Goal: Task Accomplishment & Management: Manage account settings

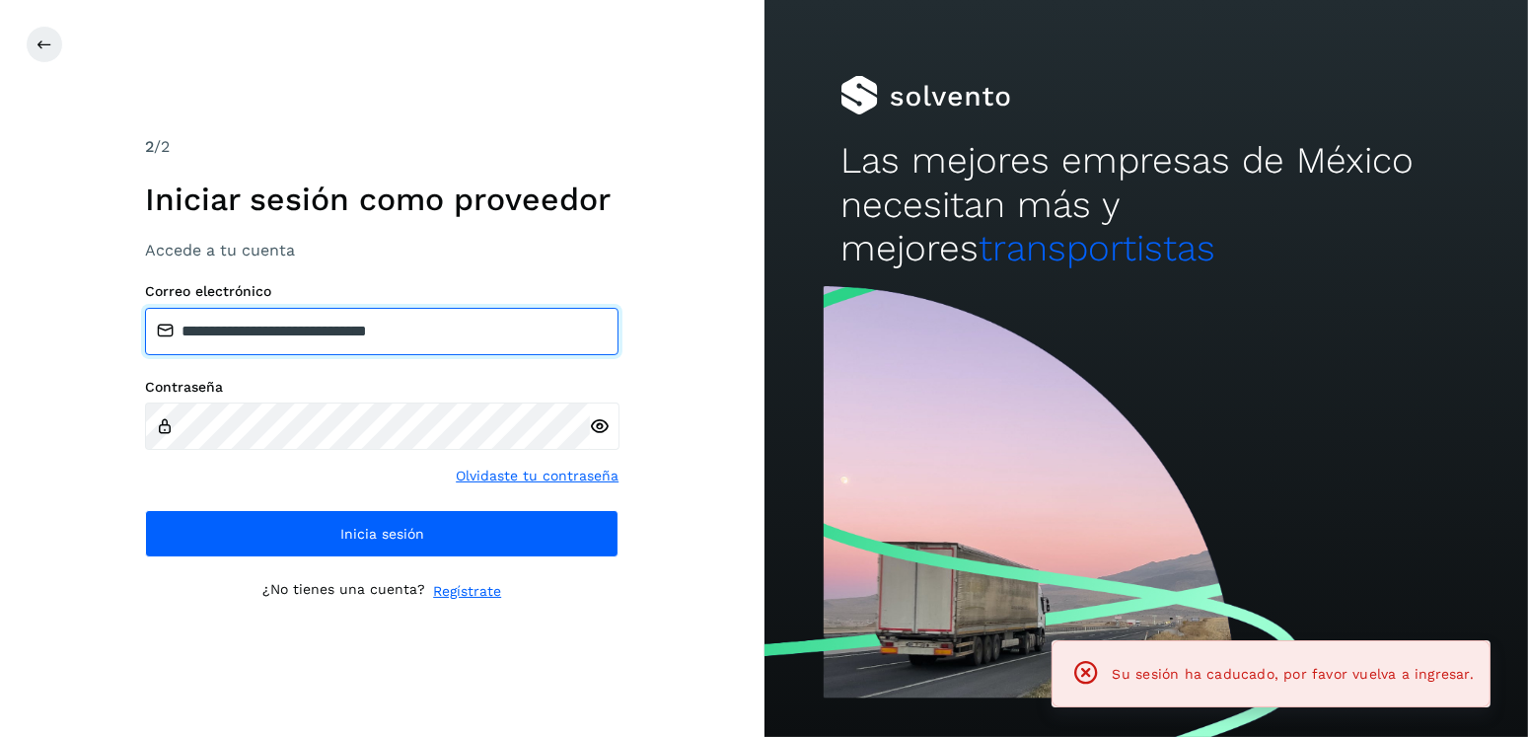
drag, startPoint x: 429, startPoint y: 329, endPoint x: 376, endPoint y: 328, distance: 53.3
click at [304, 335] on input "**********" at bounding box center [381, 331] width 473 height 47
drag, startPoint x: 471, startPoint y: 328, endPoint x: 287, endPoint y: 330, distance: 184.4
click at [287, 330] on input "**********" at bounding box center [381, 331] width 473 height 47
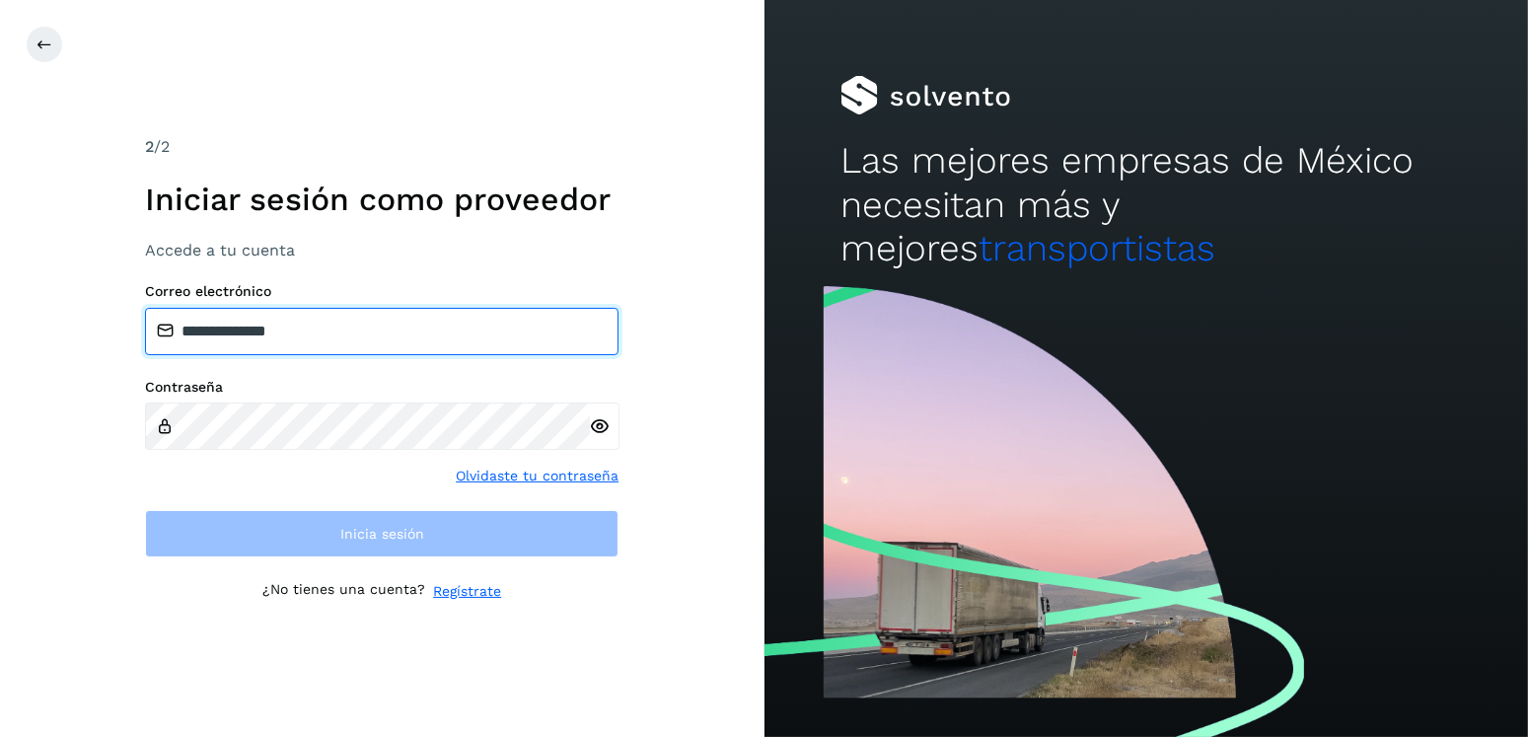
type input "**********"
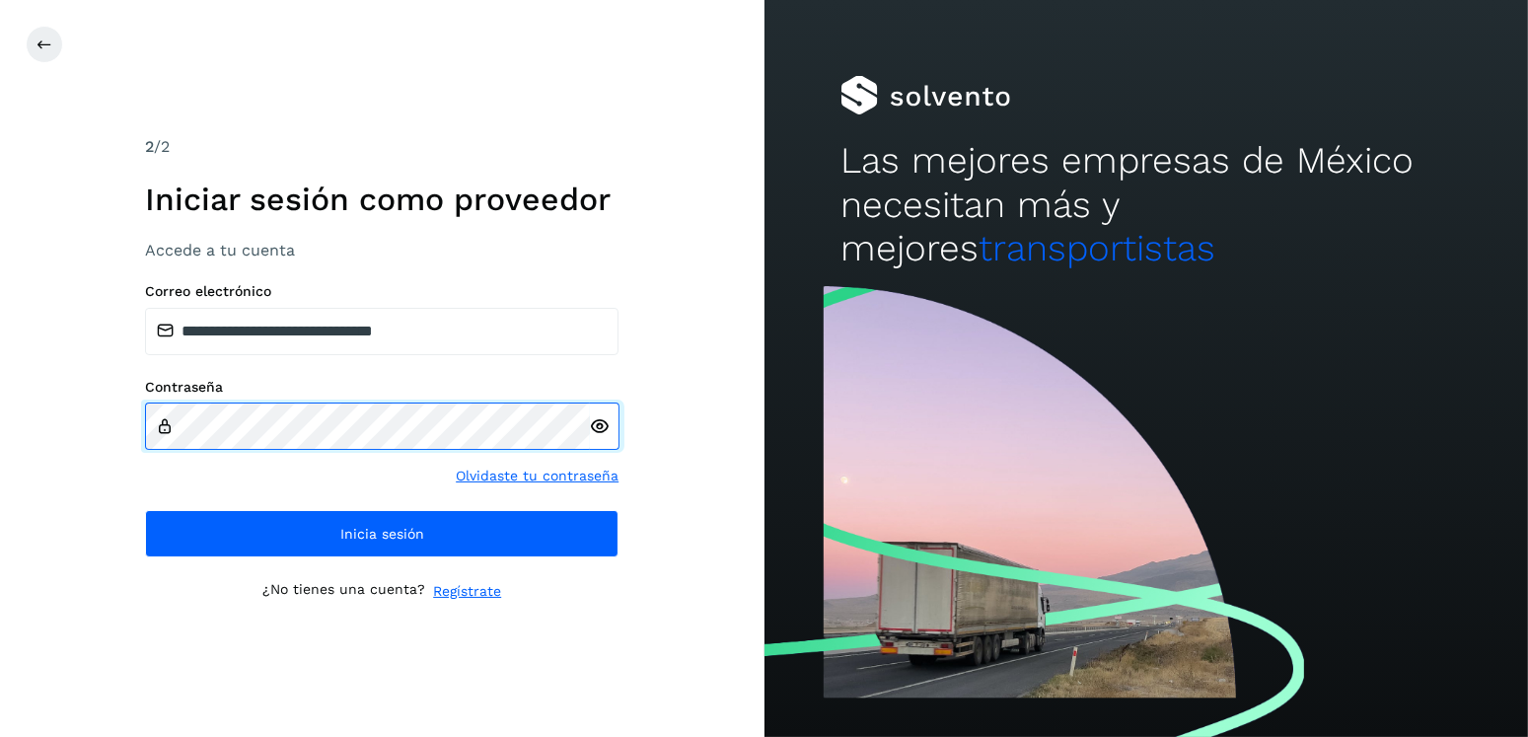
click at [143, 436] on div "**********" at bounding box center [382, 368] width 764 height 737
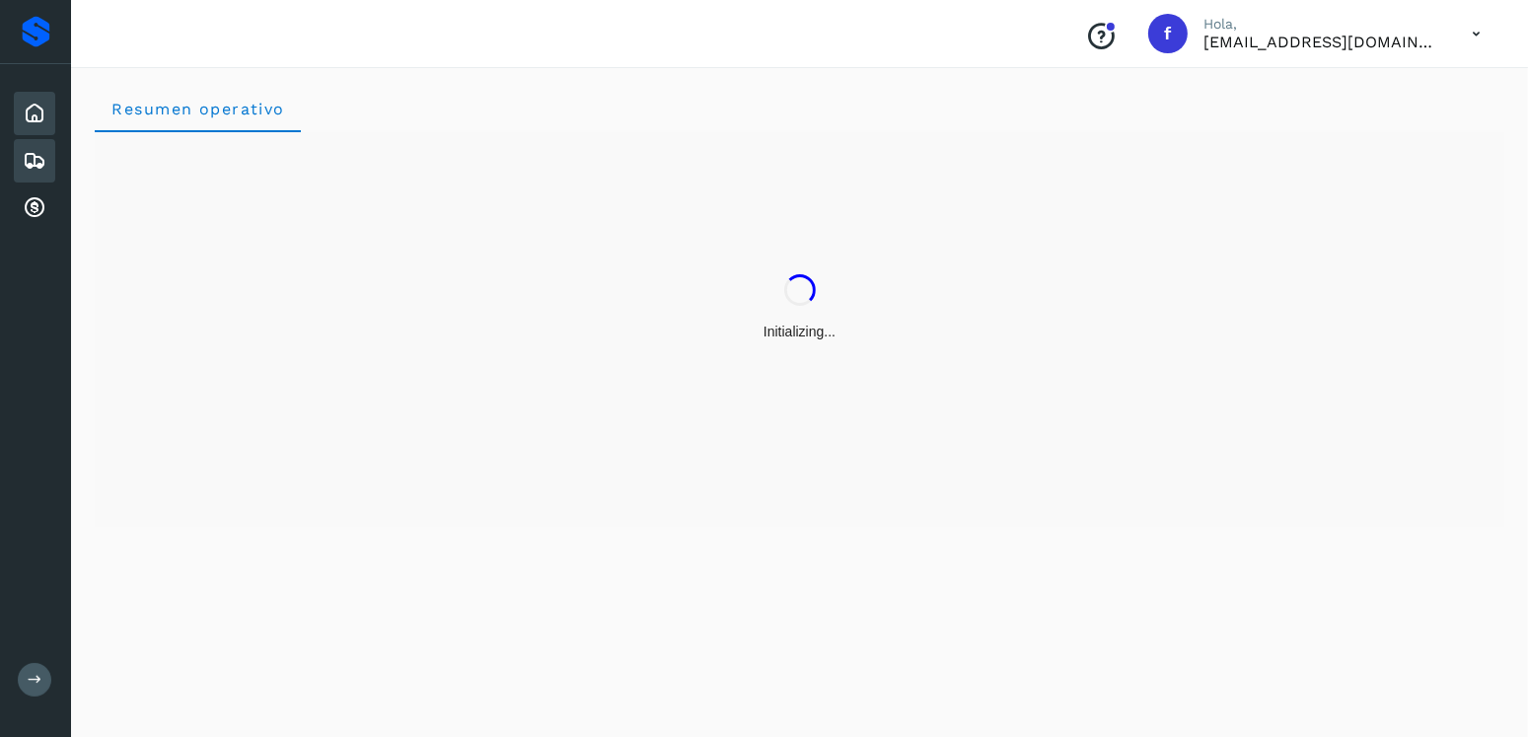
click at [31, 149] on icon at bounding box center [35, 161] width 24 height 24
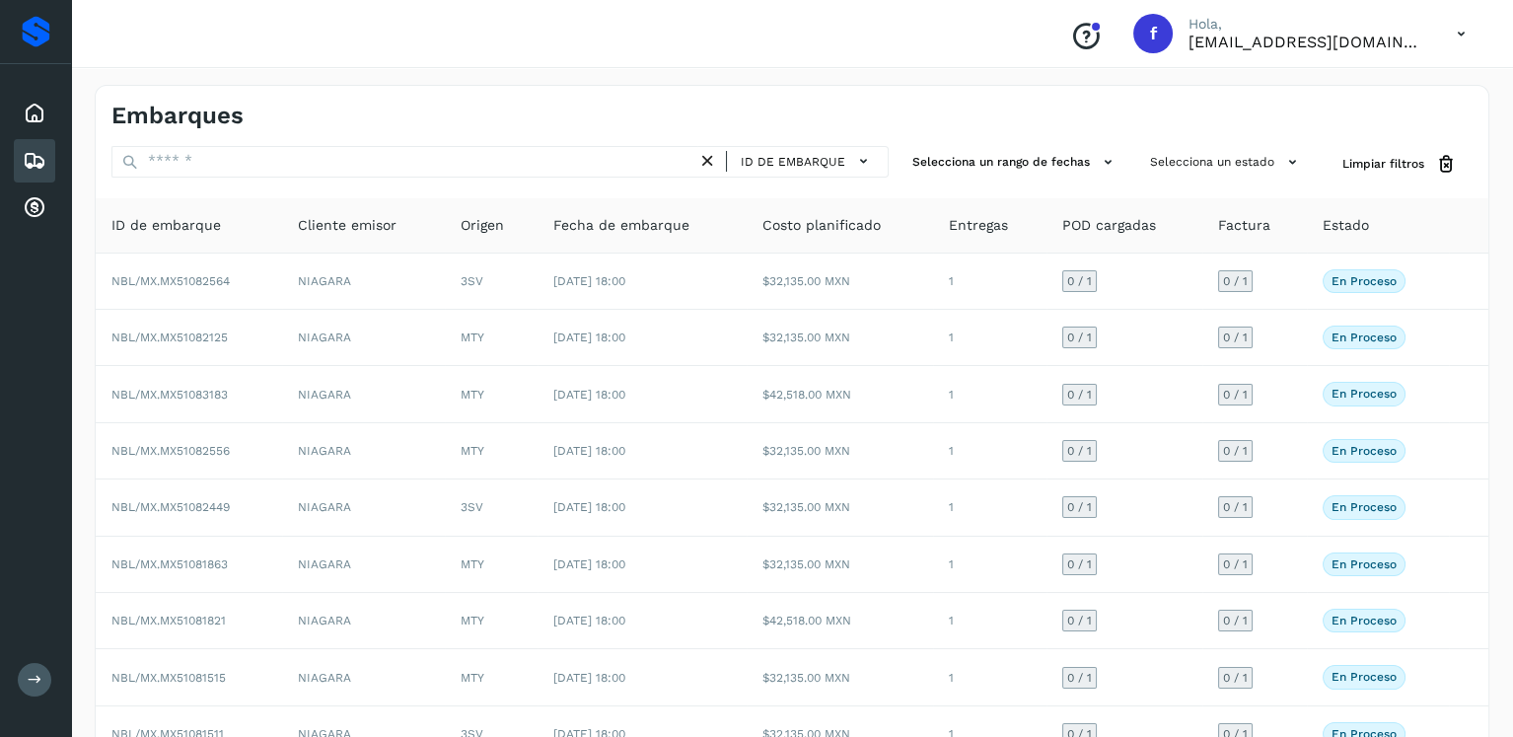
click at [1236, 142] on div "Embarques ID de embarque Selecciona un rango de fechas Selecciona un estado Lim…" at bounding box center [792, 487] width 1395 height 804
click at [1235, 150] on button "Selecciona un estado" at bounding box center [1226, 162] width 169 height 33
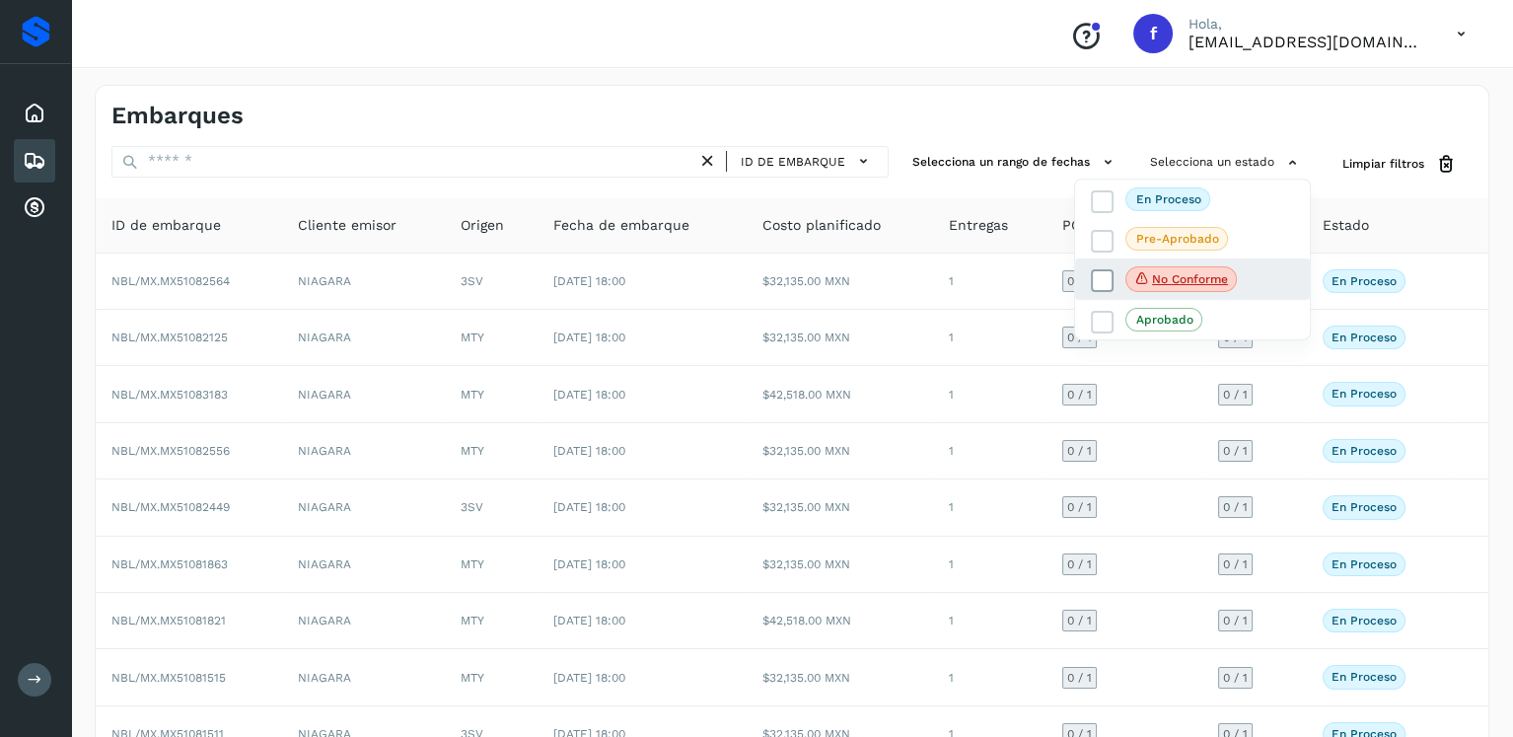
click at [1104, 275] on icon at bounding box center [1103, 281] width 20 height 20
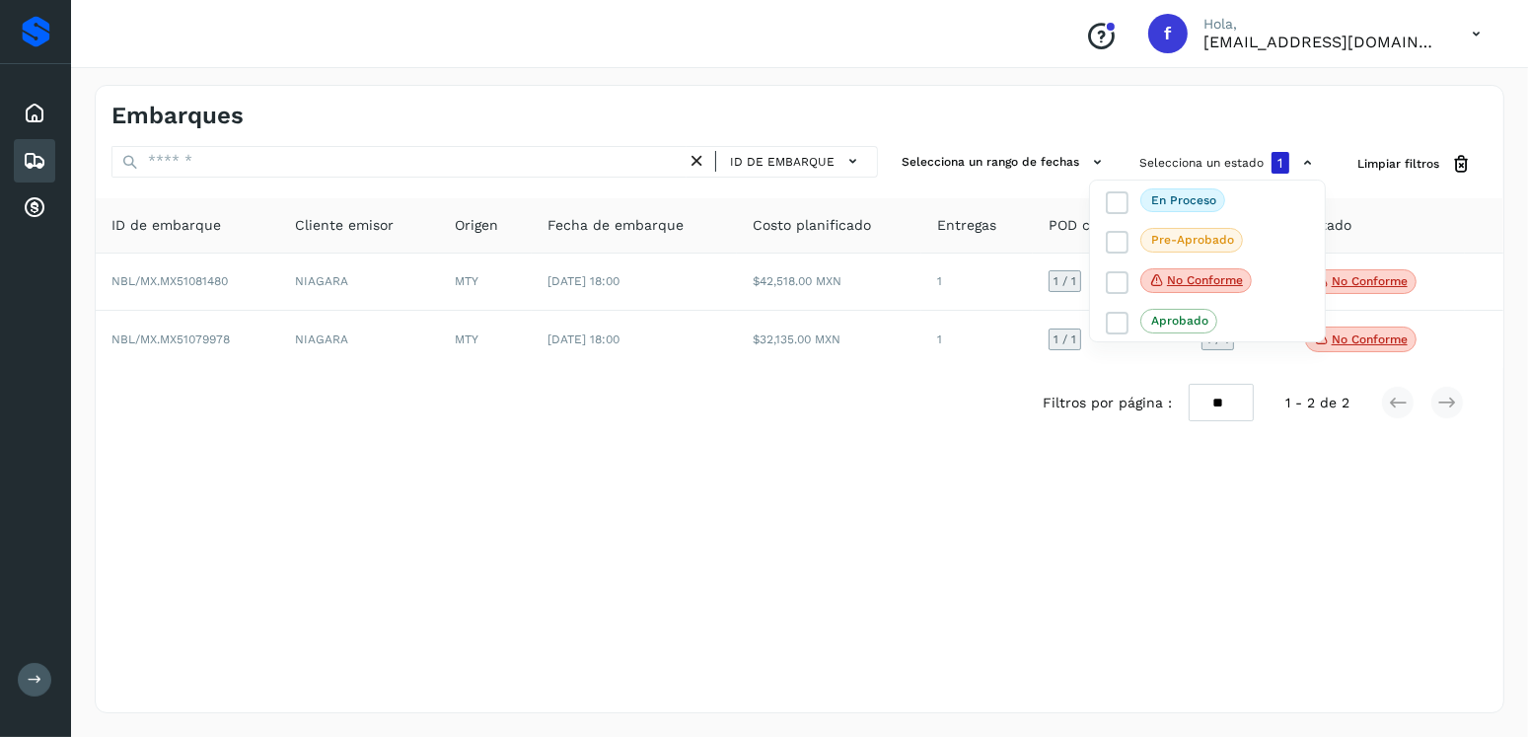
click at [949, 447] on div at bounding box center [764, 368] width 1528 height 737
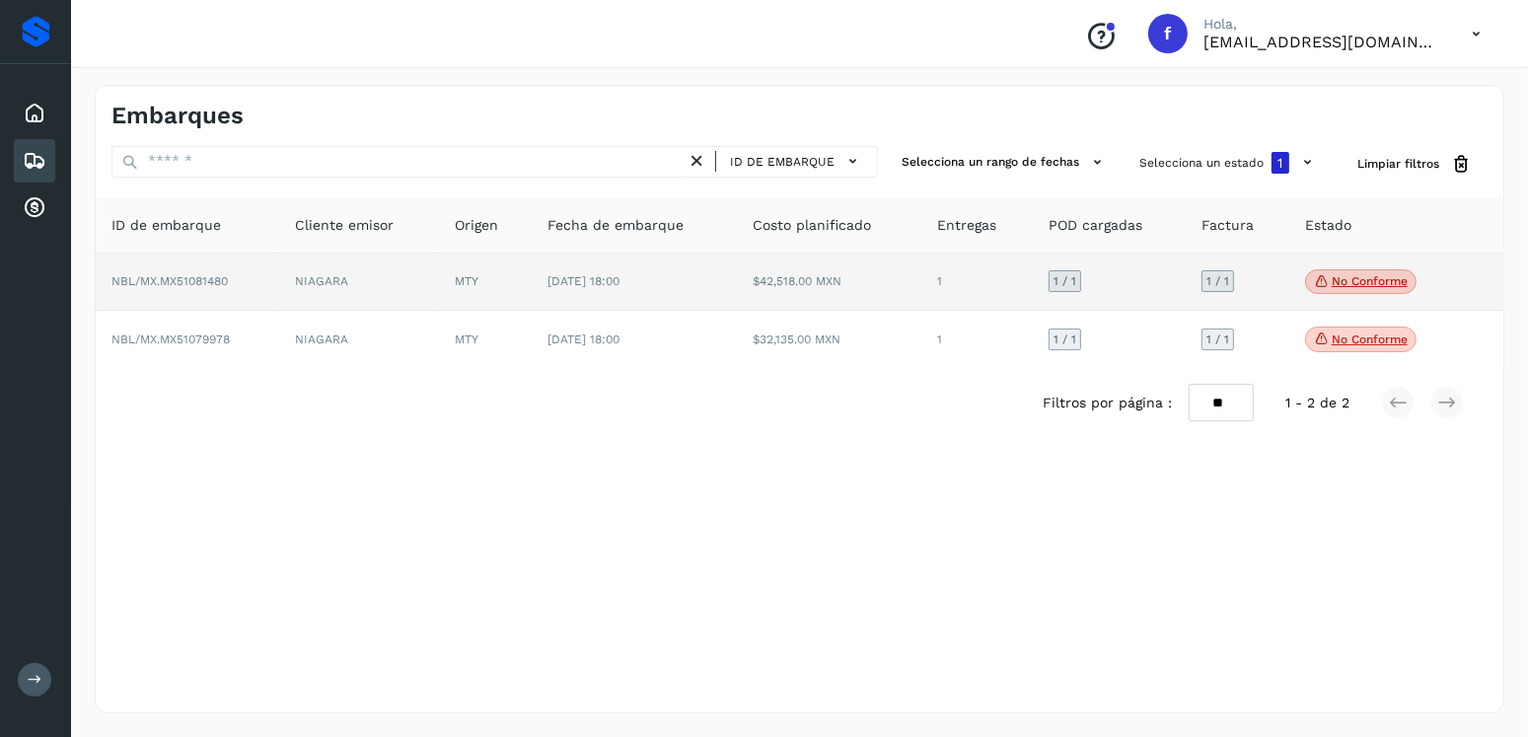
click at [1337, 292] on span "No conforme" at bounding box center [1360, 282] width 111 height 26
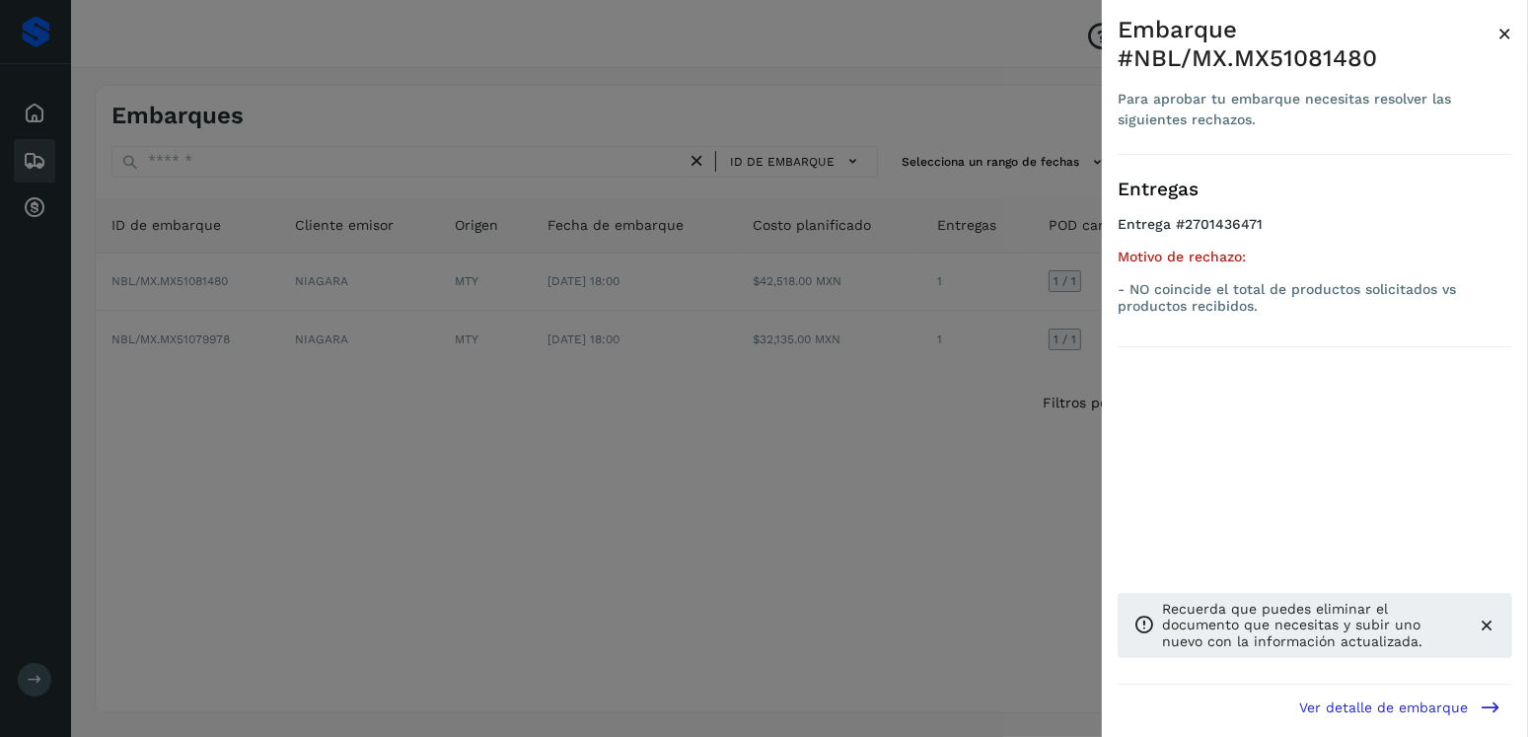
click at [732, 335] on div at bounding box center [764, 368] width 1528 height 737
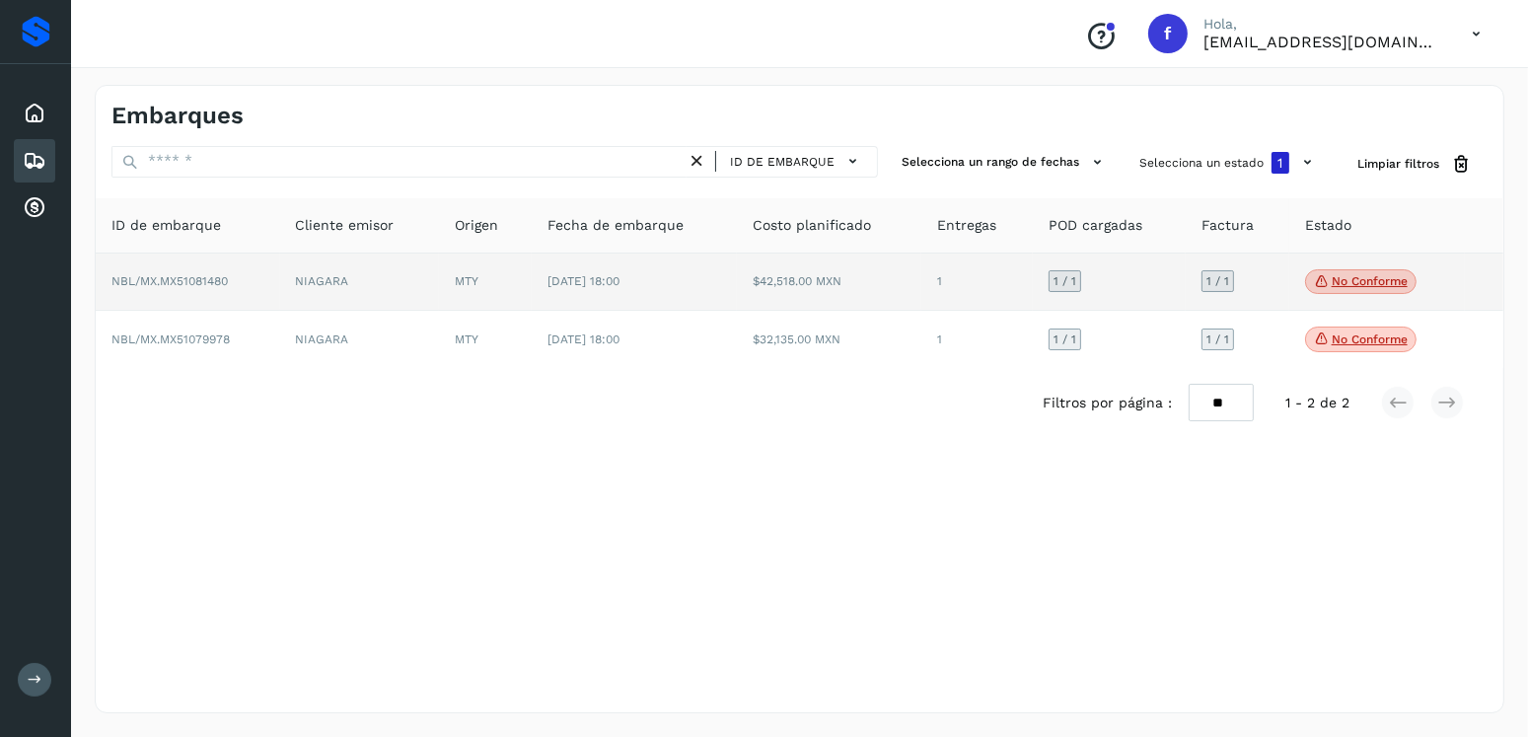
click at [616, 289] on td "[DATE] 18:00" at bounding box center [635, 282] width 206 height 58
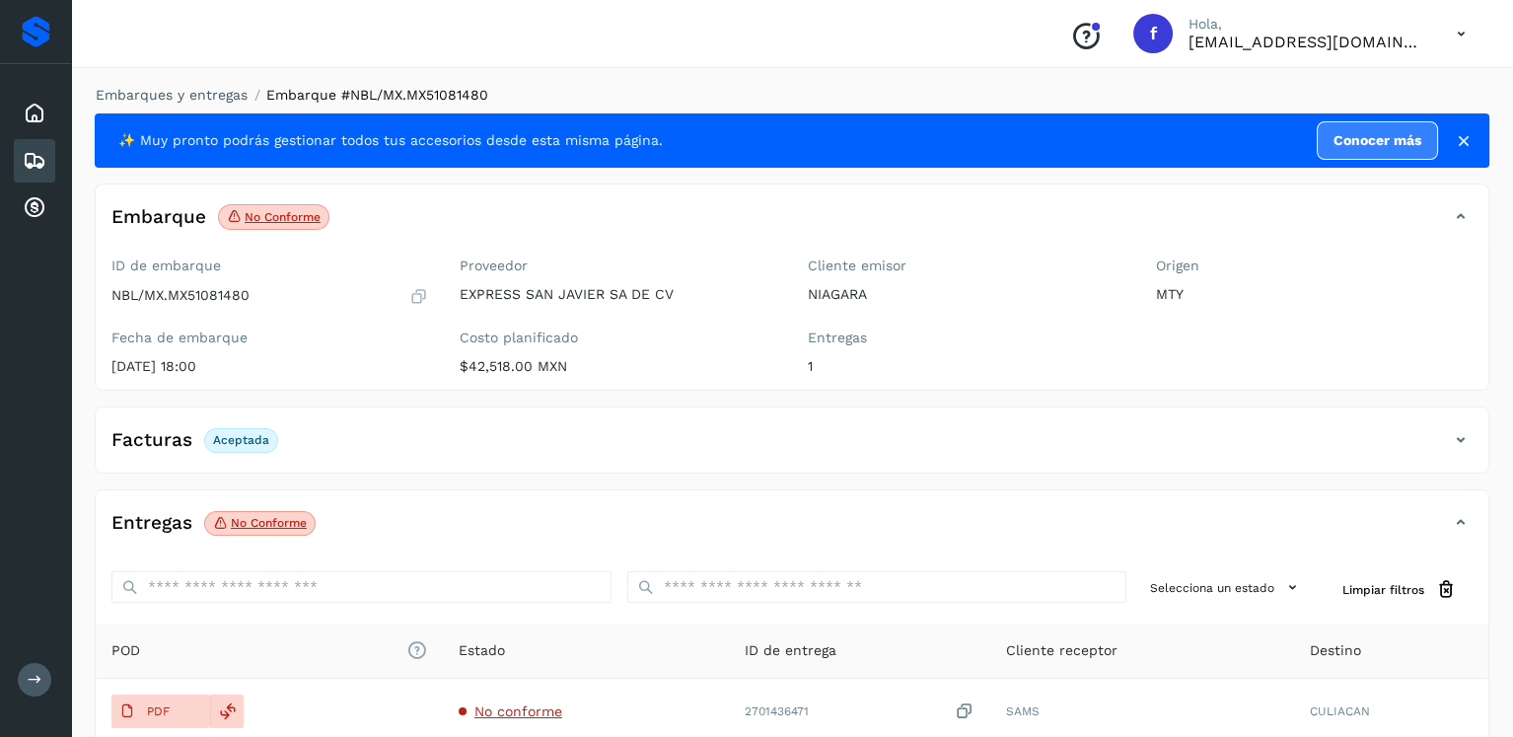
scroll to position [197, 0]
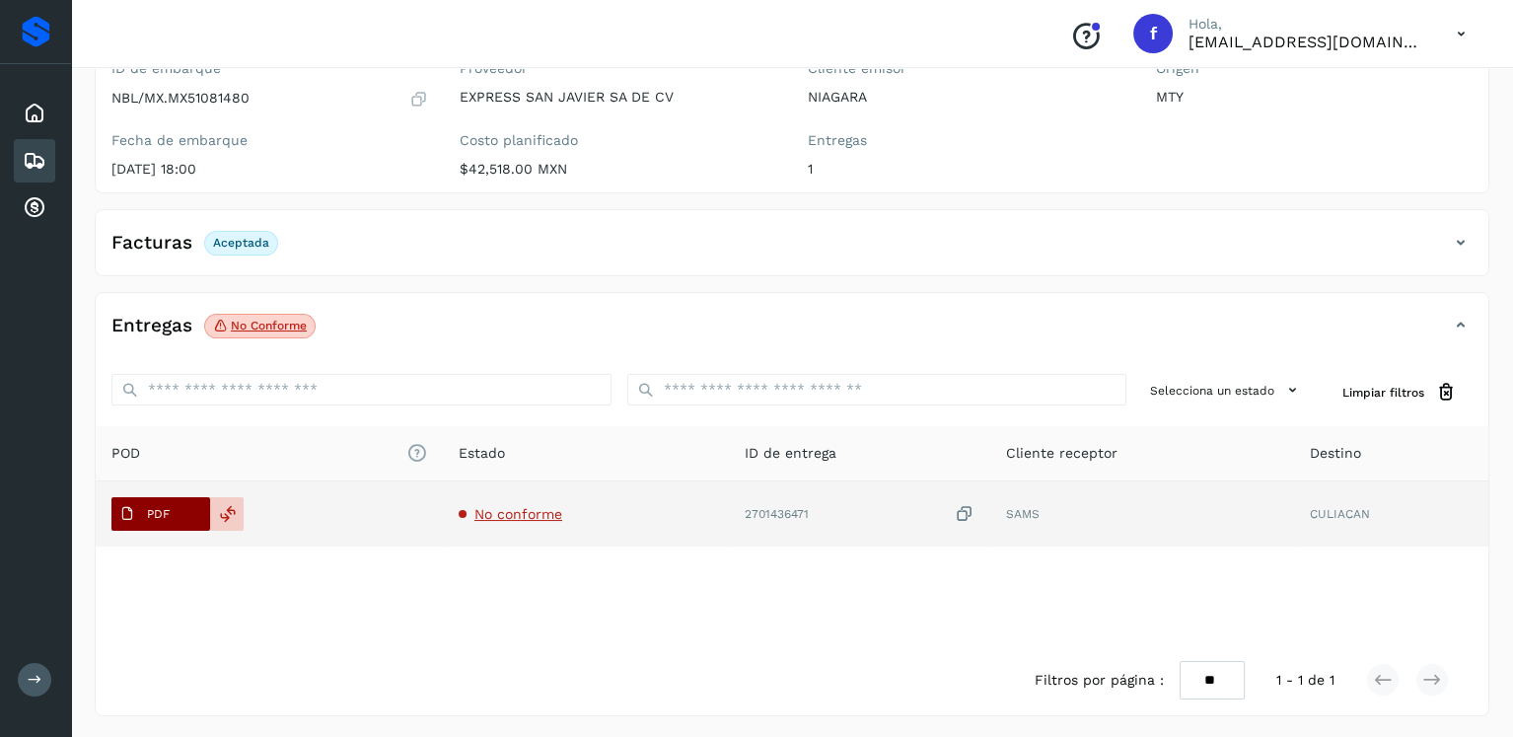
click at [168, 509] on p "PDF" at bounding box center [158, 514] width 23 height 14
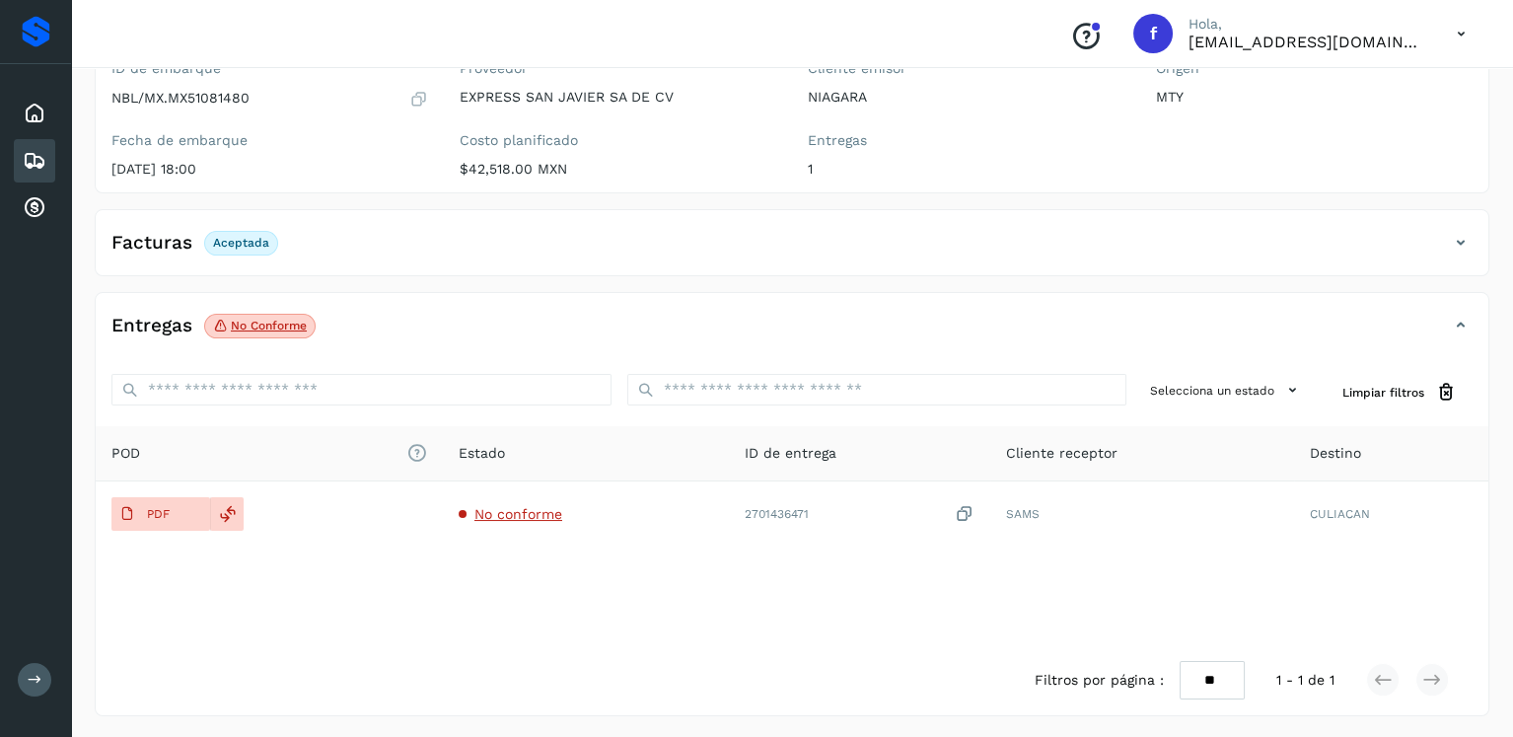
click at [45, 164] on icon at bounding box center [35, 161] width 24 height 24
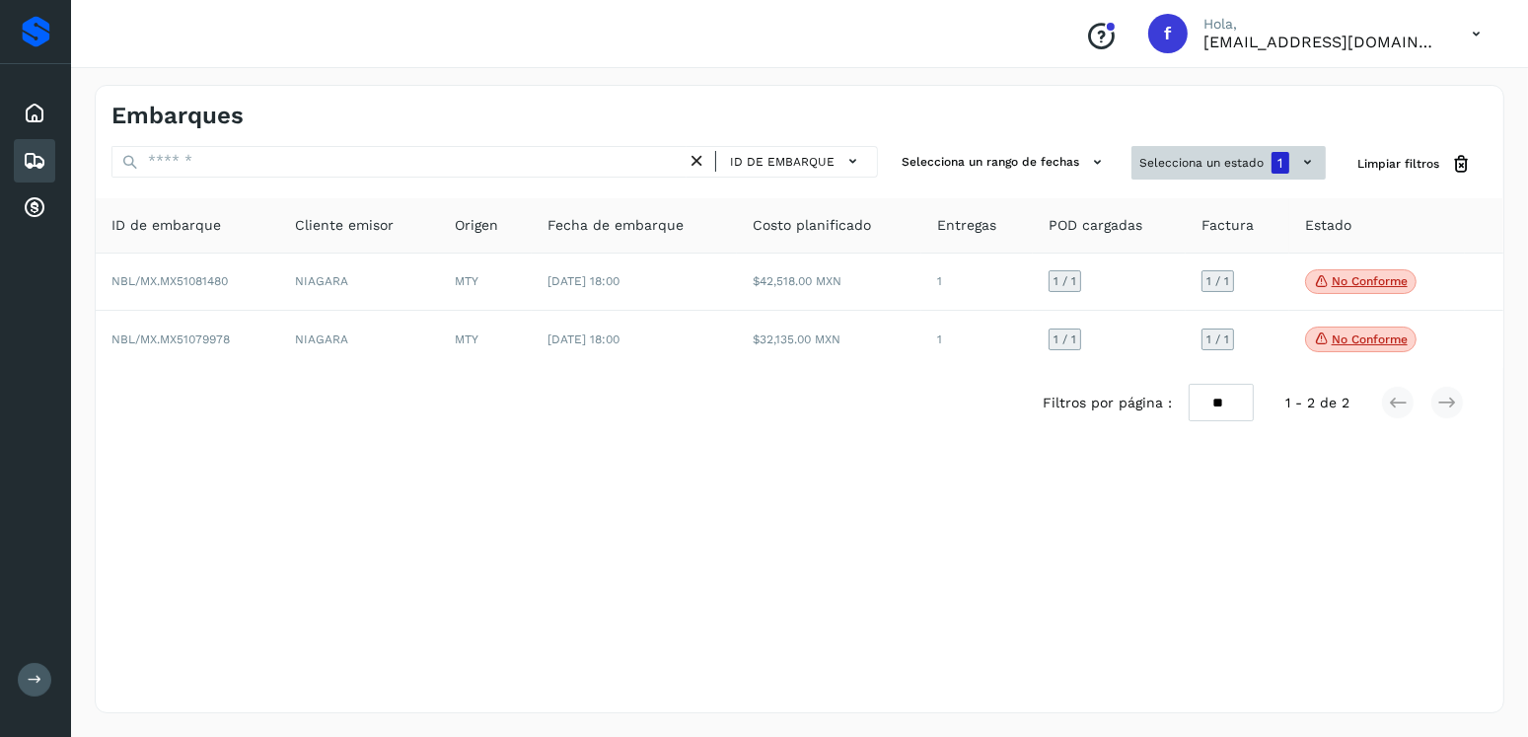
click at [1188, 169] on button "Selecciona un estado 1" at bounding box center [1228, 163] width 194 height 34
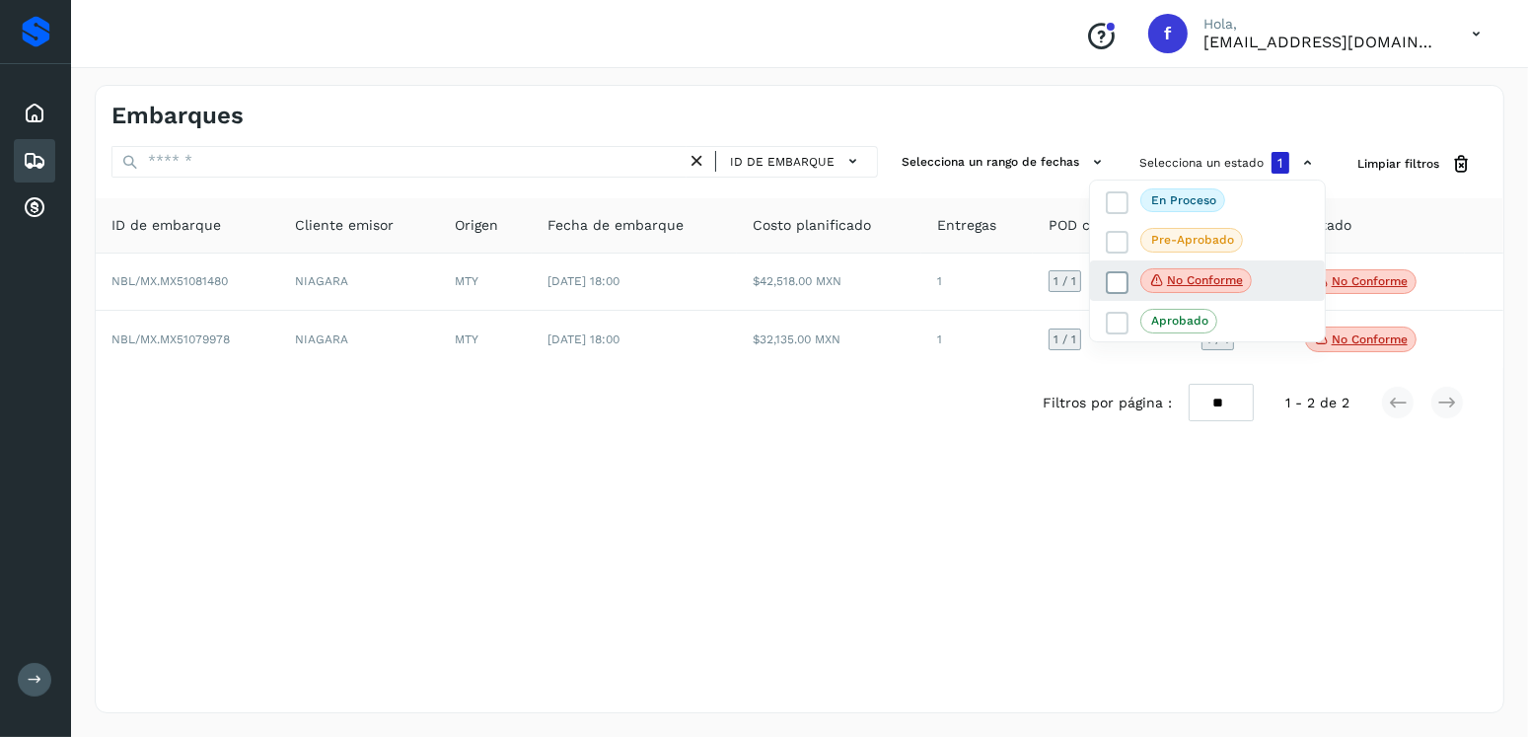
click at [1125, 277] on icon at bounding box center [1118, 282] width 20 height 20
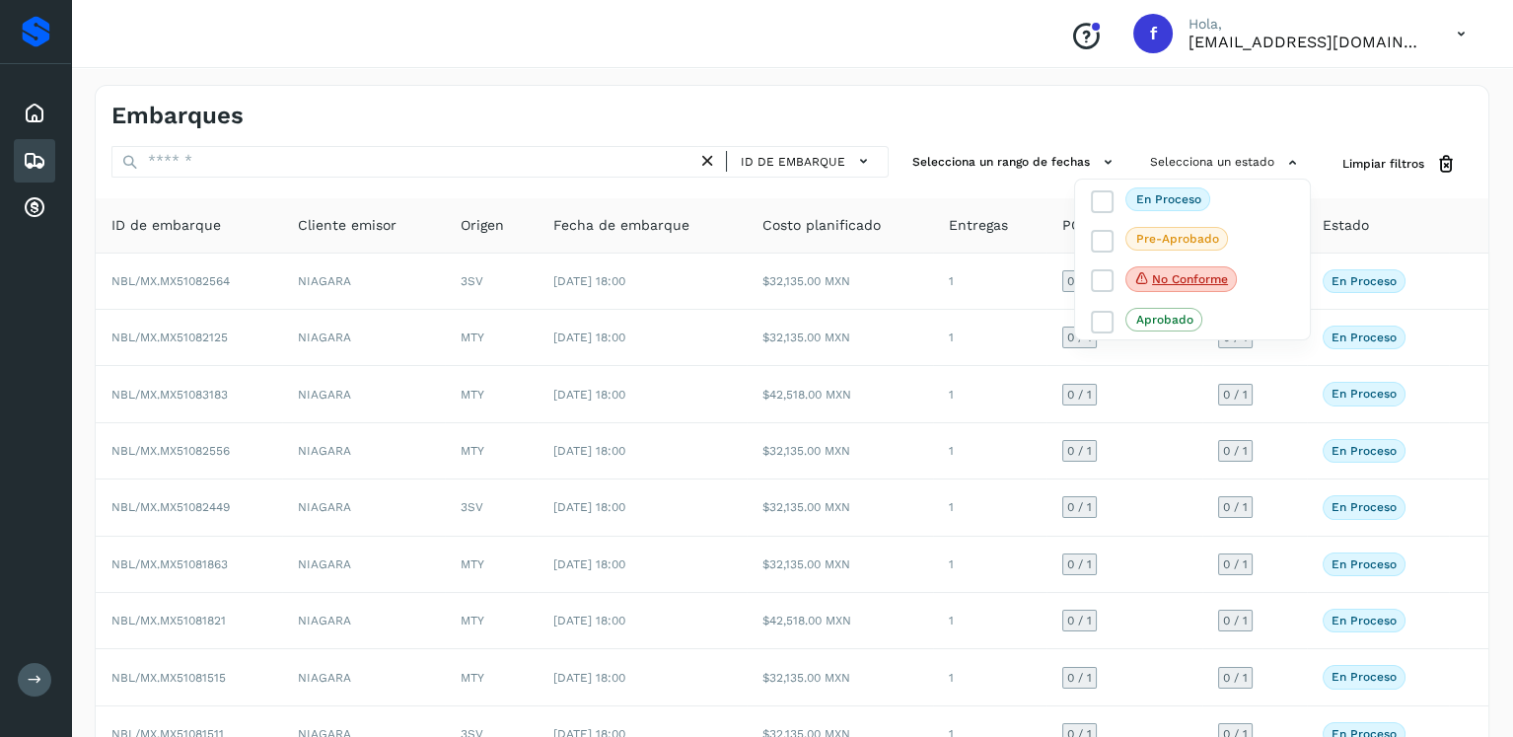
click at [629, 75] on div at bounding box center [756, 368] width 1513 height 737
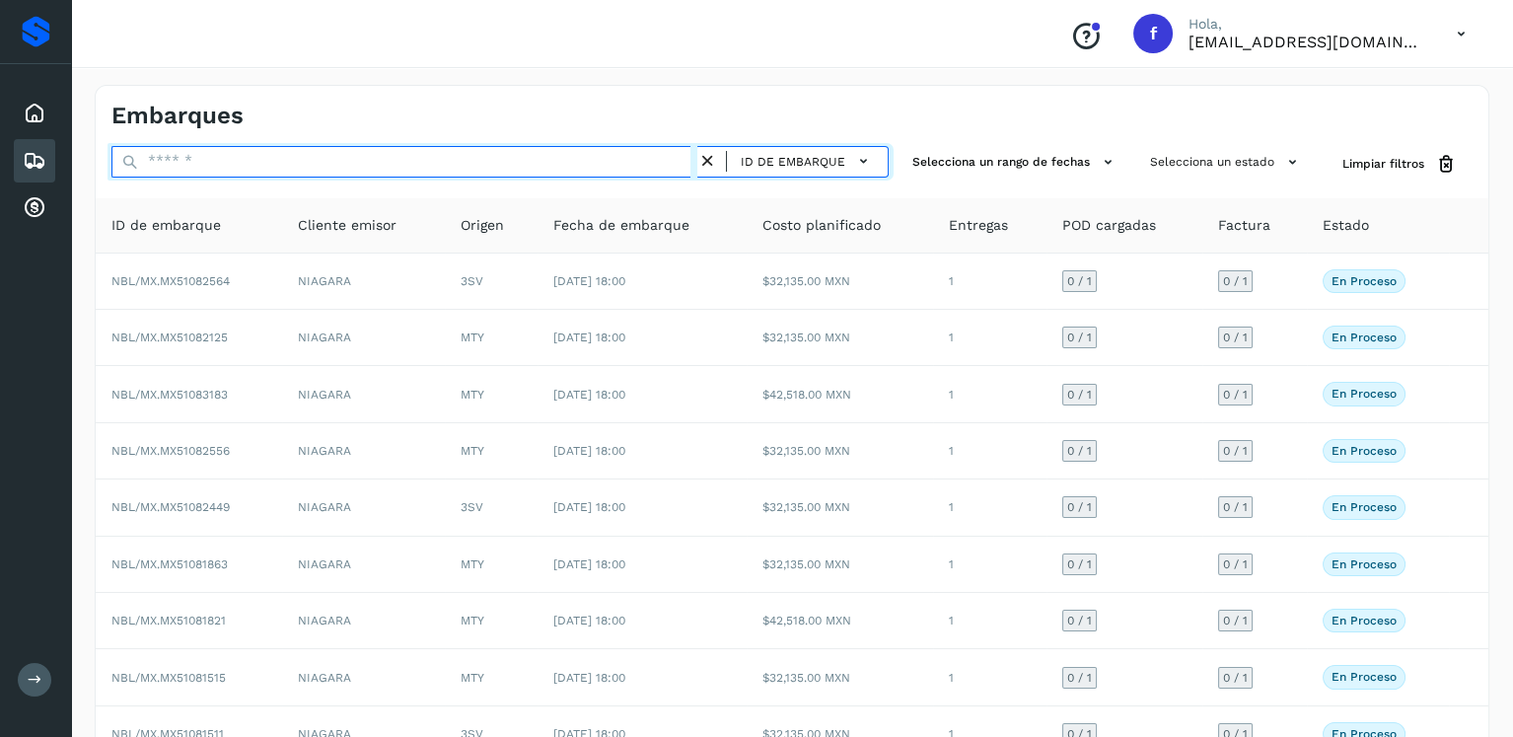
click at [271, 158] on input "text" at bounding box center [404, 162] width 586 height 32
click at [274, 158] on input "text" at bounding box center [404, 162] width 586 height 32
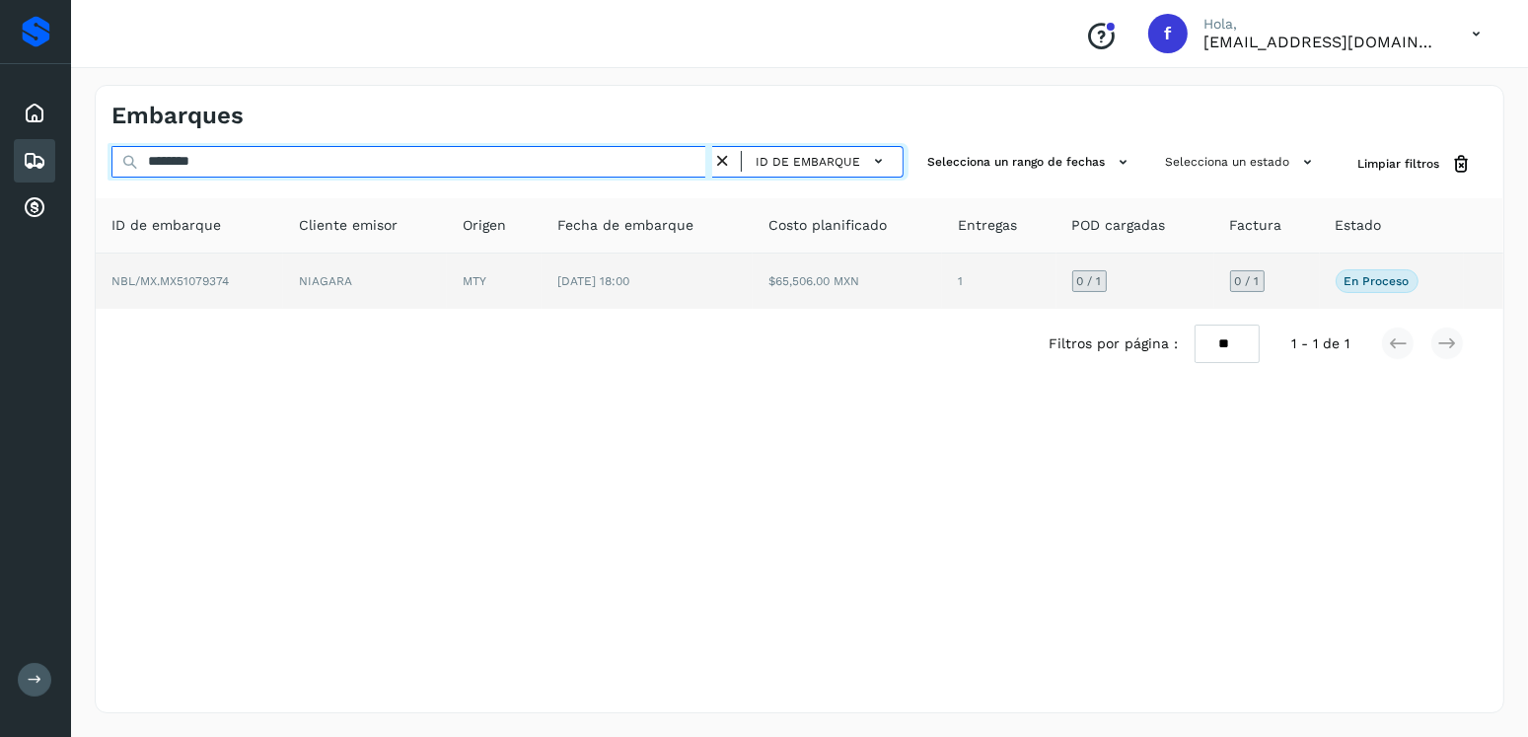
type input "********"
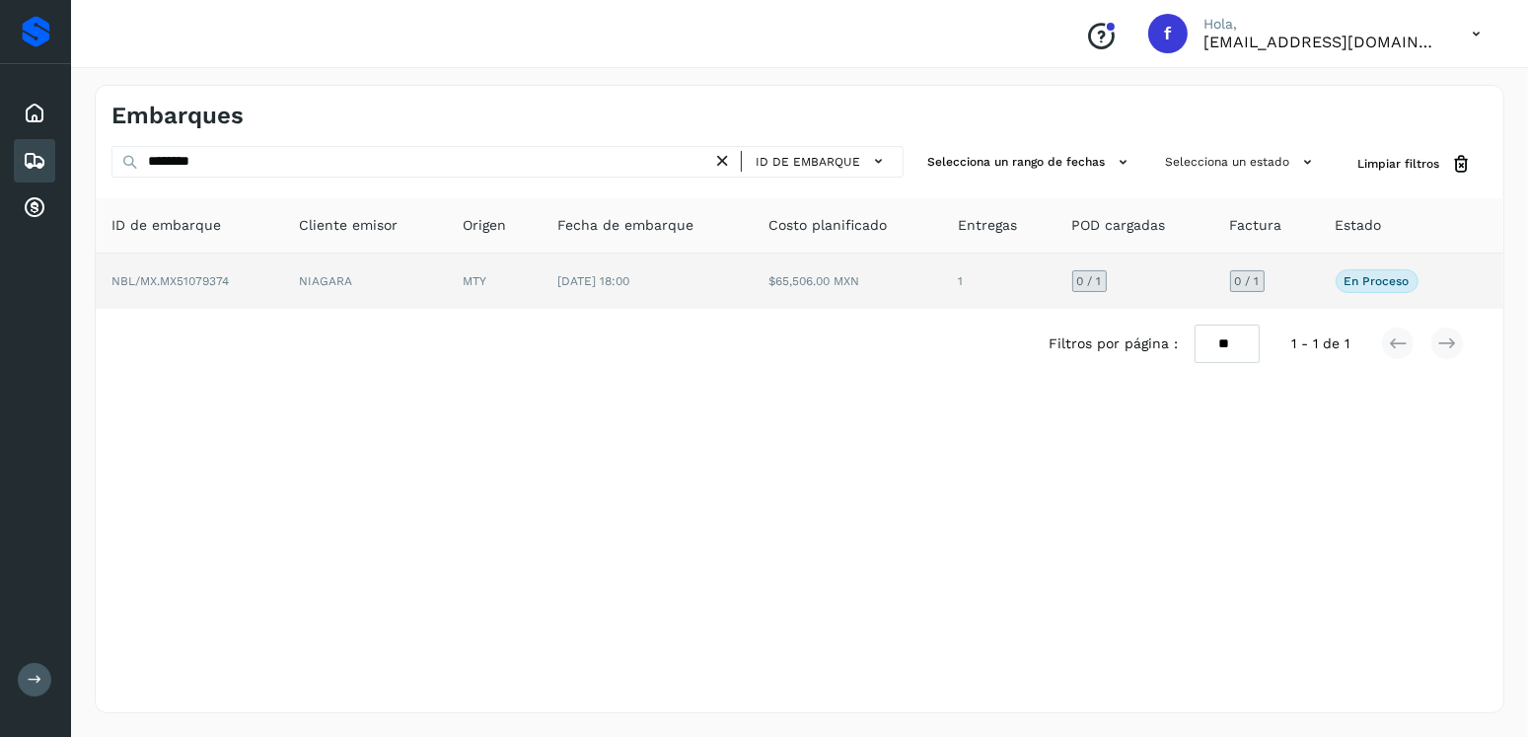
click at [797, 300] on td "$65,506.00 MXN" at bounding box center [847, 280] width 188 height 55
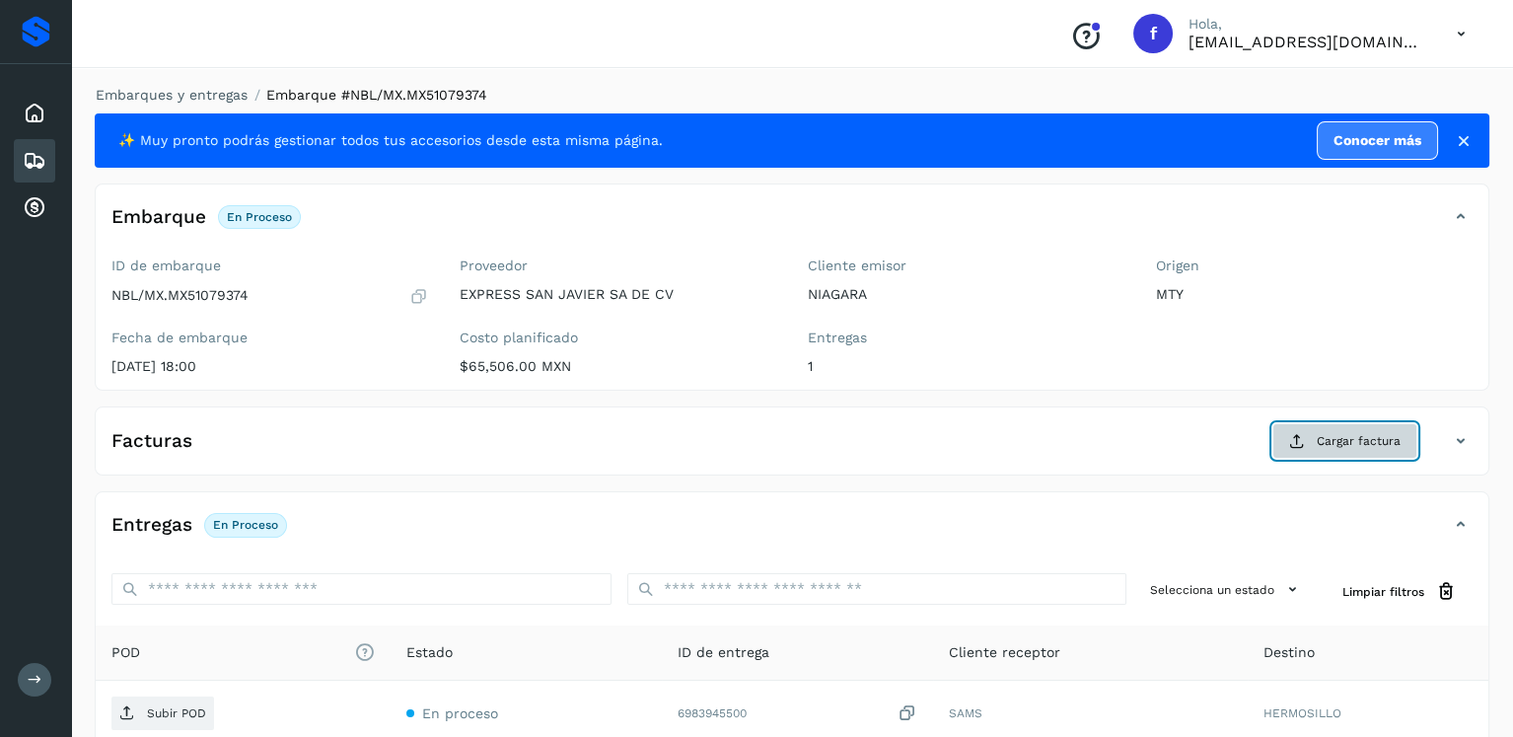
click at [1317, 455] on button "Cargar factura" at bounding box center [1344, 441] width 145 height 36
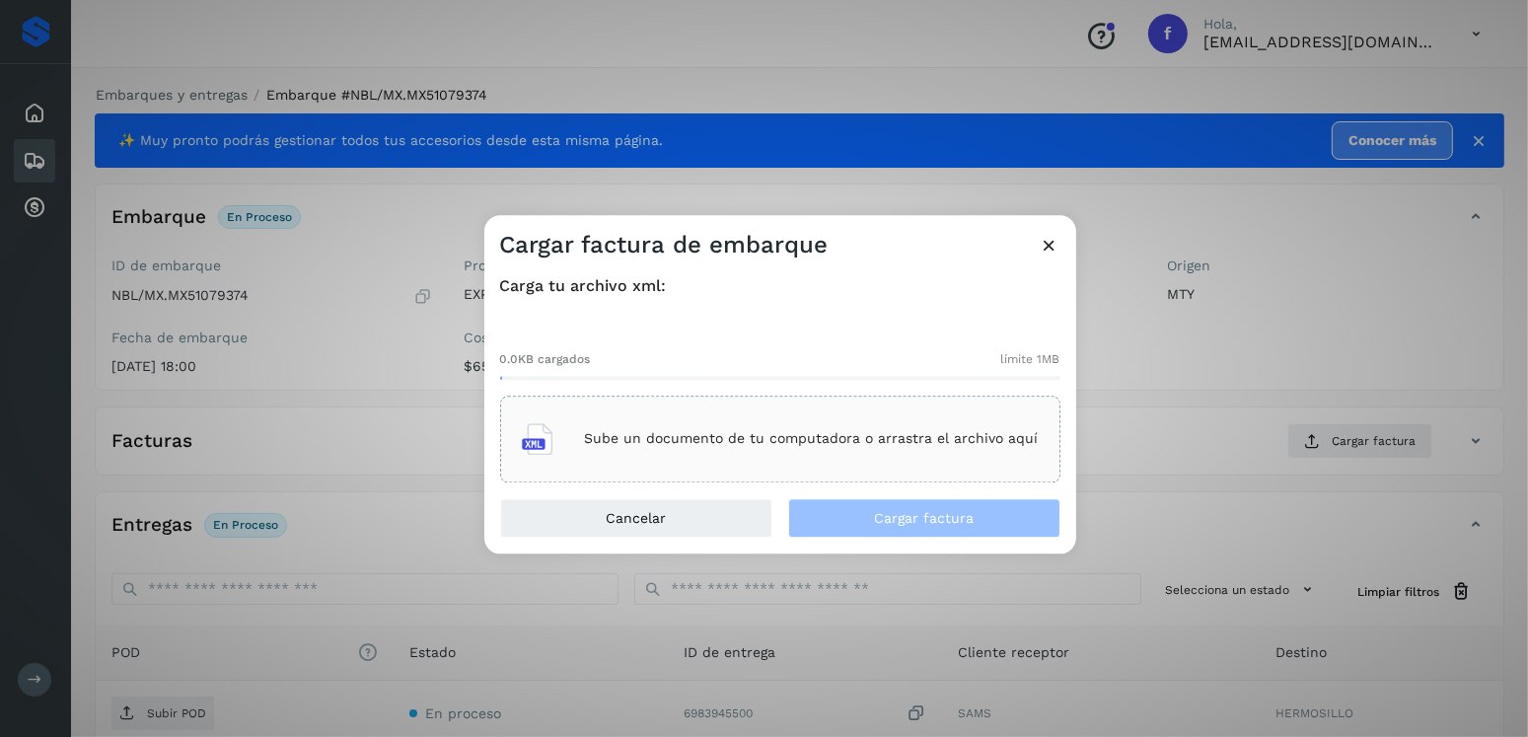
click at [860, 431] on p "Sube un documento de tu computadora o arrastra el archivo aquí" at bounding box center [812, 439] width 454 height 17
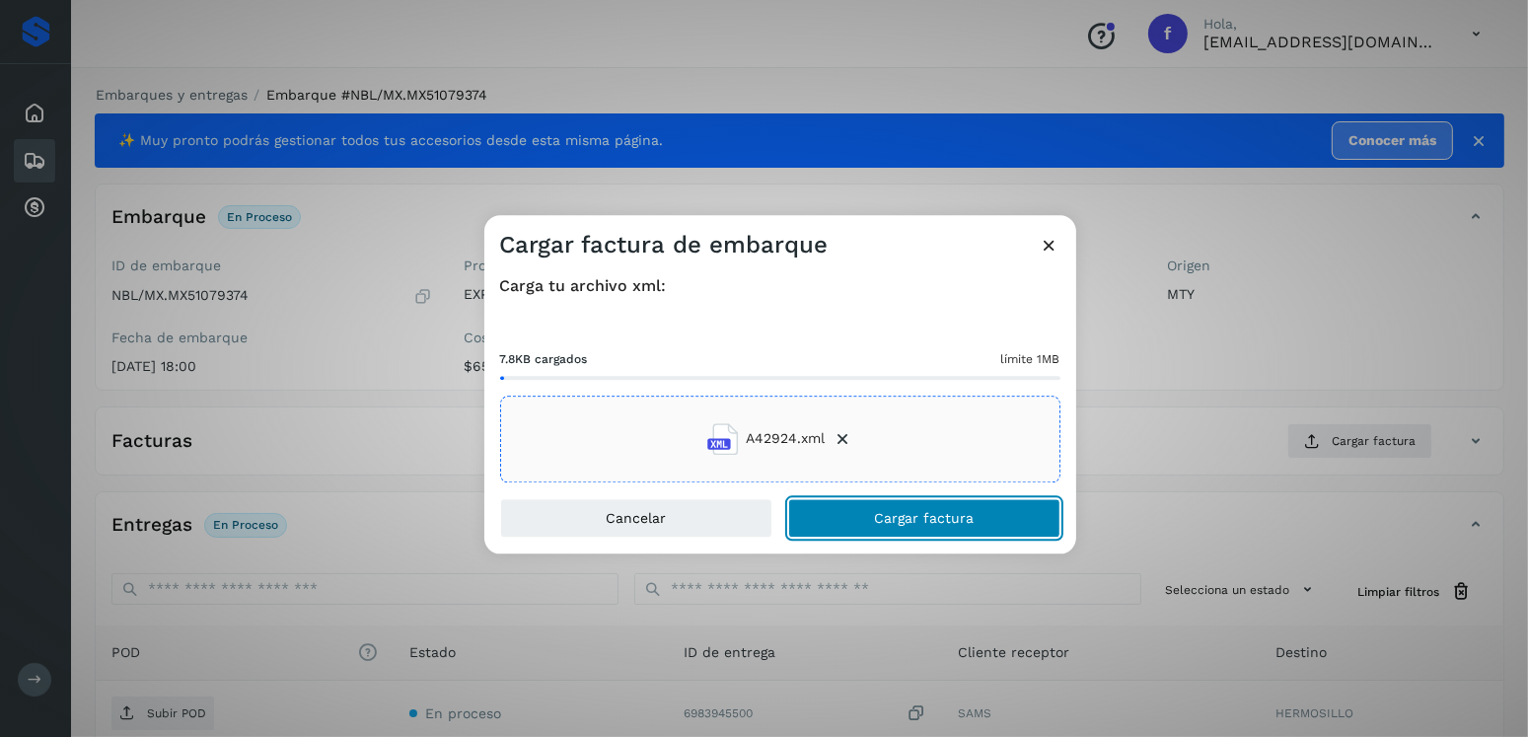
click at [911, 506] on button "Cargar factura" at bounding box center [924, 517] width 272 height 39
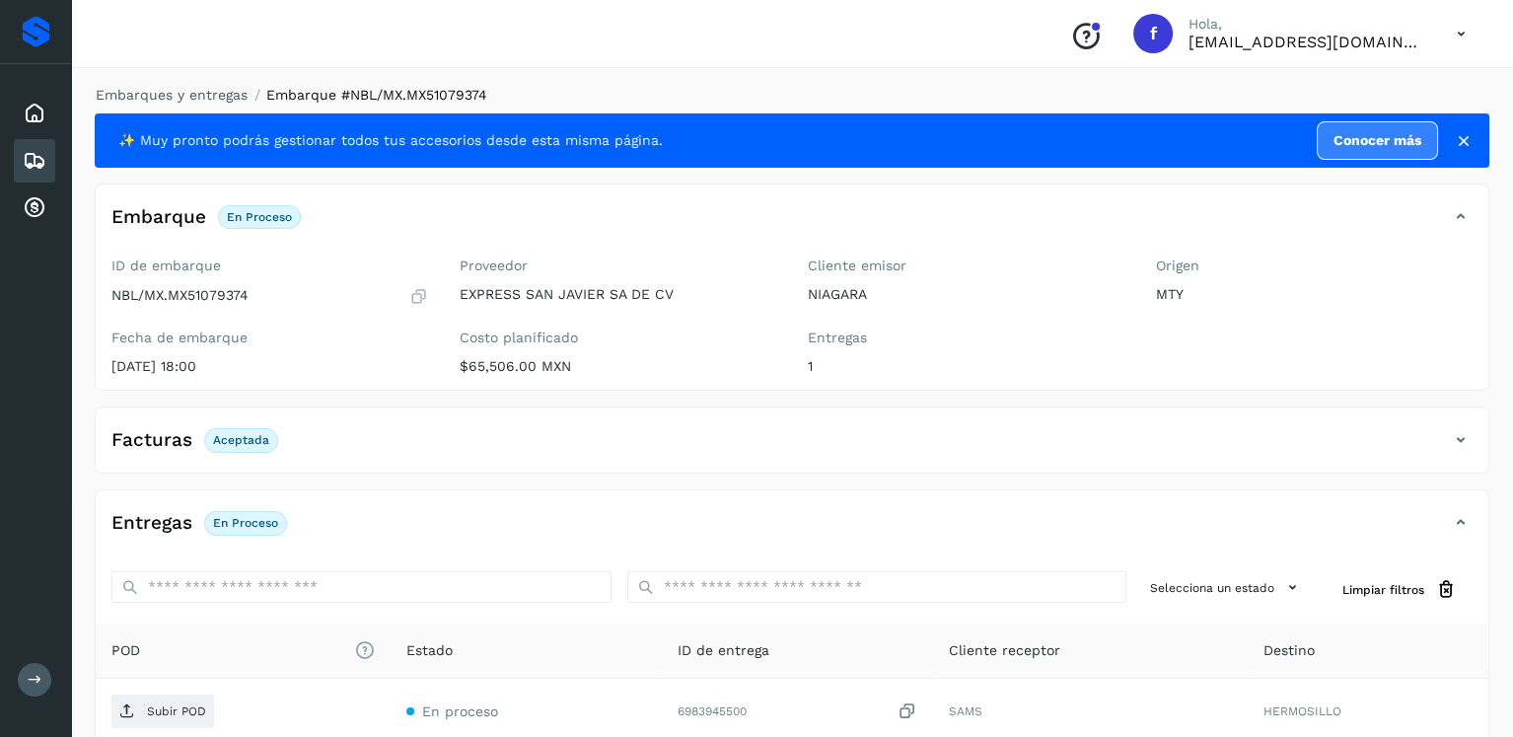
scroll to position [197, 0]
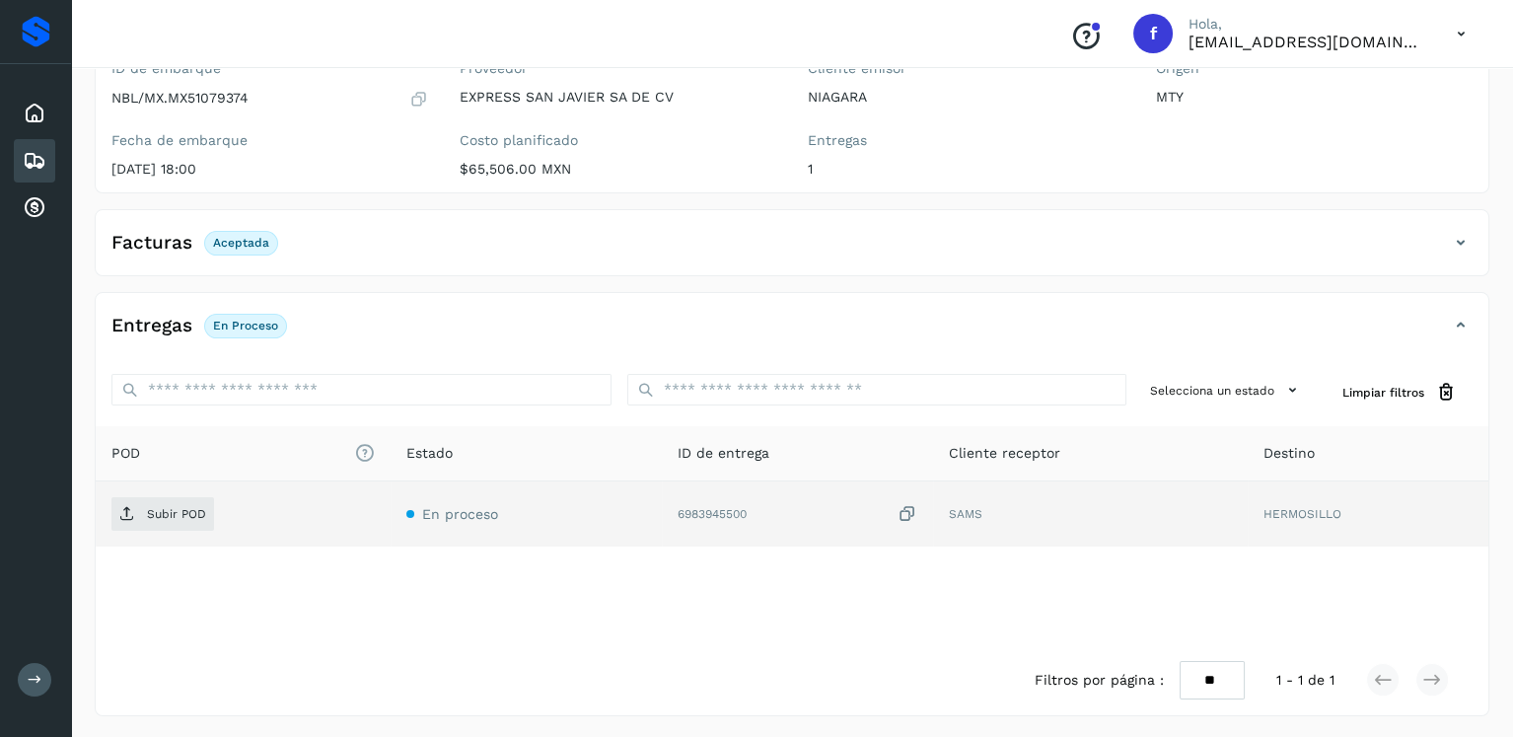
click at [149, 530] on td "Subir POD" at bounding box center [243, 513] width 295 height 65
click at [156, 523] on span "Subir POD" at bounding box center [162, 514] width 103 height 32
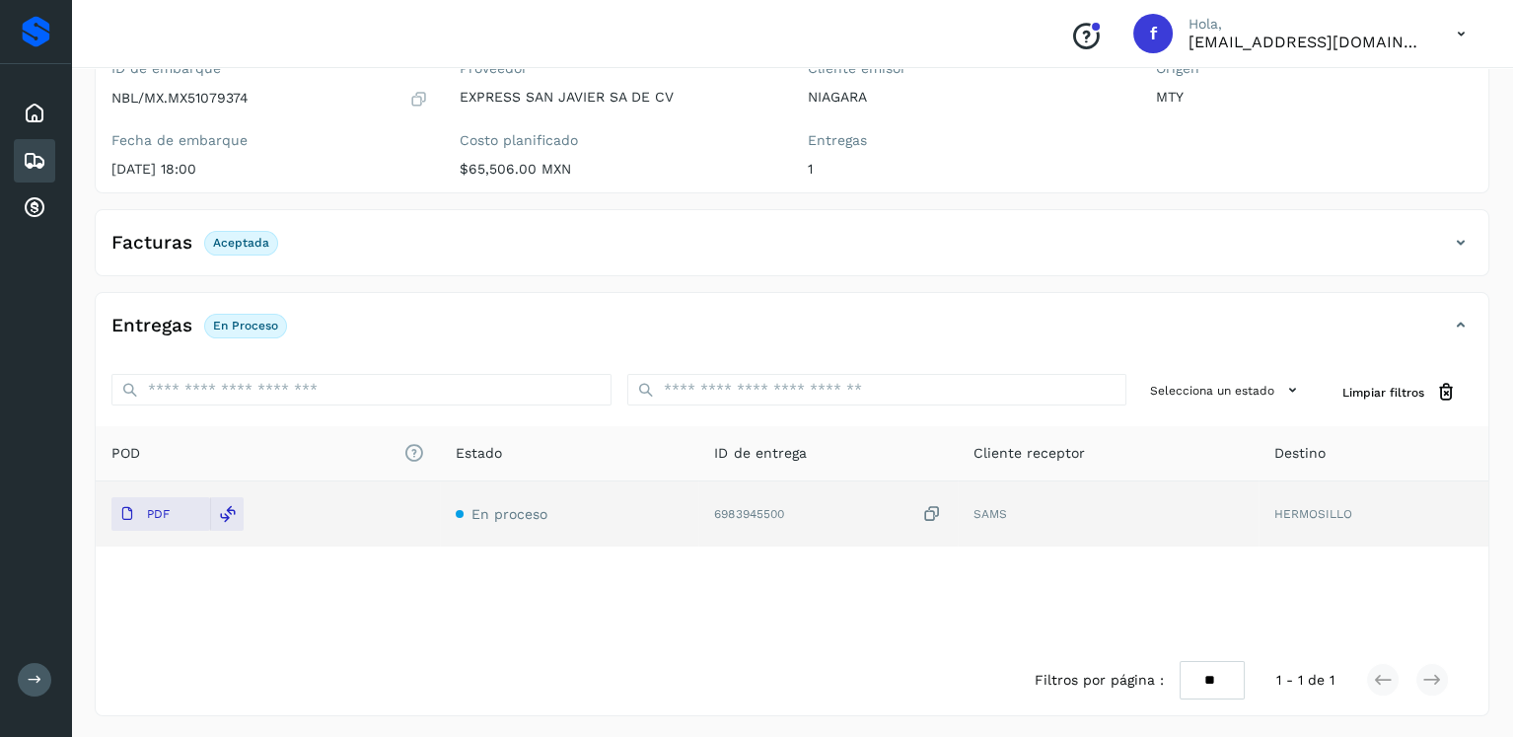
scroll to position [0, 0]
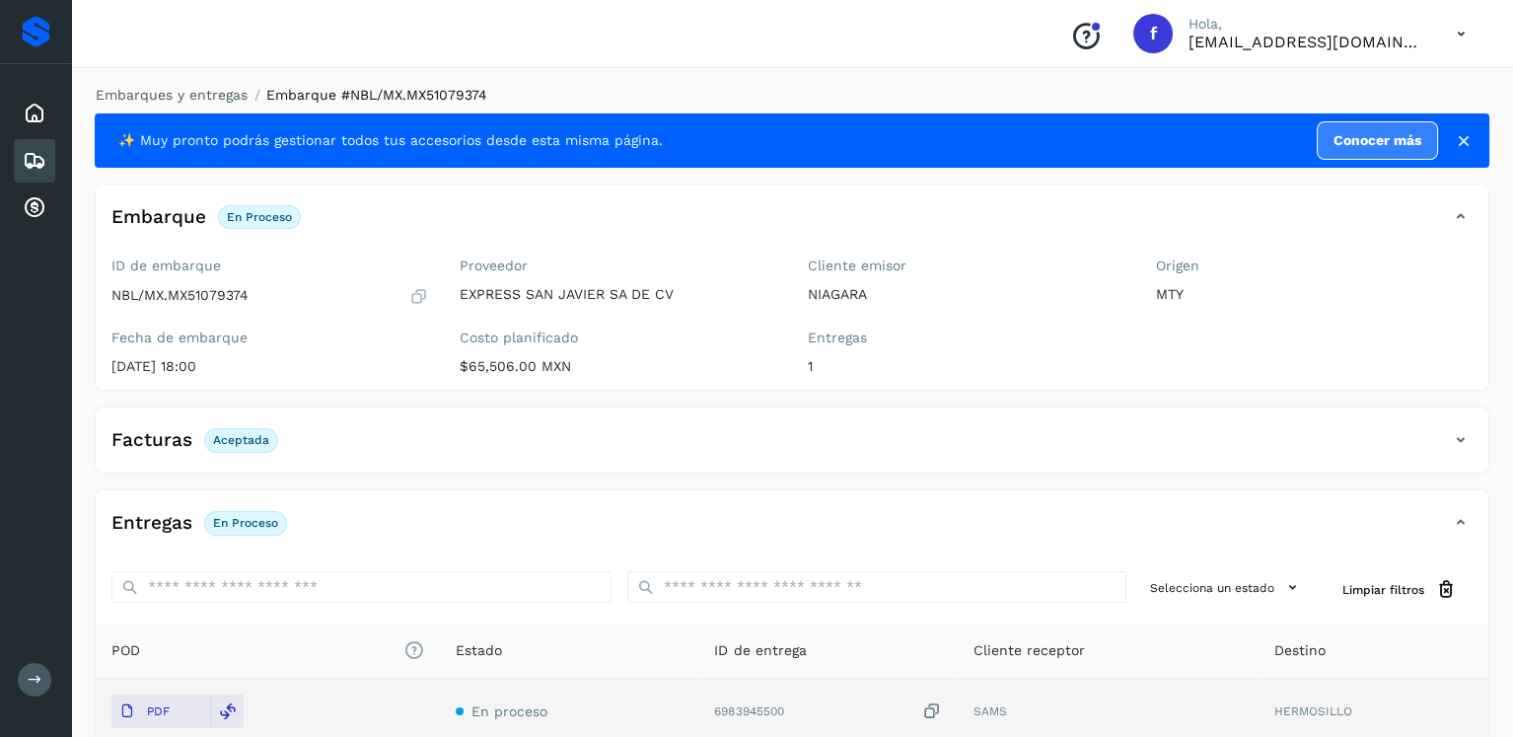
click at [37, 152] on icon at bounding box center [35, 161] width 24 height 24
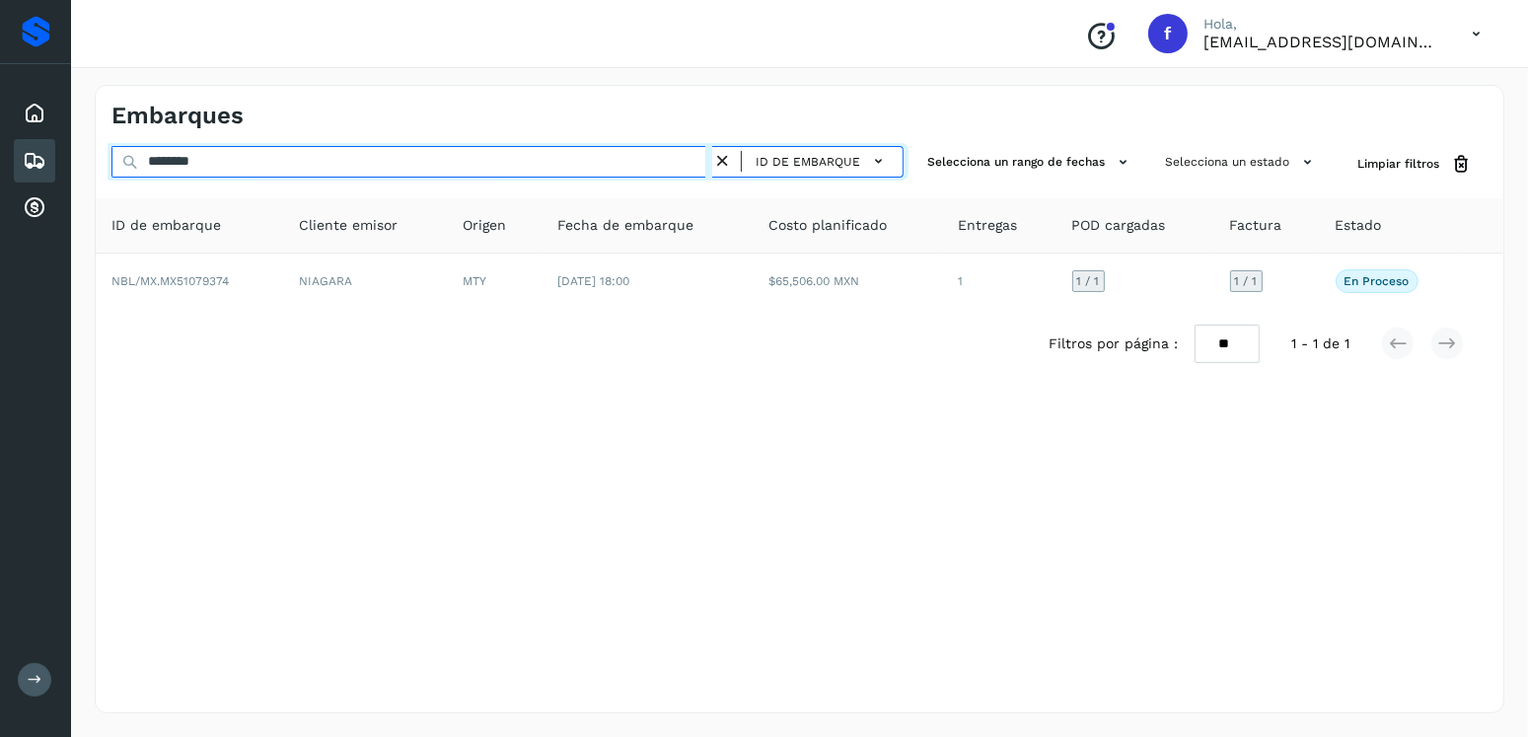
drag, startPoint x: 221, startPoint y: 163, endPoint x: 92, endPoint y: 165, distance: 129.2
click at [92, 165] on div "Embarques ******** ID de embarque Selecciona un rango de fechas Selecciona un e…" at bounding box center [799, 399] width 1457 height 676
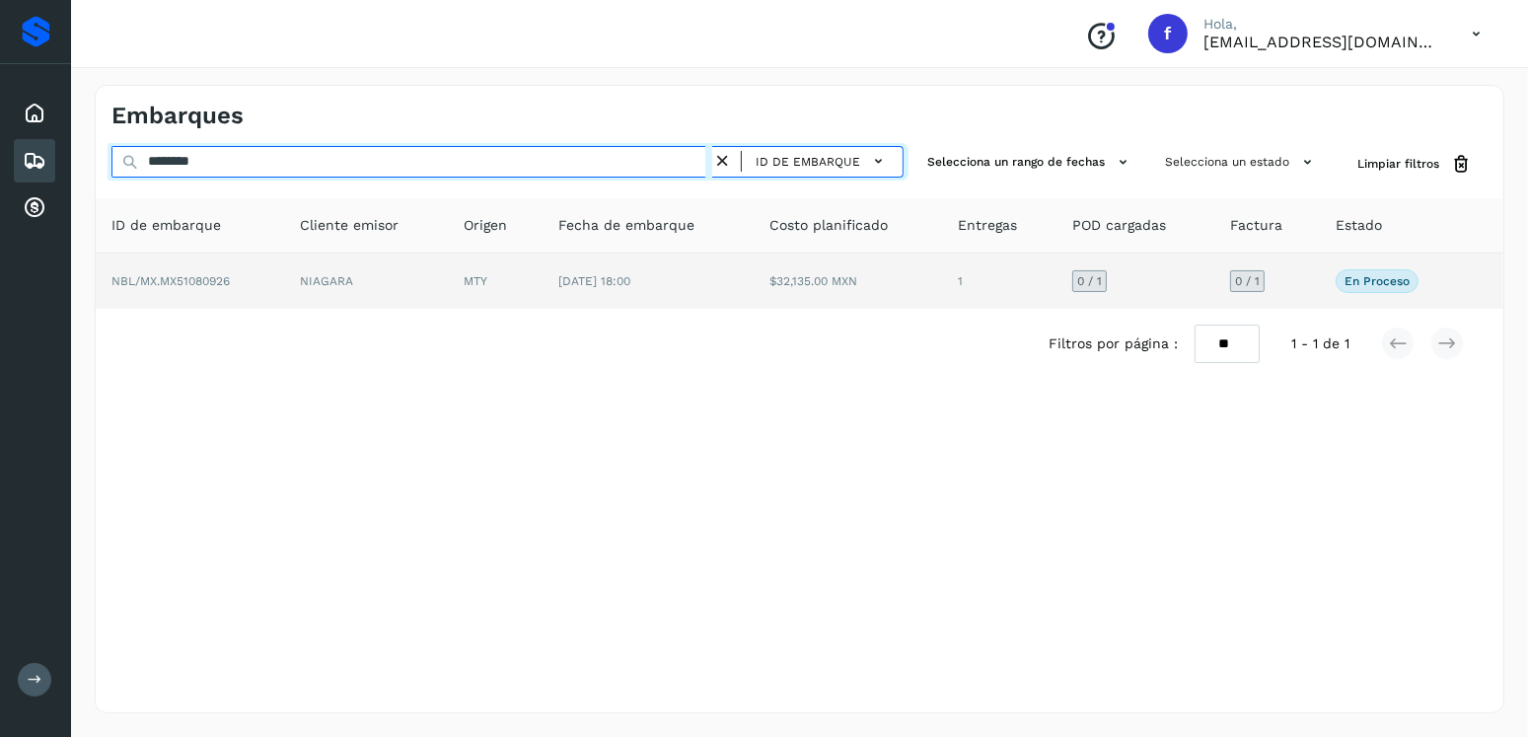
type input "********"
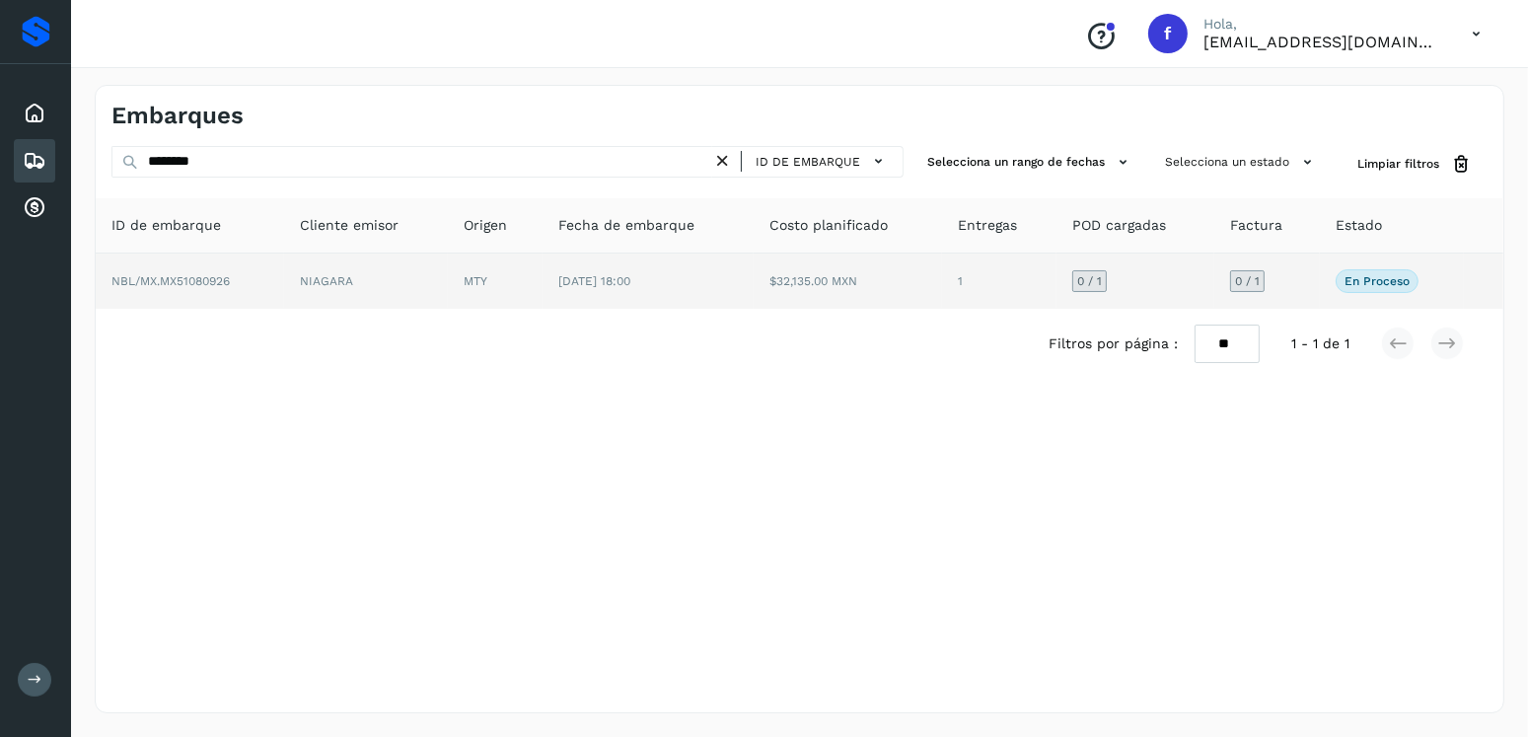
click at [616, 297] on td "[DATE] 18:00" at bounding box center [647, 280] width 211 height 55
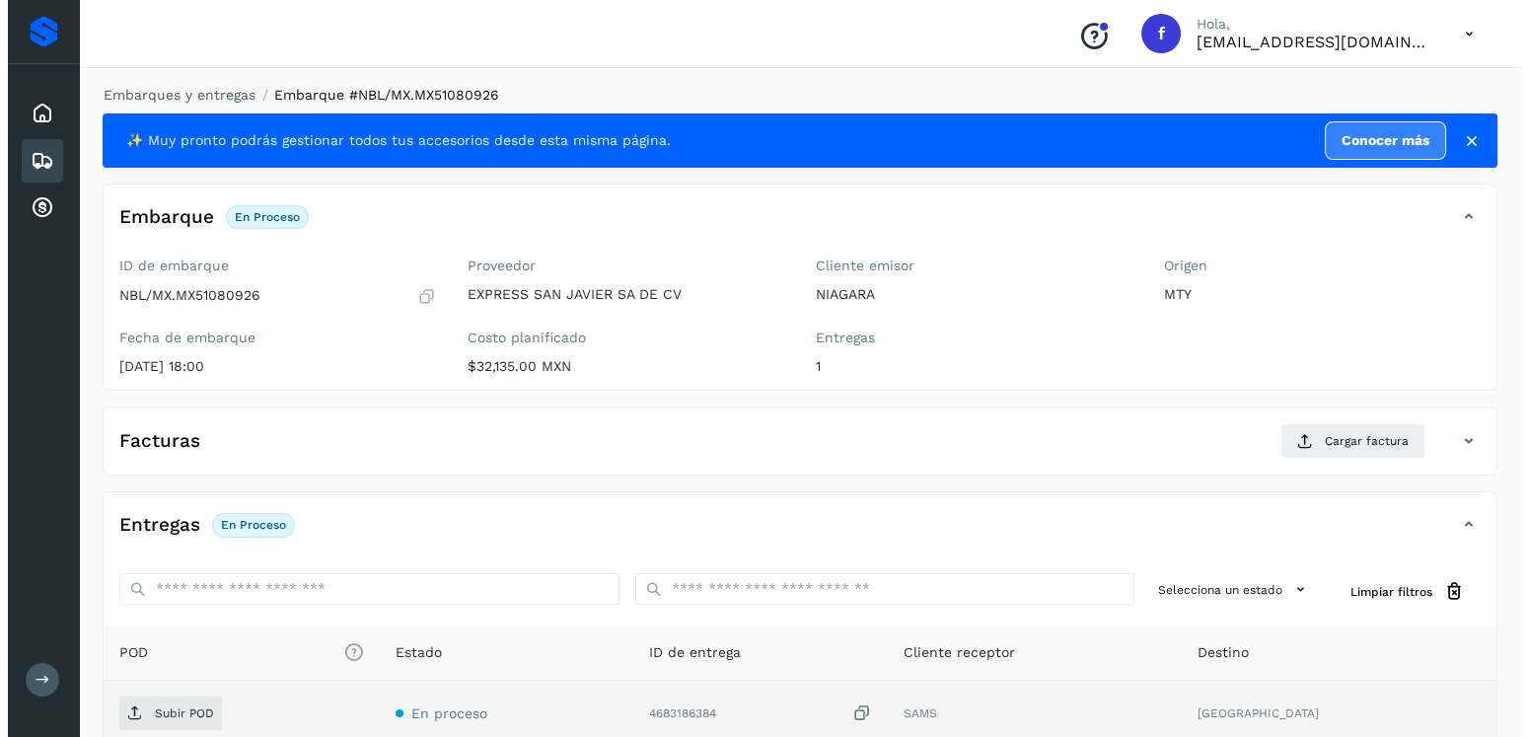
scroll to position [199, 0]
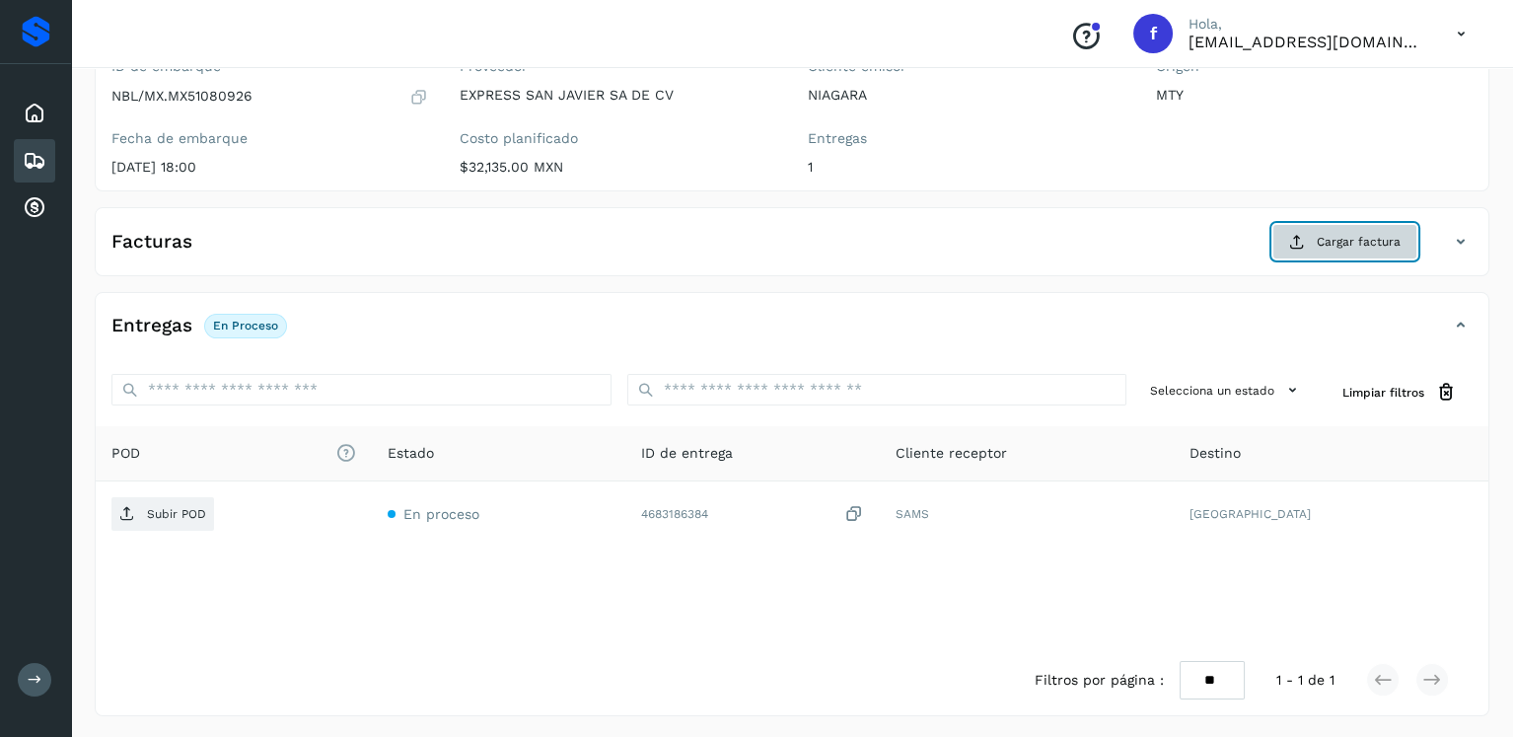
click at [1279, 247] on button "Cargar factura" at bounding box center [1344, 242] width 145 height 36
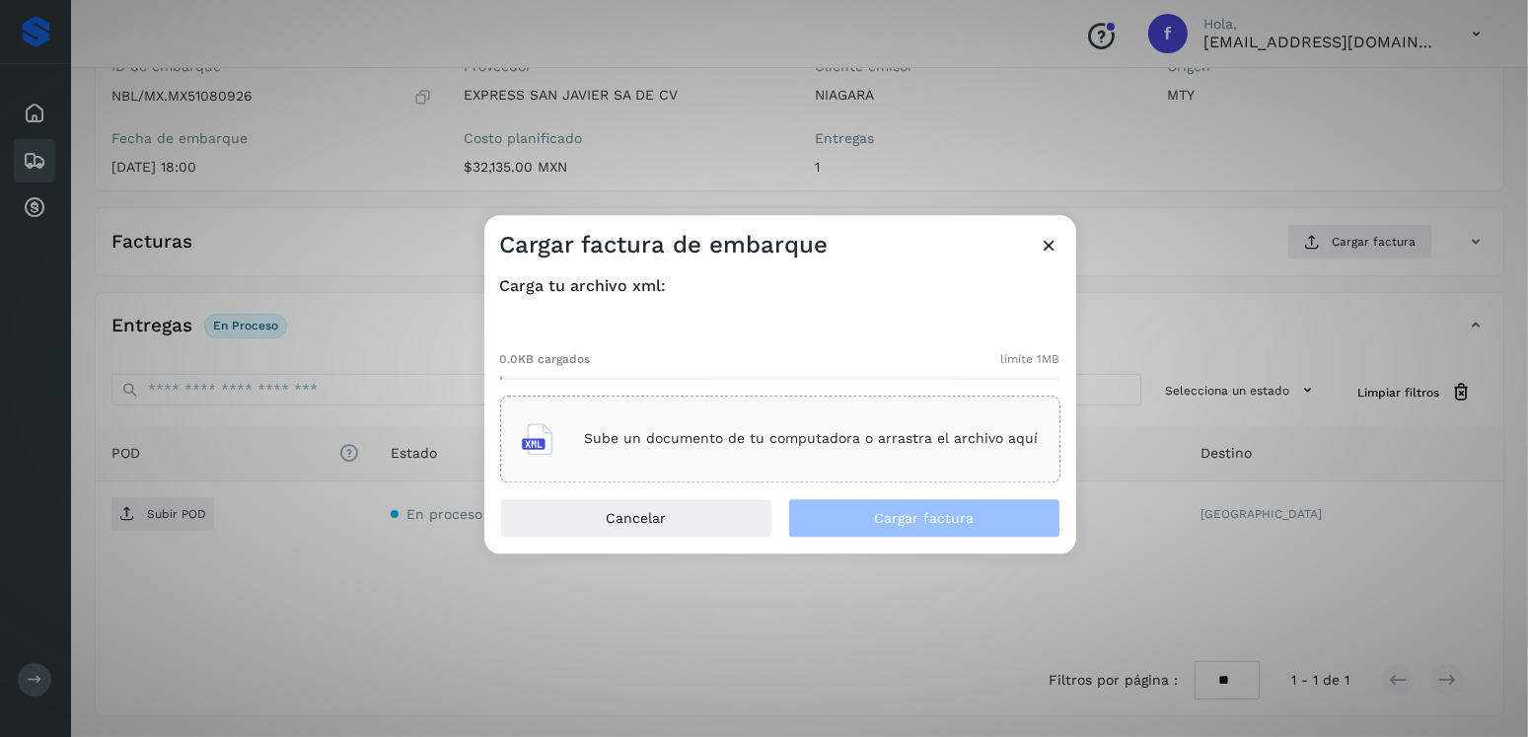
click at [860, 412] on div "Sube un documento de tu computadora o arrastra el archivo aquí" at bounding box center [780, 438] width 517 height 53
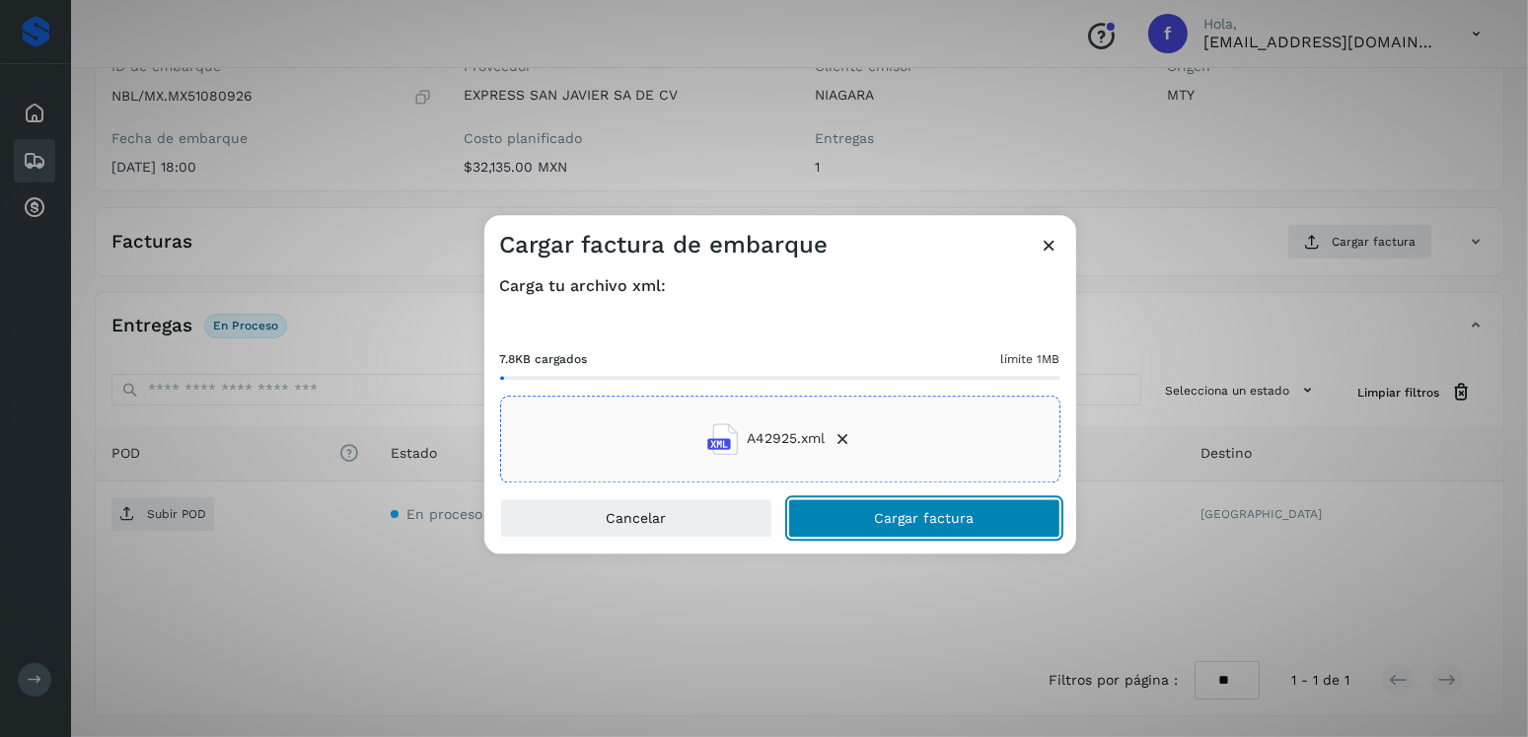
click at [903, 535] on button "Cargar factura" at bounding box center [924, 517] width 272 height 39
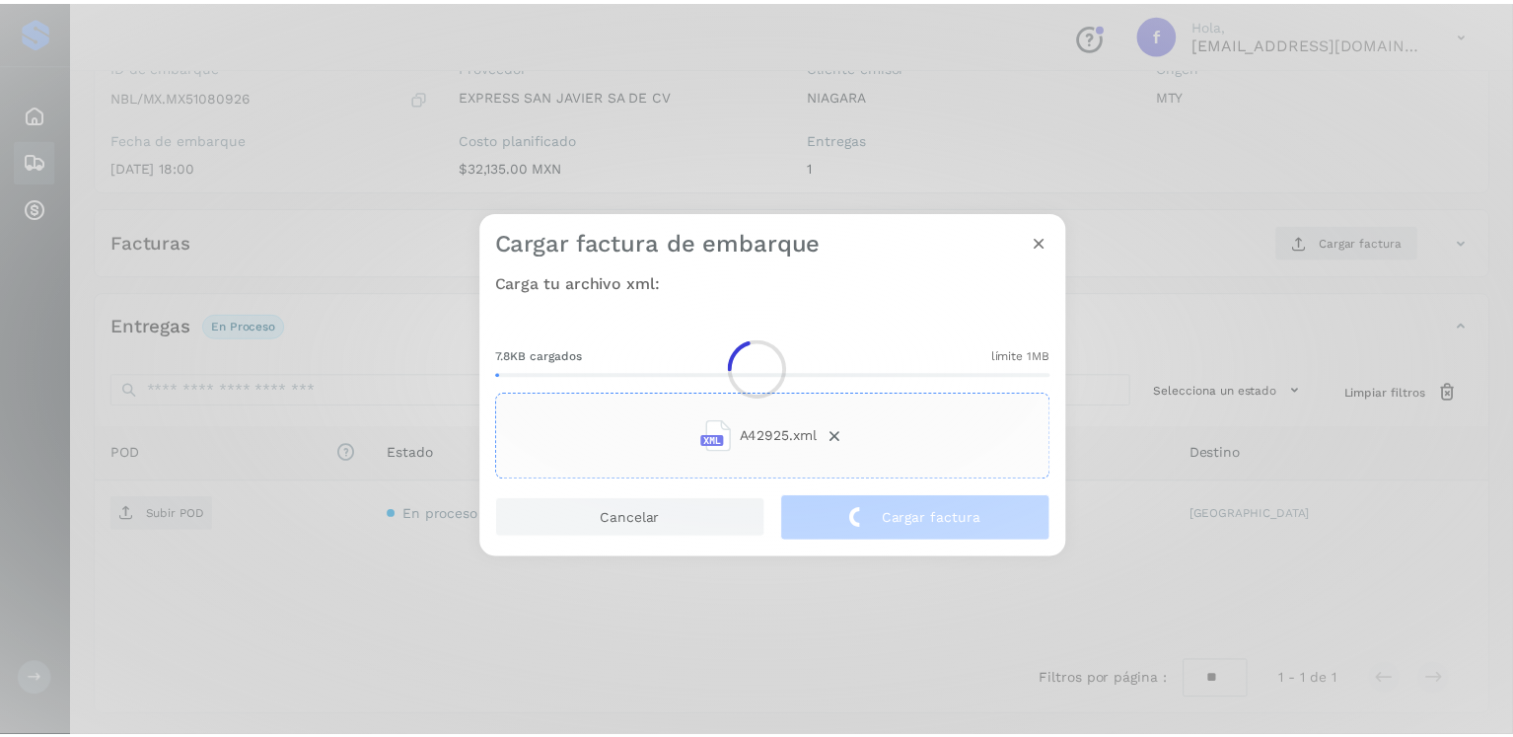
scroll to position [197, 0]
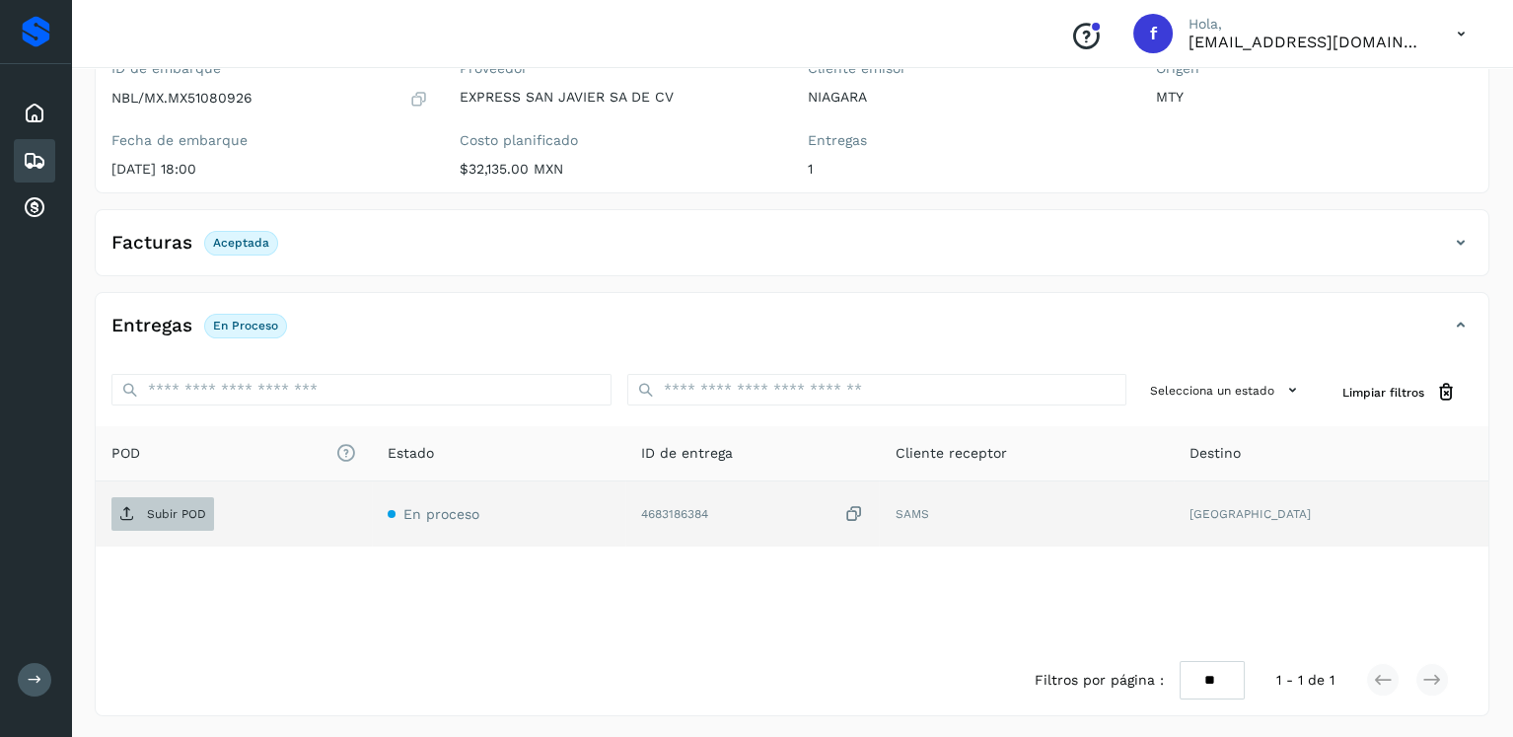
click at [187, 507] on p "Subir POD" at bounding box center [176, 514] width 59 height 14
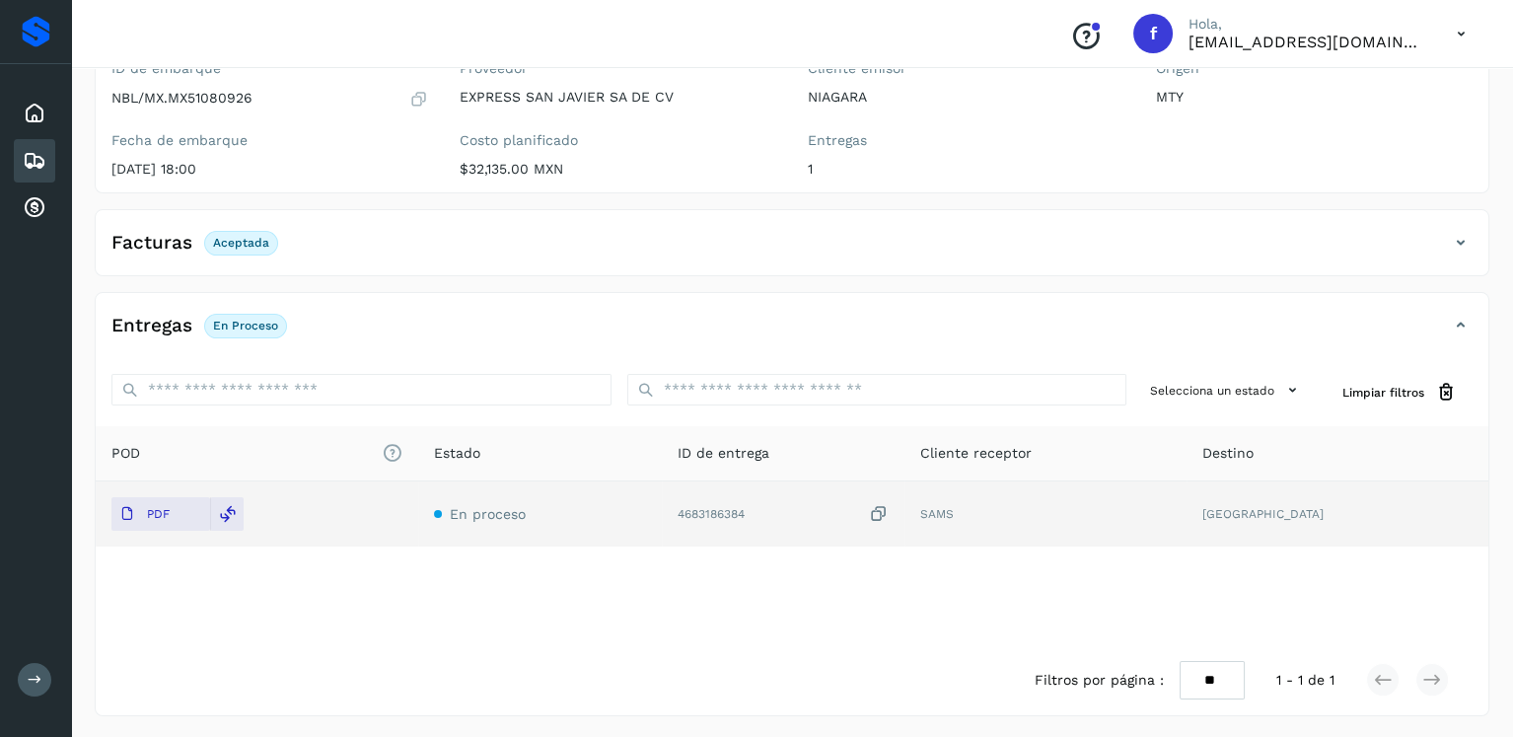
click at [28, 166] on icon at bounding box center [35, 161] width 24 height 24
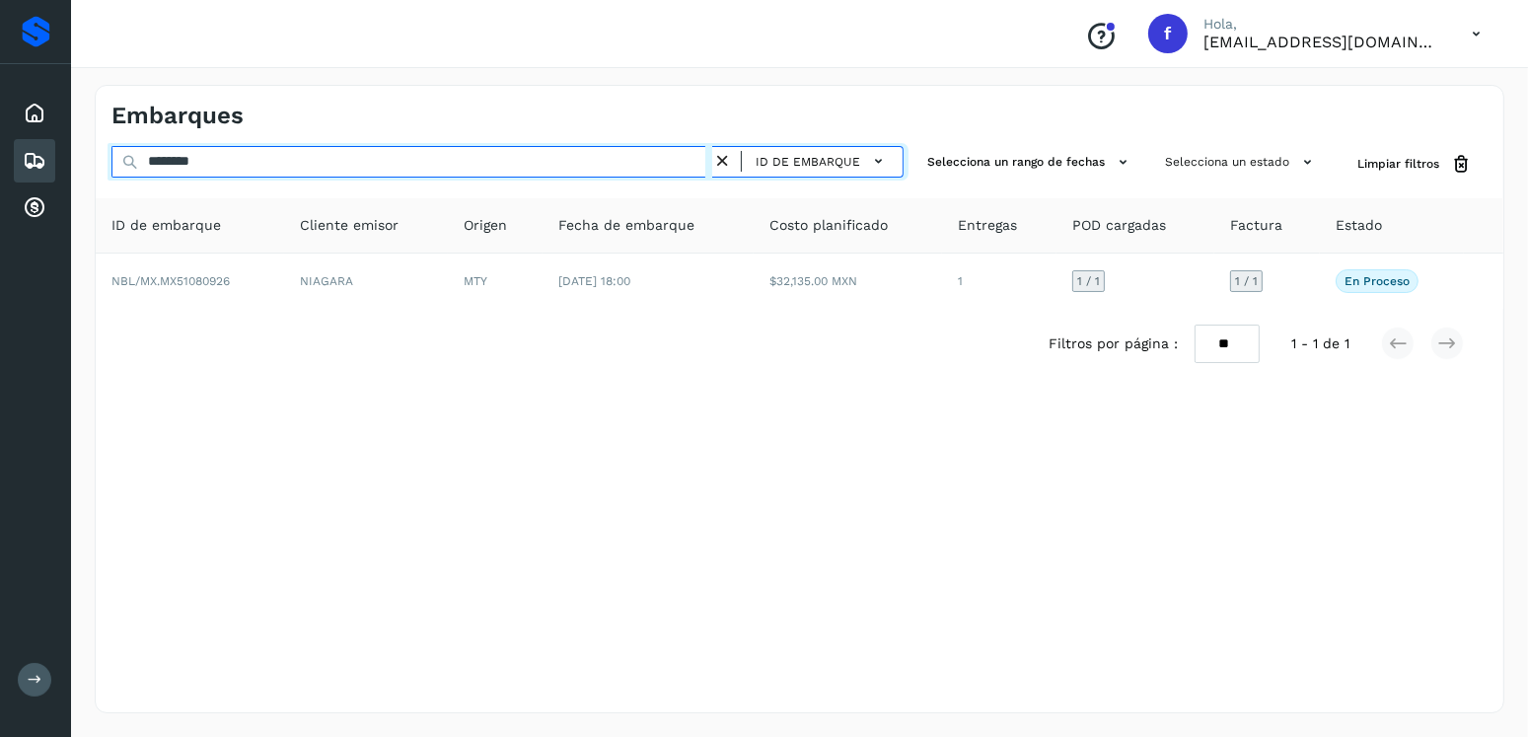
drag, startPoint x: 242, startPoint y: 153, endPoint x: 108, endPoint y: 162, distance: 133.4
click at [108, 162] on div "******** ID de embarque Selecciona un rango de fechas Selecciona un estado Limp…" at bounding box center [799, 164] width 1407 height 36
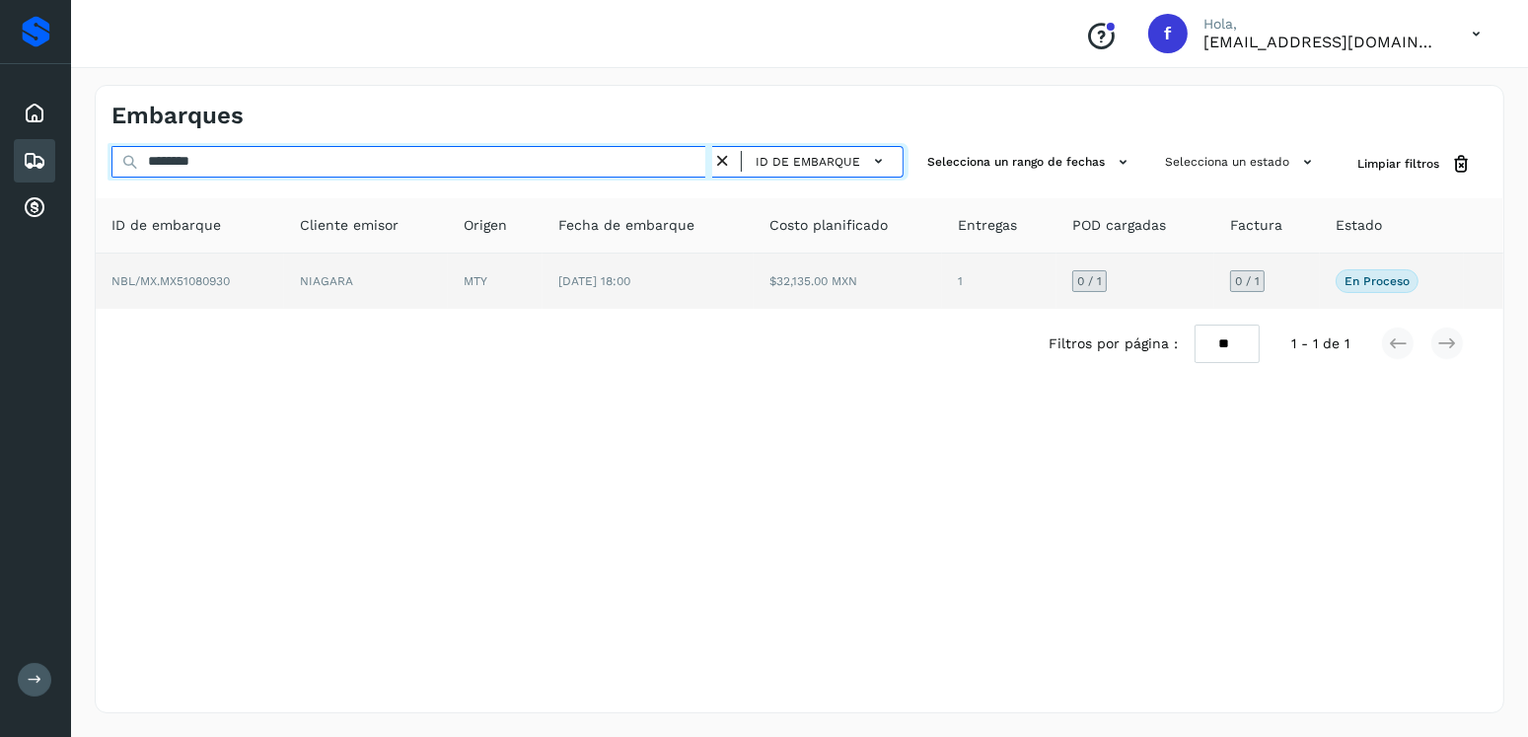
type input "********"
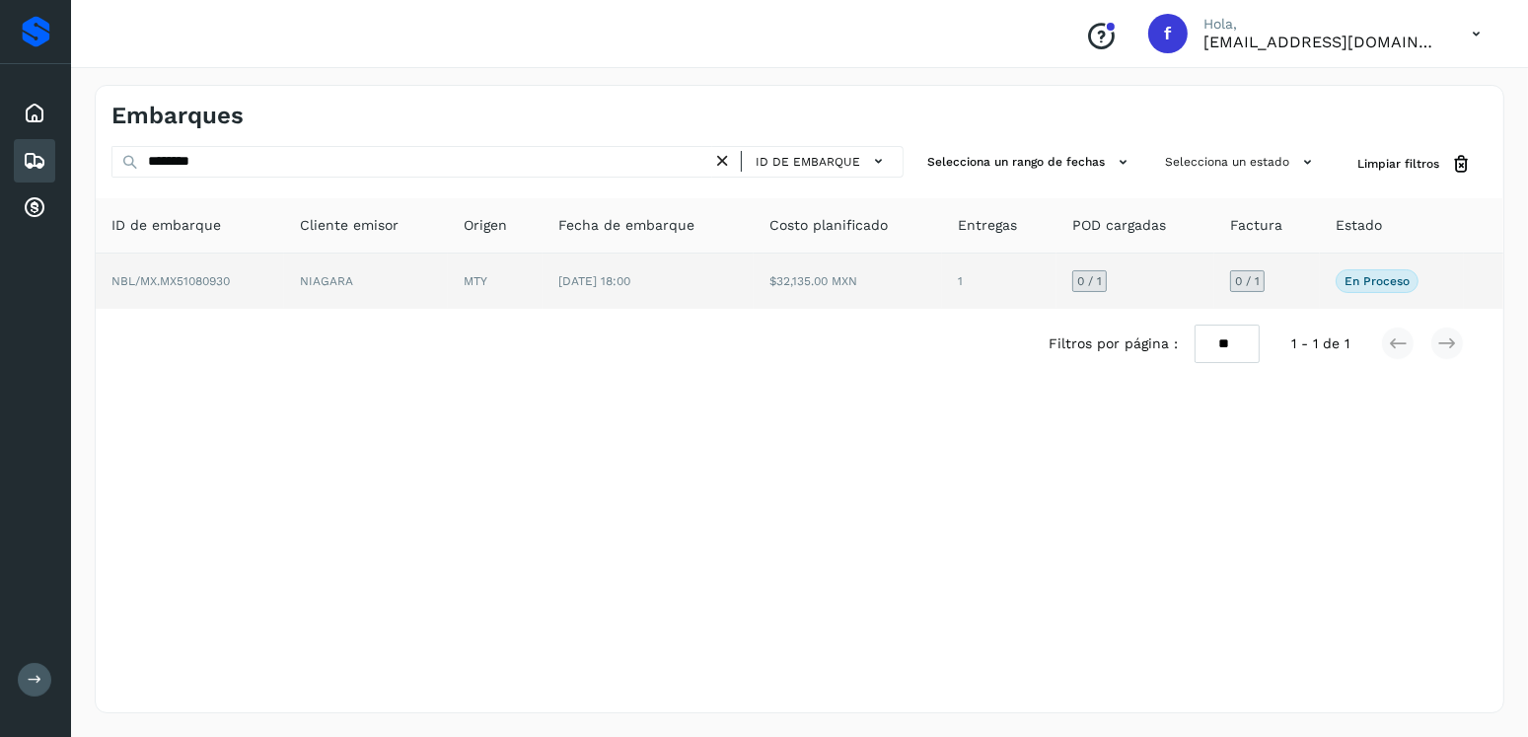
click at [819, 293] on td "$32,135.00 MXN" at bounding box center [847, 280] width 188 height 55
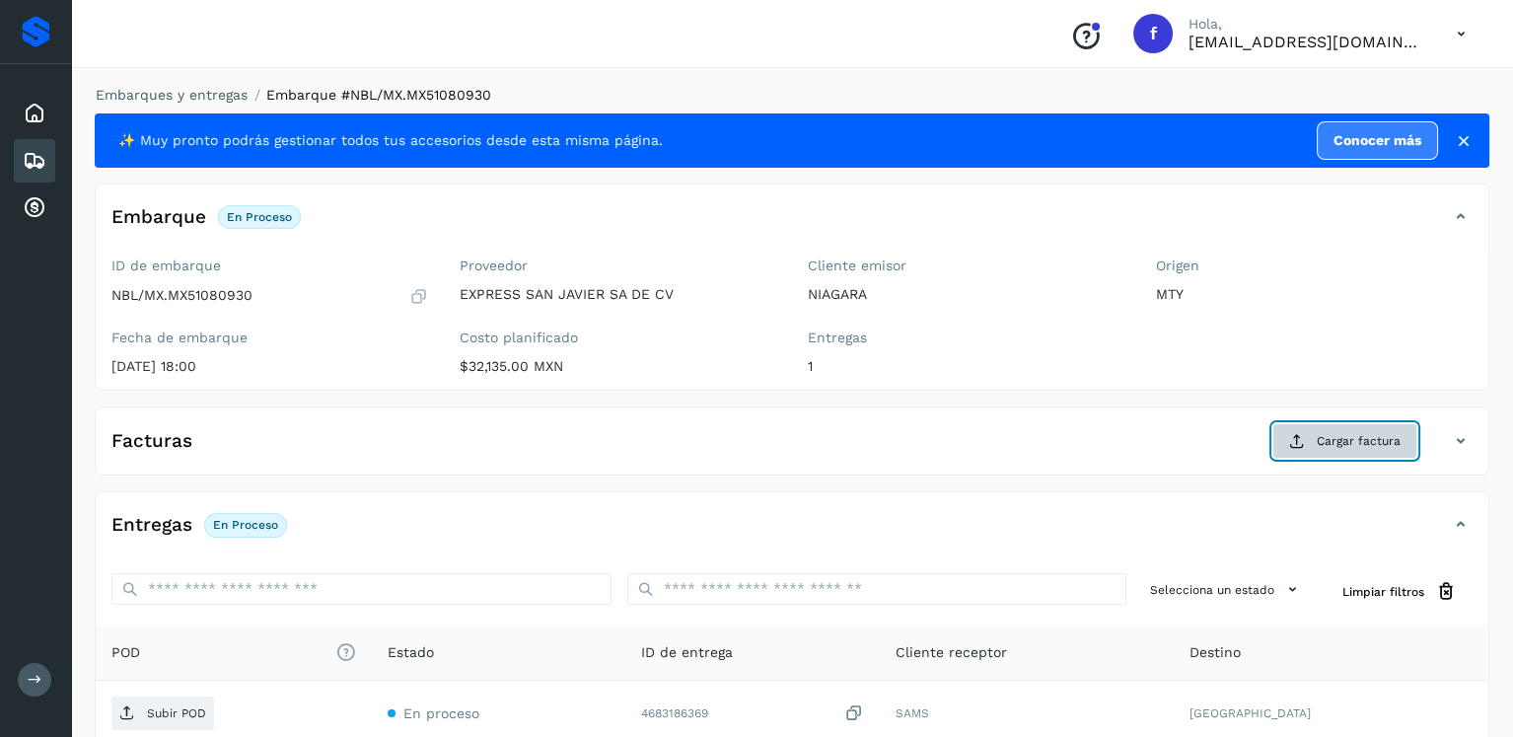
click at [1309, 432] on button "Cargar factura" at bounding box center [1344, 441] width 145 height 36
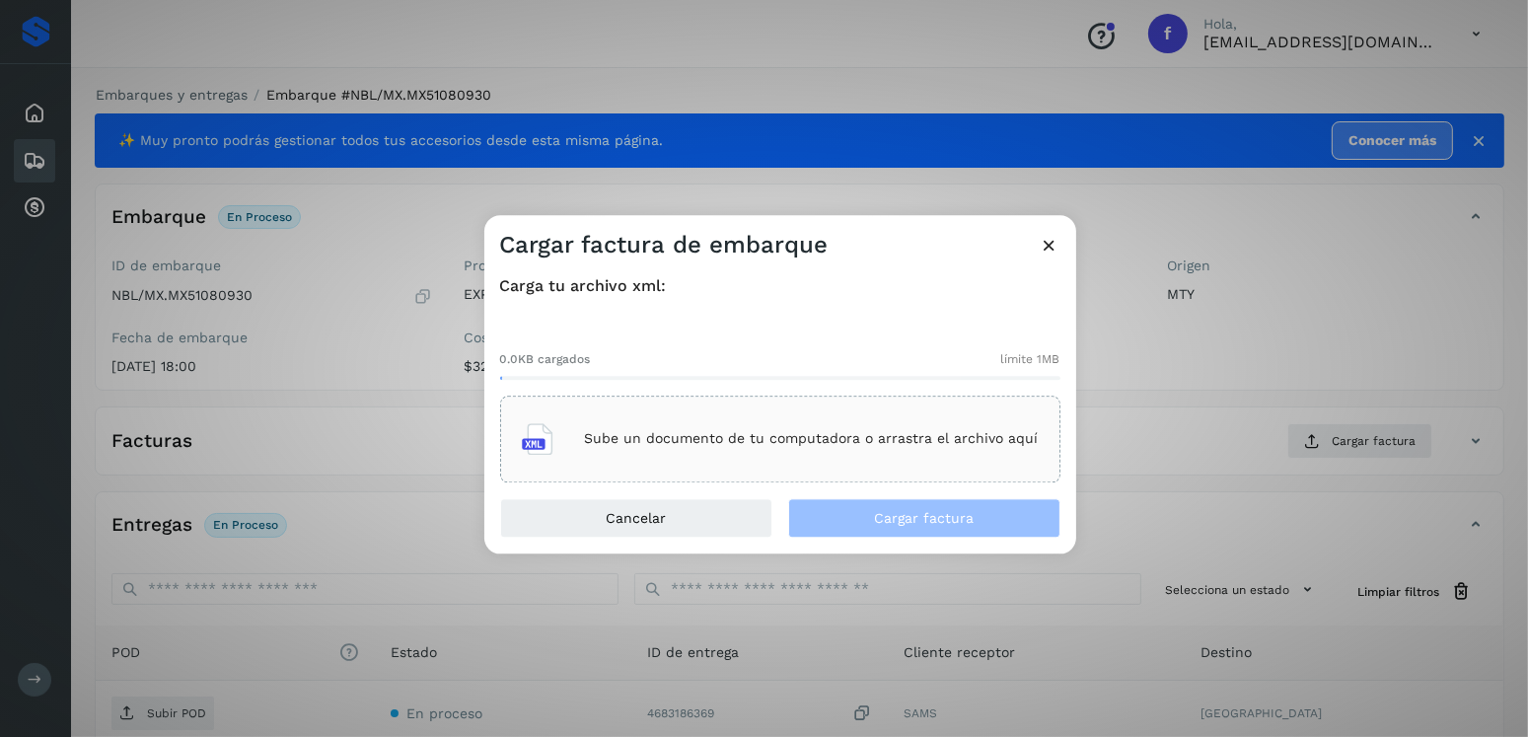
click at [1009, 470] on div "Sube un documento de tu computadora o arrastra el archivo aquí" at bounding box center [780, 438] width 560 height 87
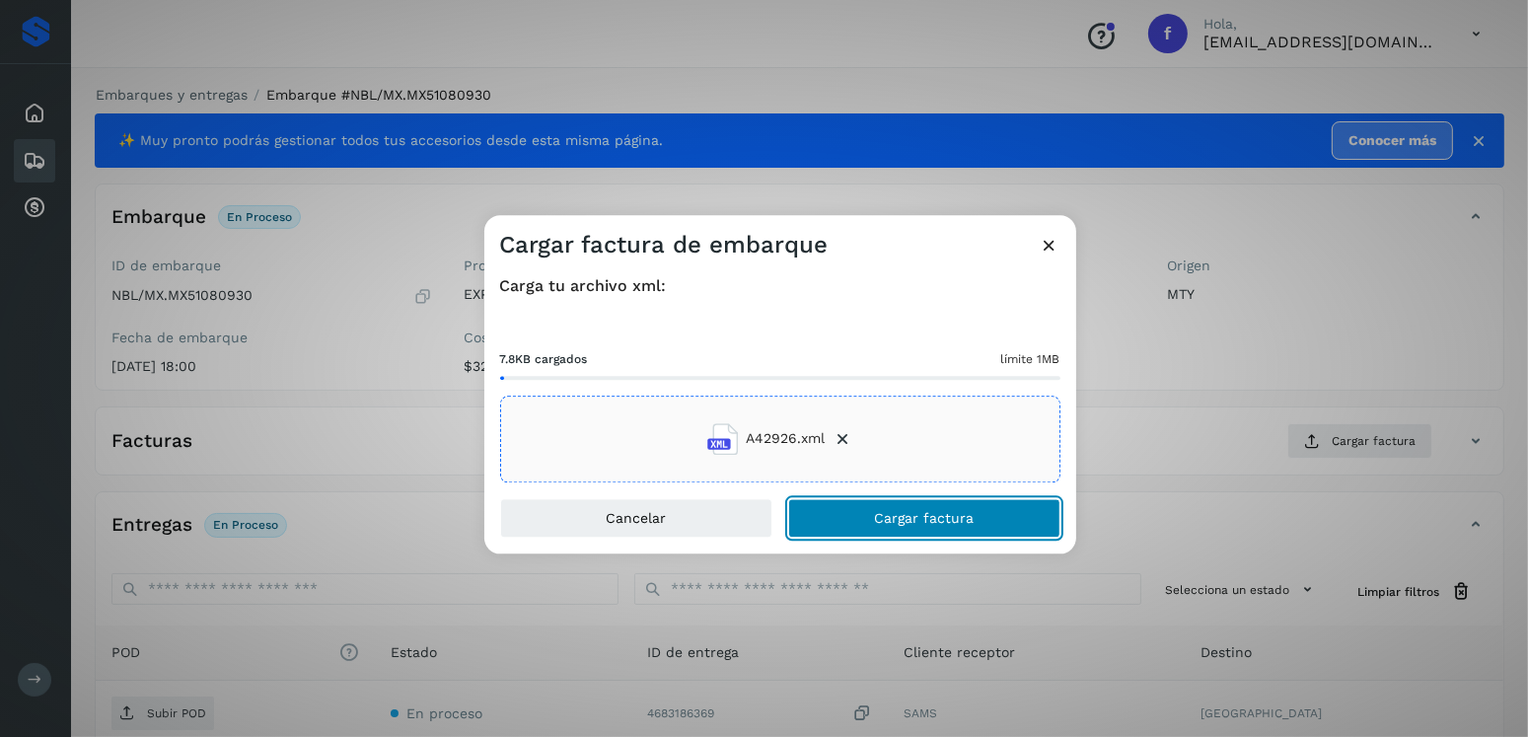
click at [937, 530] on button "Cargar factura" at bounding box center [924, 517] width 272 height 39
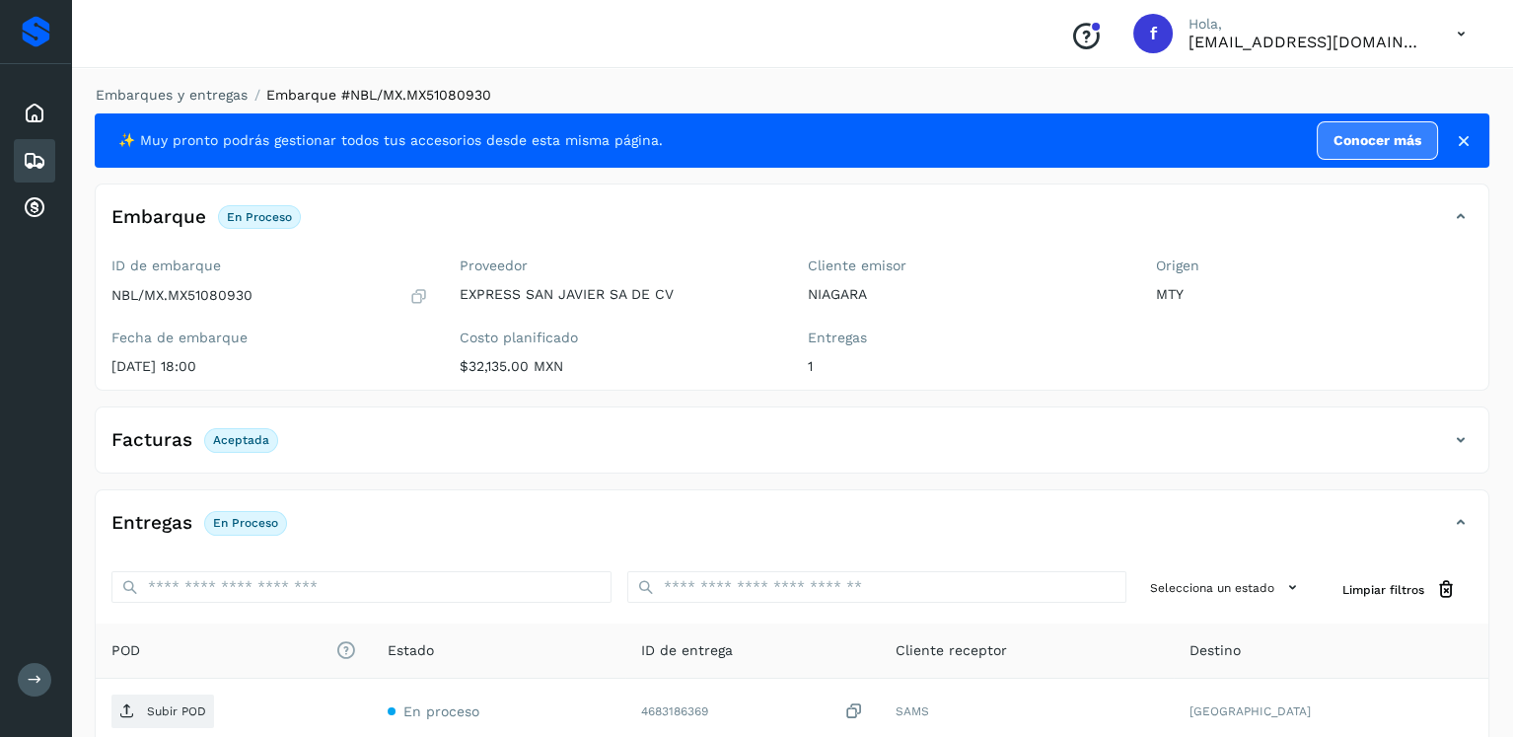
scroll to position [197, 0]
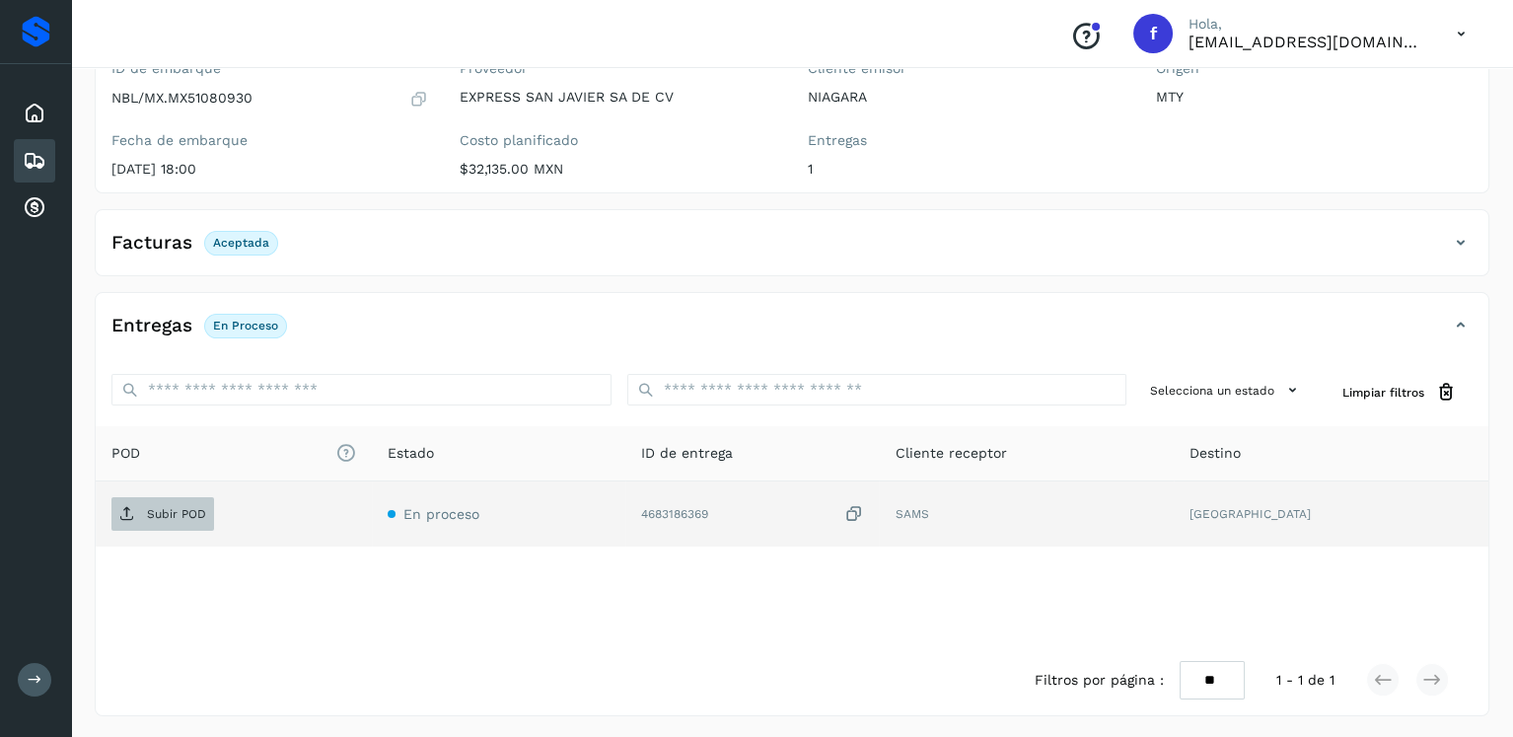
click at [148, 513] on p "Subir POD" at bounding box center [176, 514] width 59 height 14
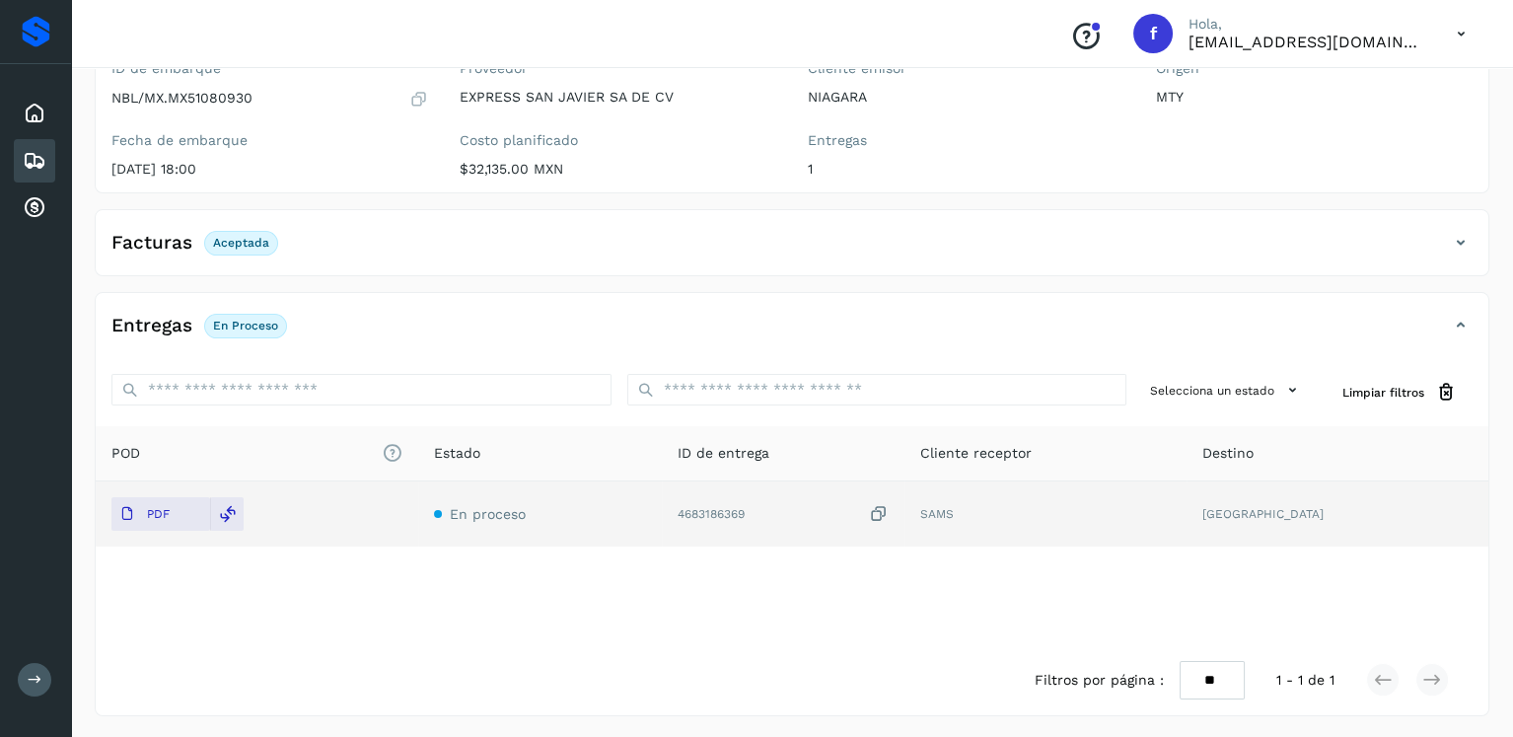
click at [39, 169] on icon at bounding box center [35, 161] width 24 height 24
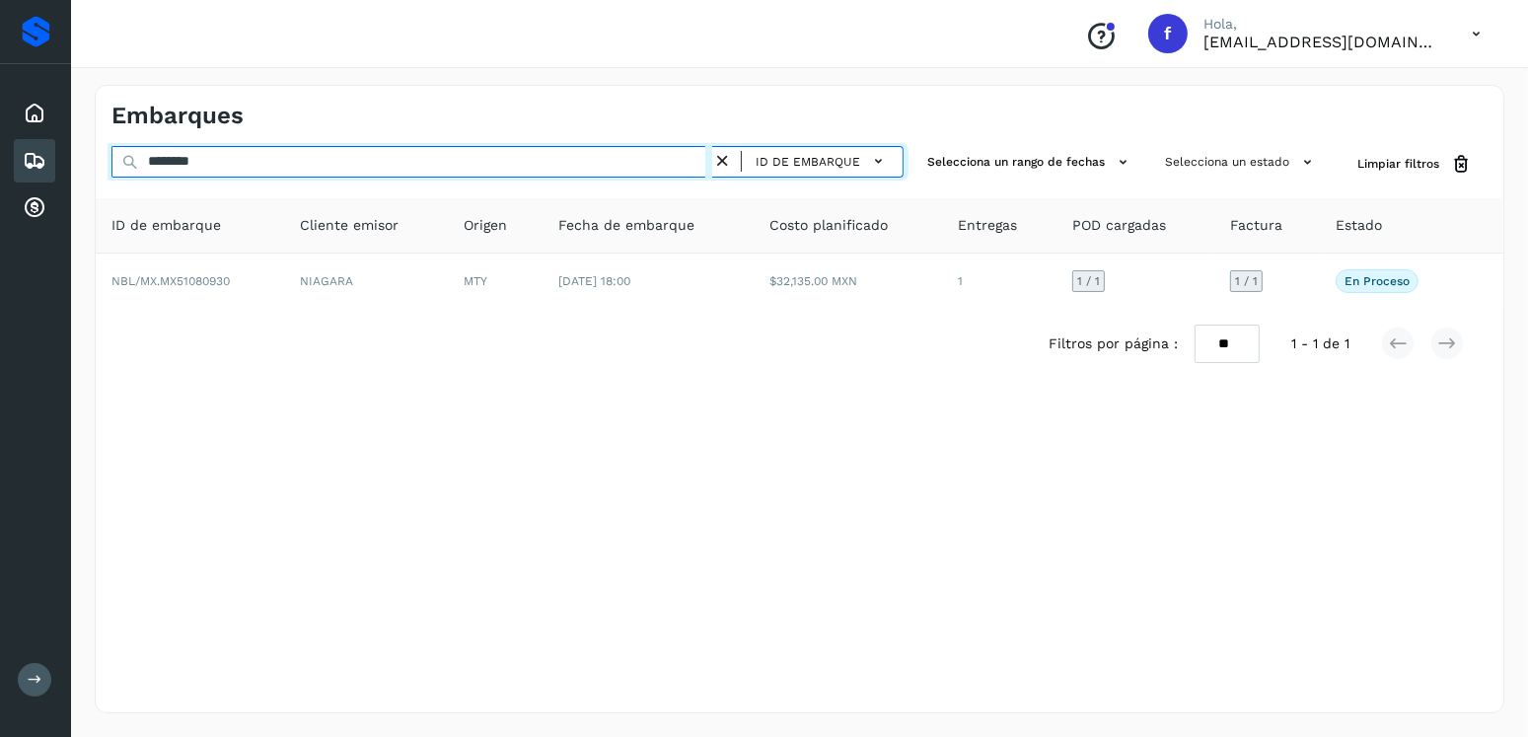
drag, startPoint x: 238, startPoint y: 161, endPoint x: 97, endPoint y: 165, distance: 141.1
click at [97, 165] on div "******** ID de embarque Selecciona un rango de fechas Selecciona un estado Limp…" at bounding box center [799, 164] width 1407 height 36
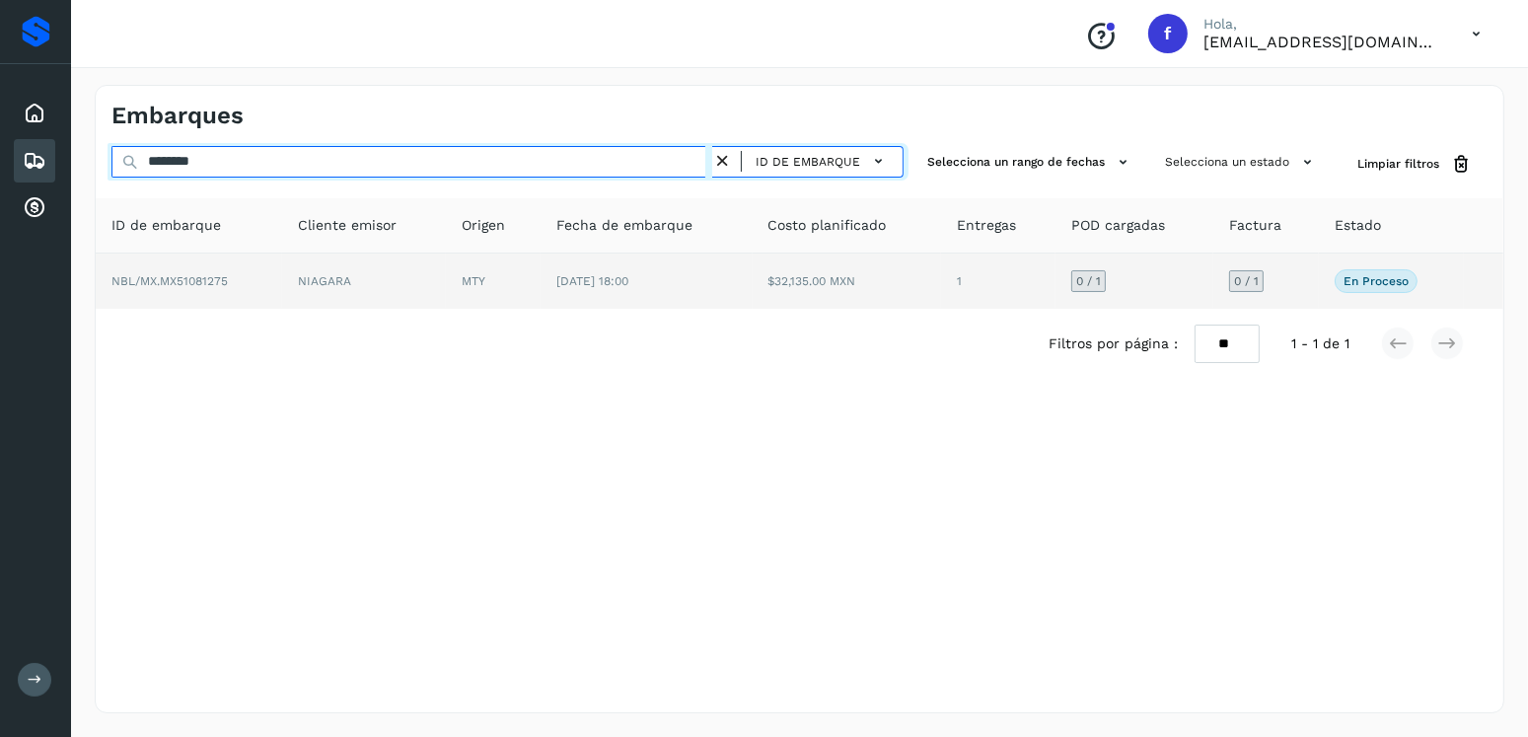
type input "********"
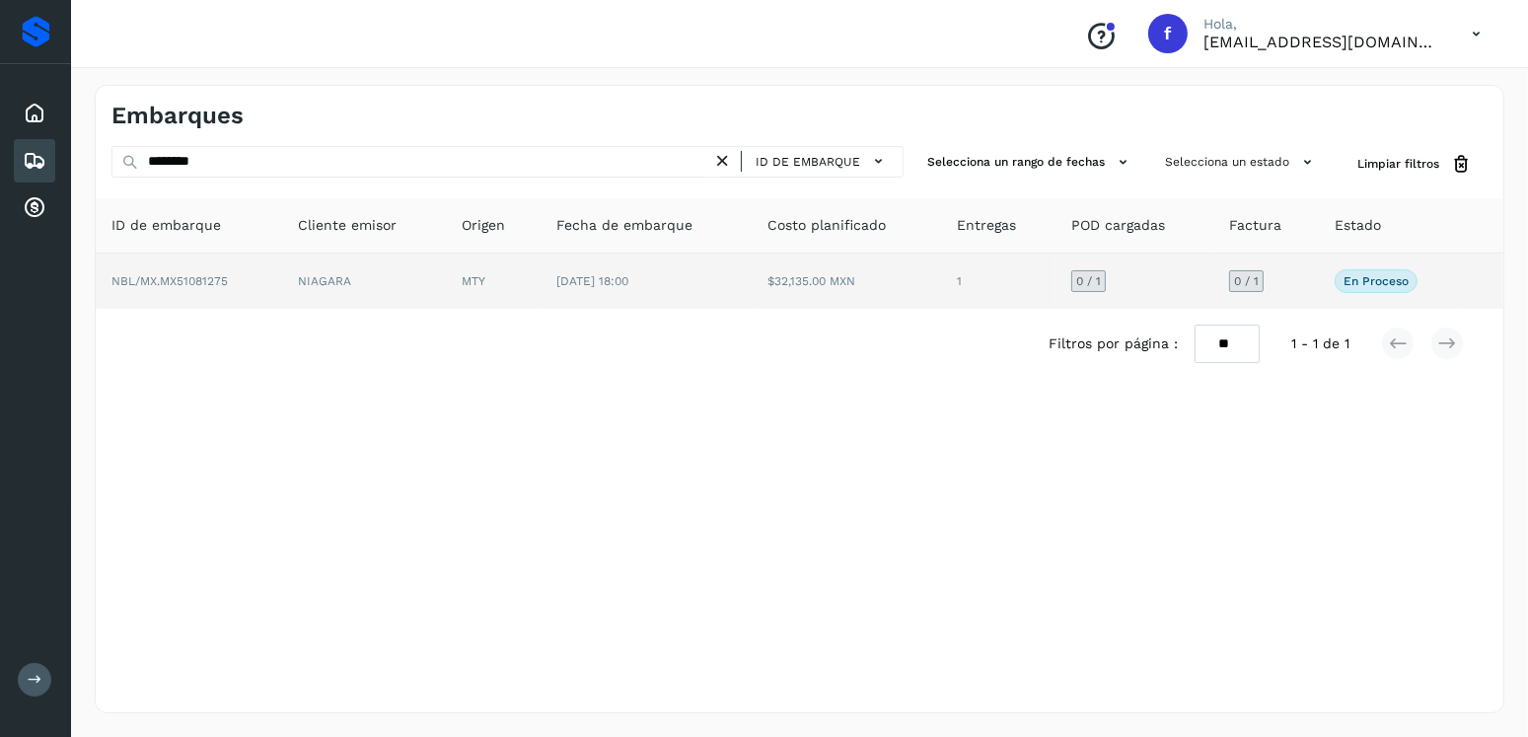
click at [676, 294] on td "[DATE] 18:00" at bounding box center [645, 280] width 211 height 55
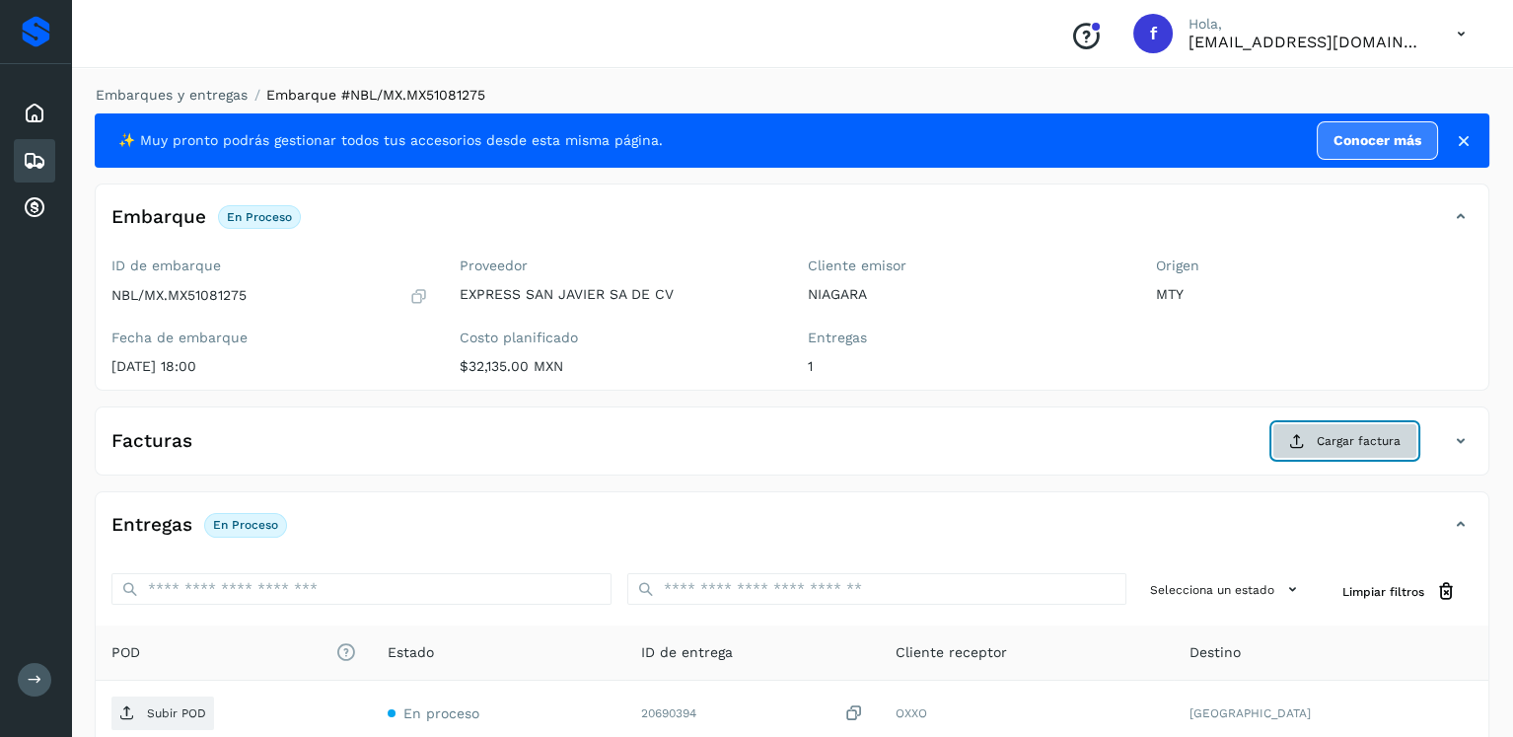
click at [1301, 450] on button "Cargar factura" at bounding box center [1344, 441] width 145 height 36
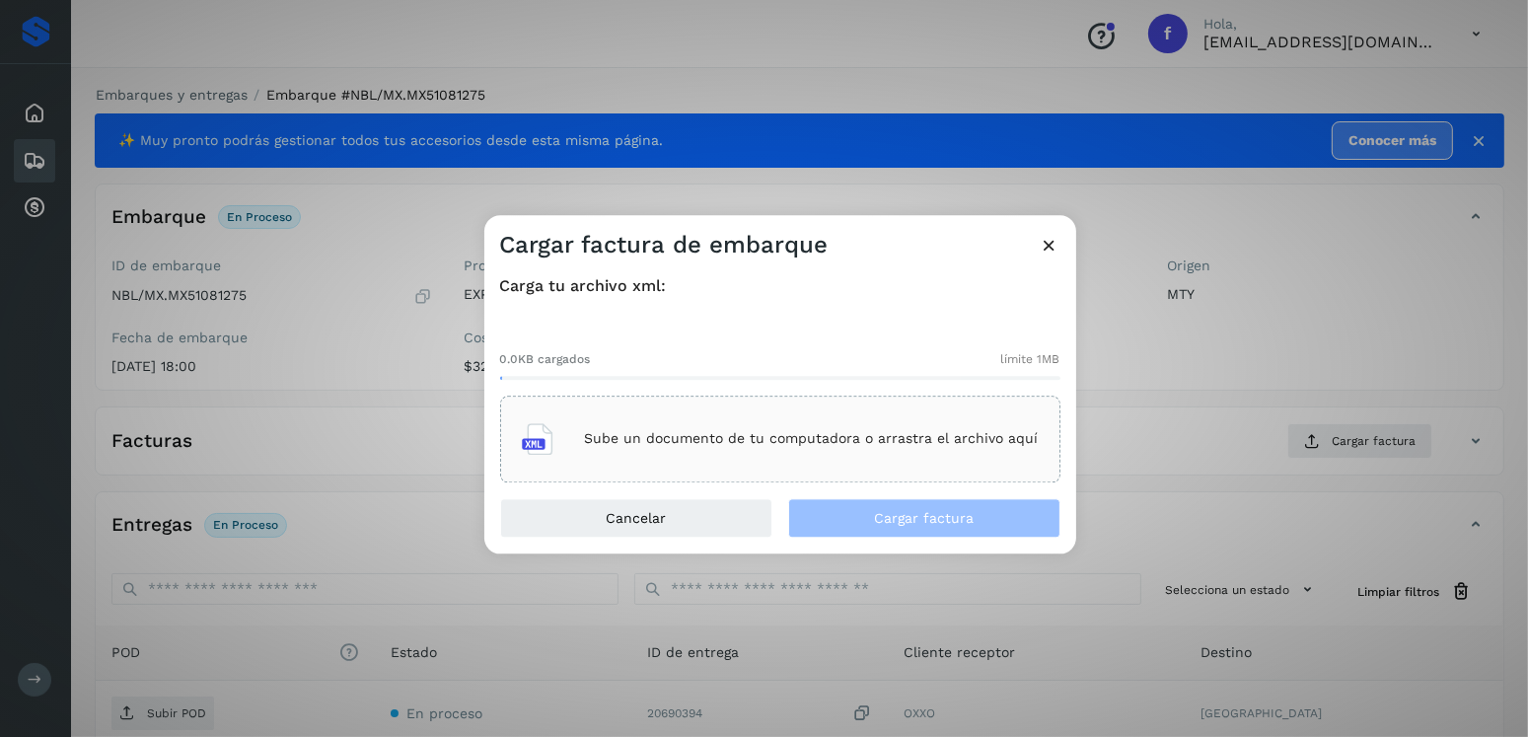
click at [694, 414] on div "Sube un documento de tu computadora o arrastra el archivo aquí" at bounding box center [780, 438] width 517 height 53
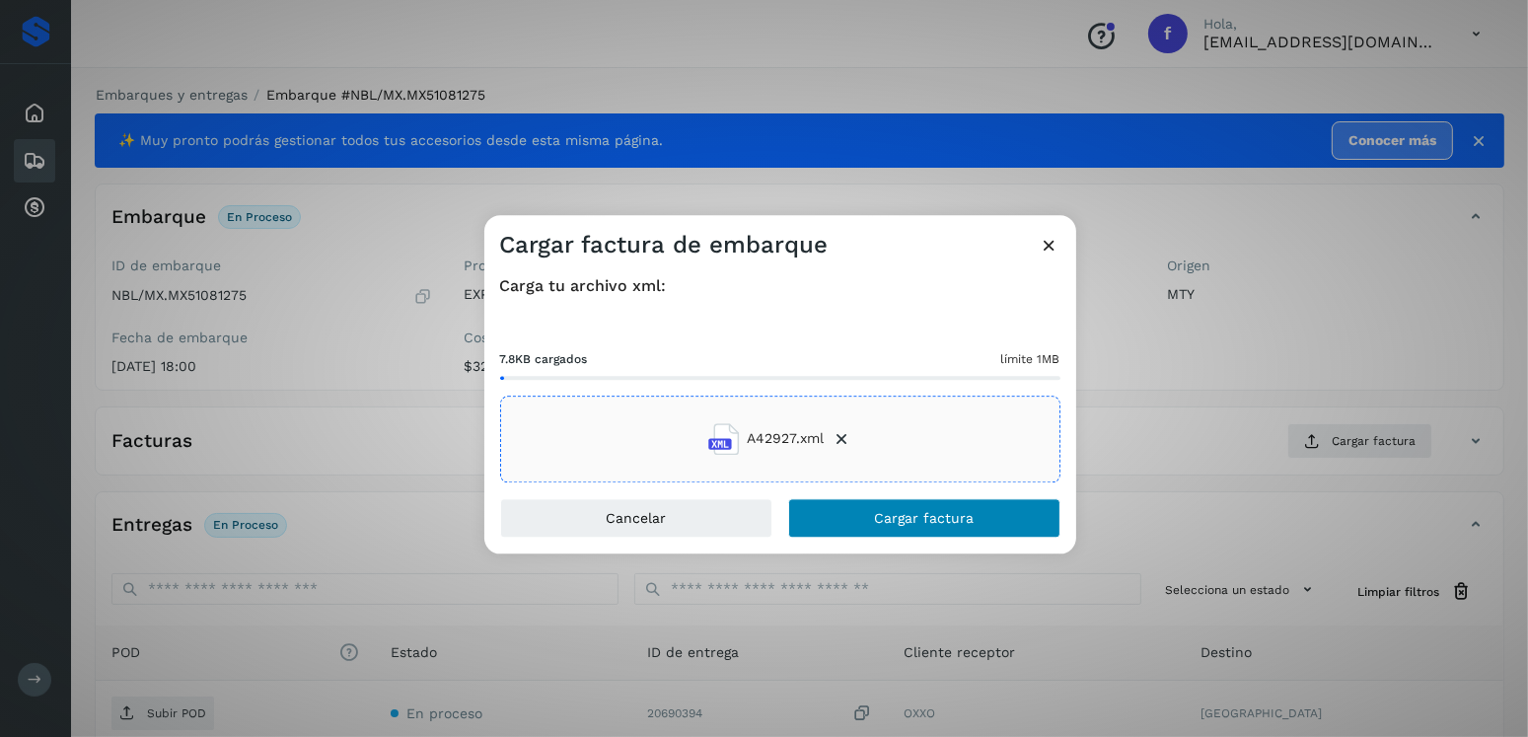
click at [957, 497] on div "Cargar factura de embarque Carga tu archivo xml: 7.8KB cargados límite 1MB A429…" at bounding box center [780, 384] width 592 height 338
click at [957, 498] on button "Cargar factura" at bounding box center [924, 517] width 272 height 39
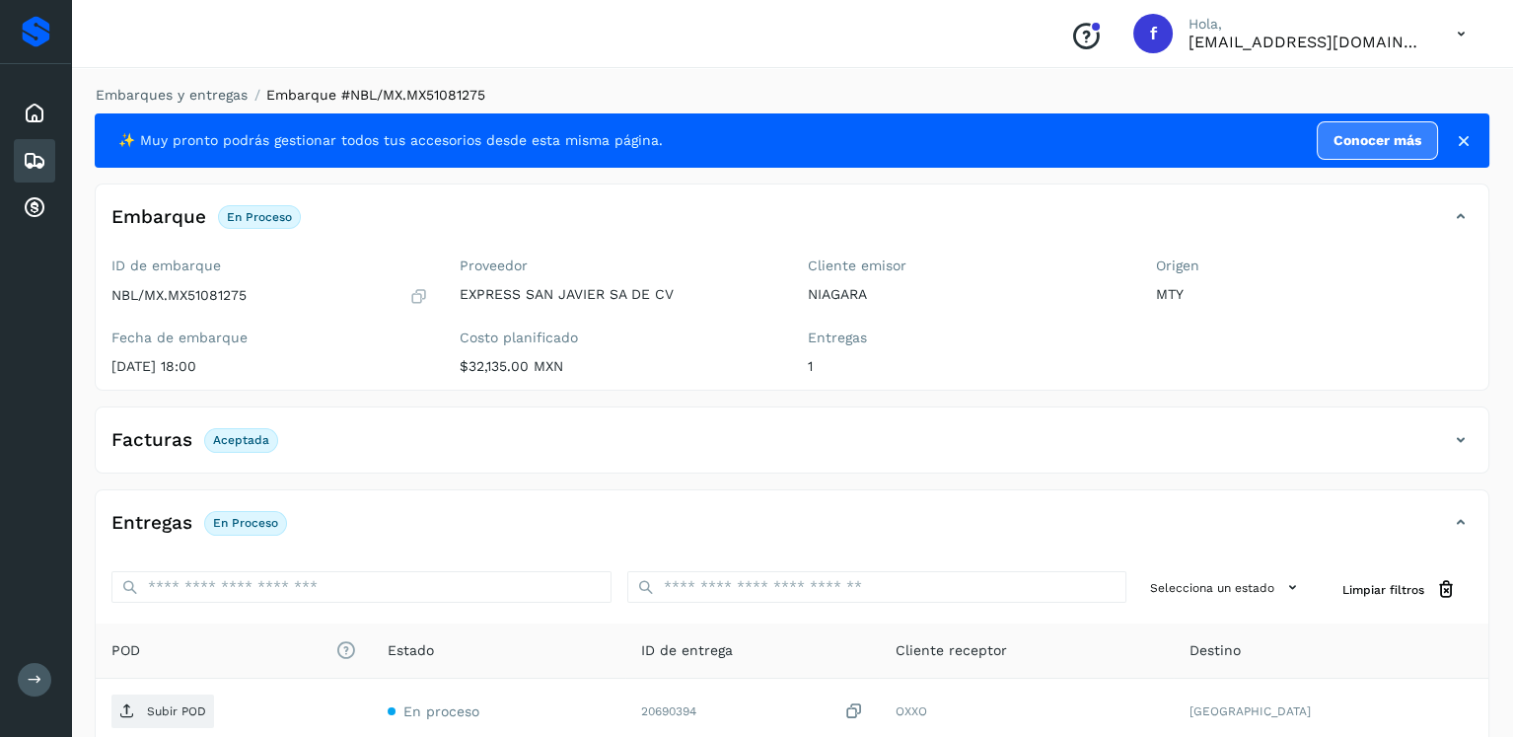
scroll to position [197, 0]
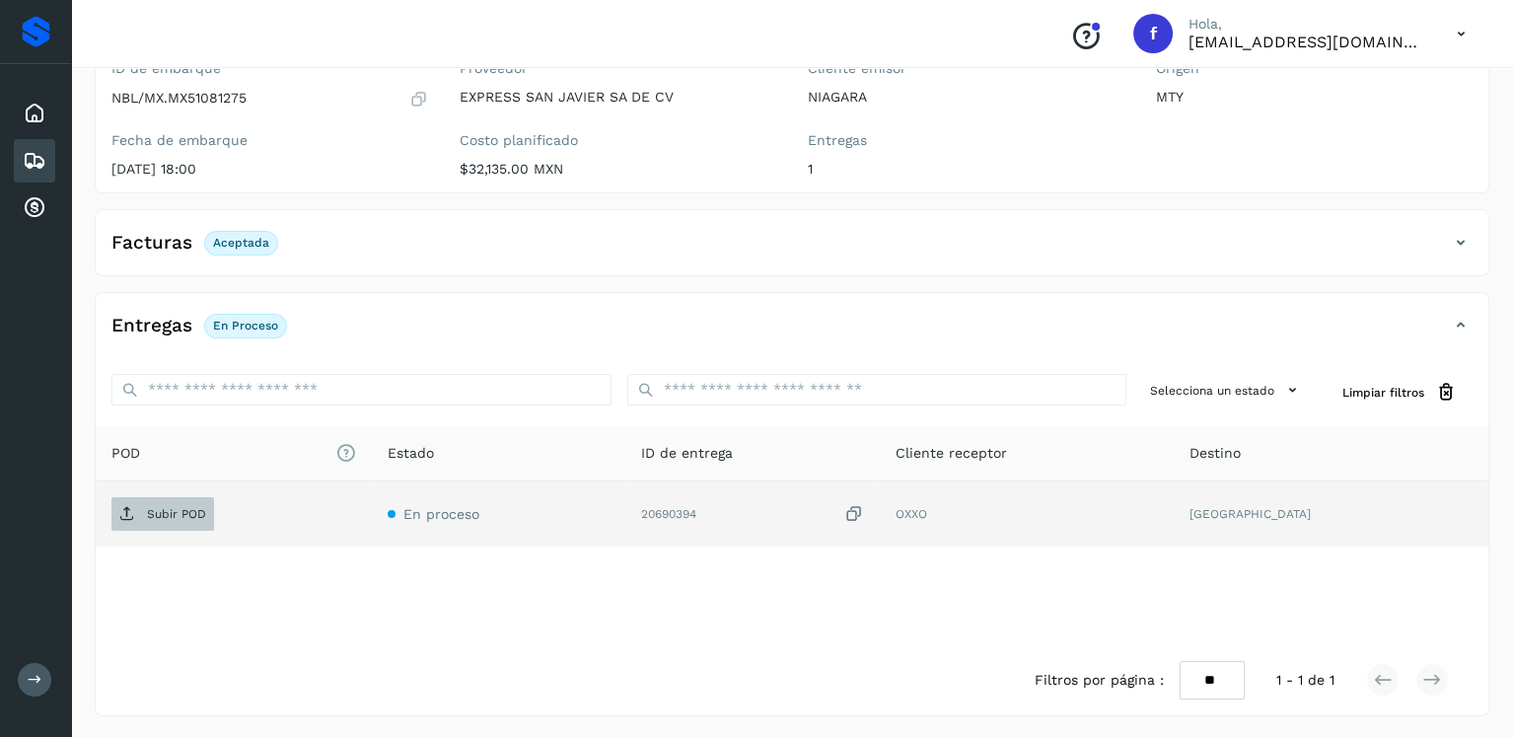
click at [136, 508] on span "Subir POD" at bounding box center [162, 514] width 103 height 32
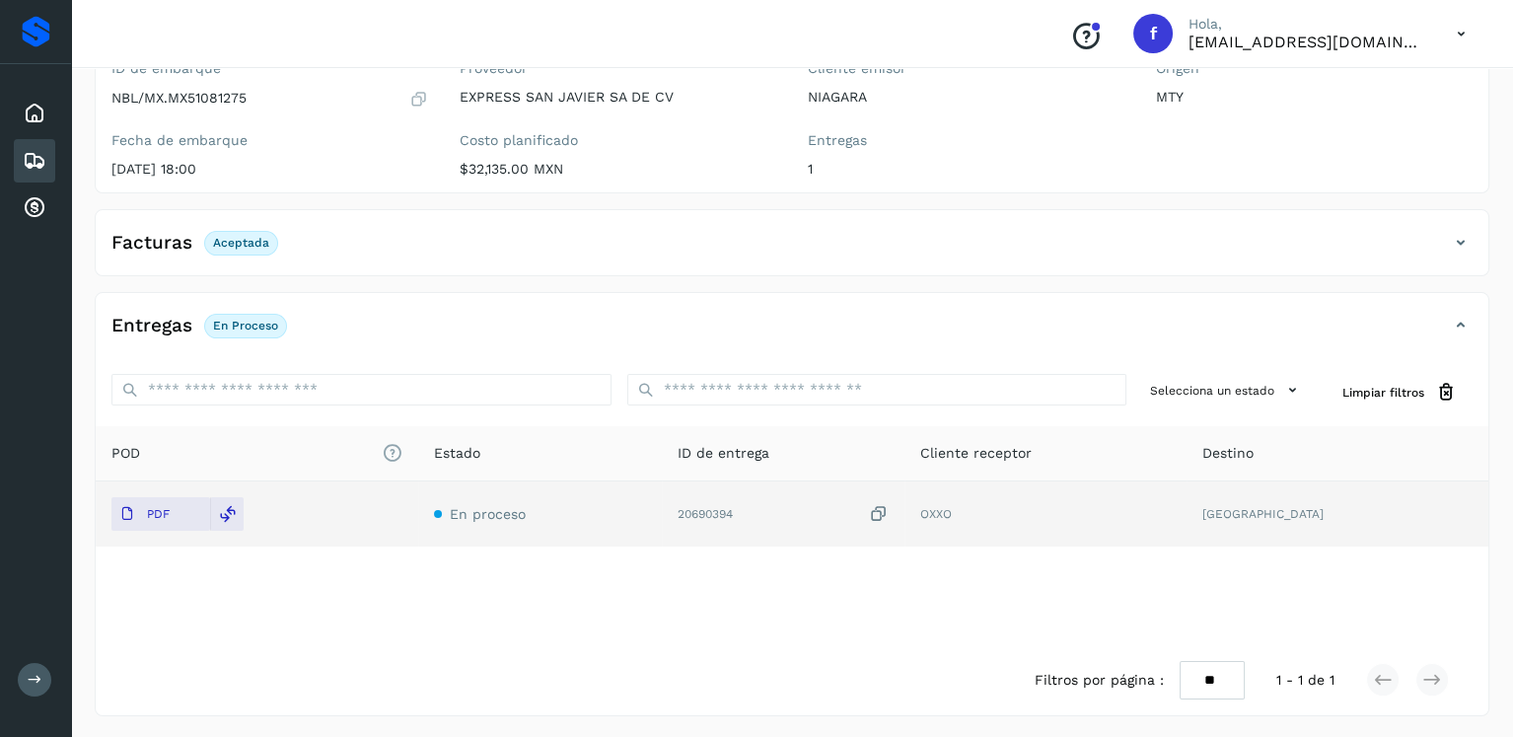
click at [19, 150] on div "Embarques" at bounding box center [34, 160] width 41 height 43
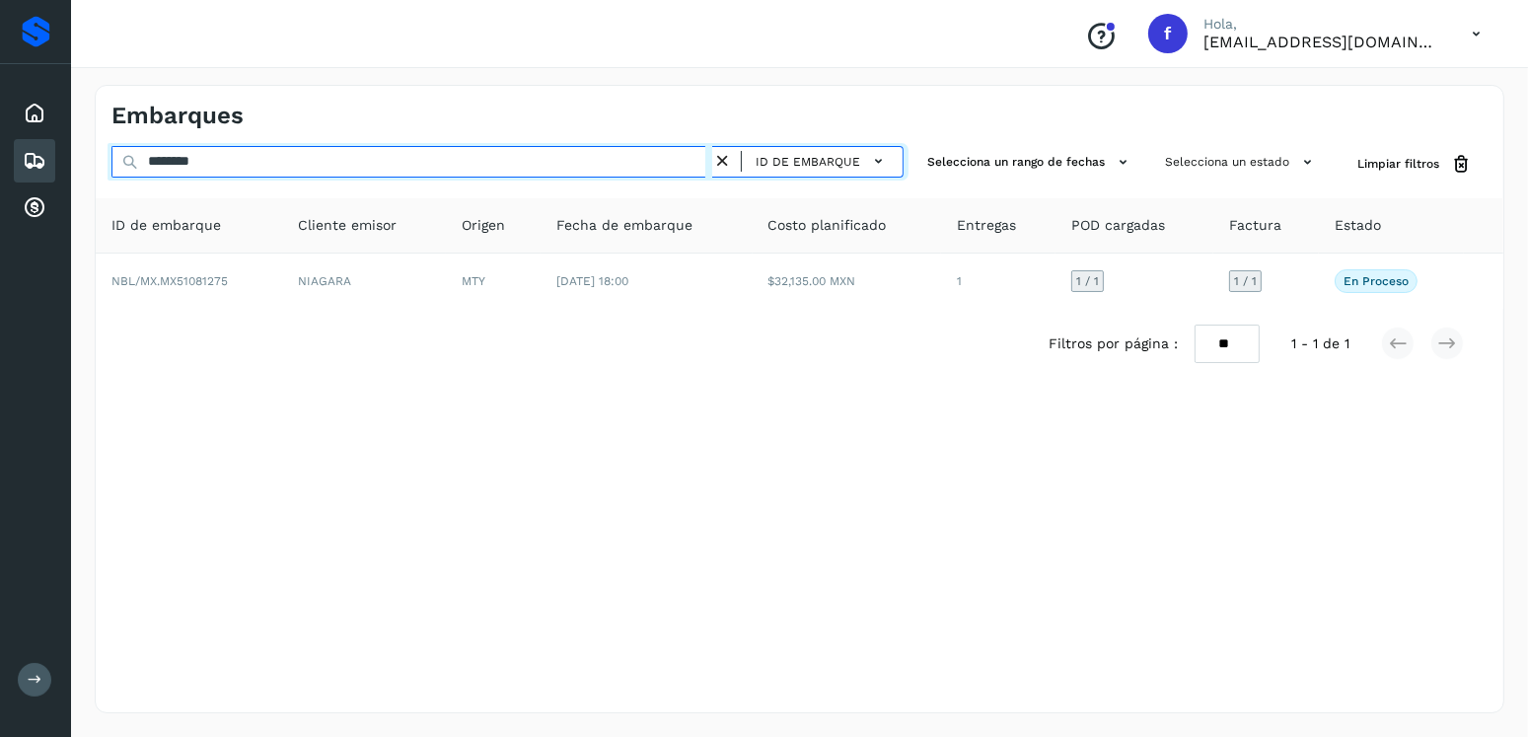
drag, startPoint x: 250, startPoint y: 164, endPoint x: 119, endPoint y: 167, distance: 130.2
click at [119, 167] on input "********" at bounding box center [411, 162] width 601 height 32
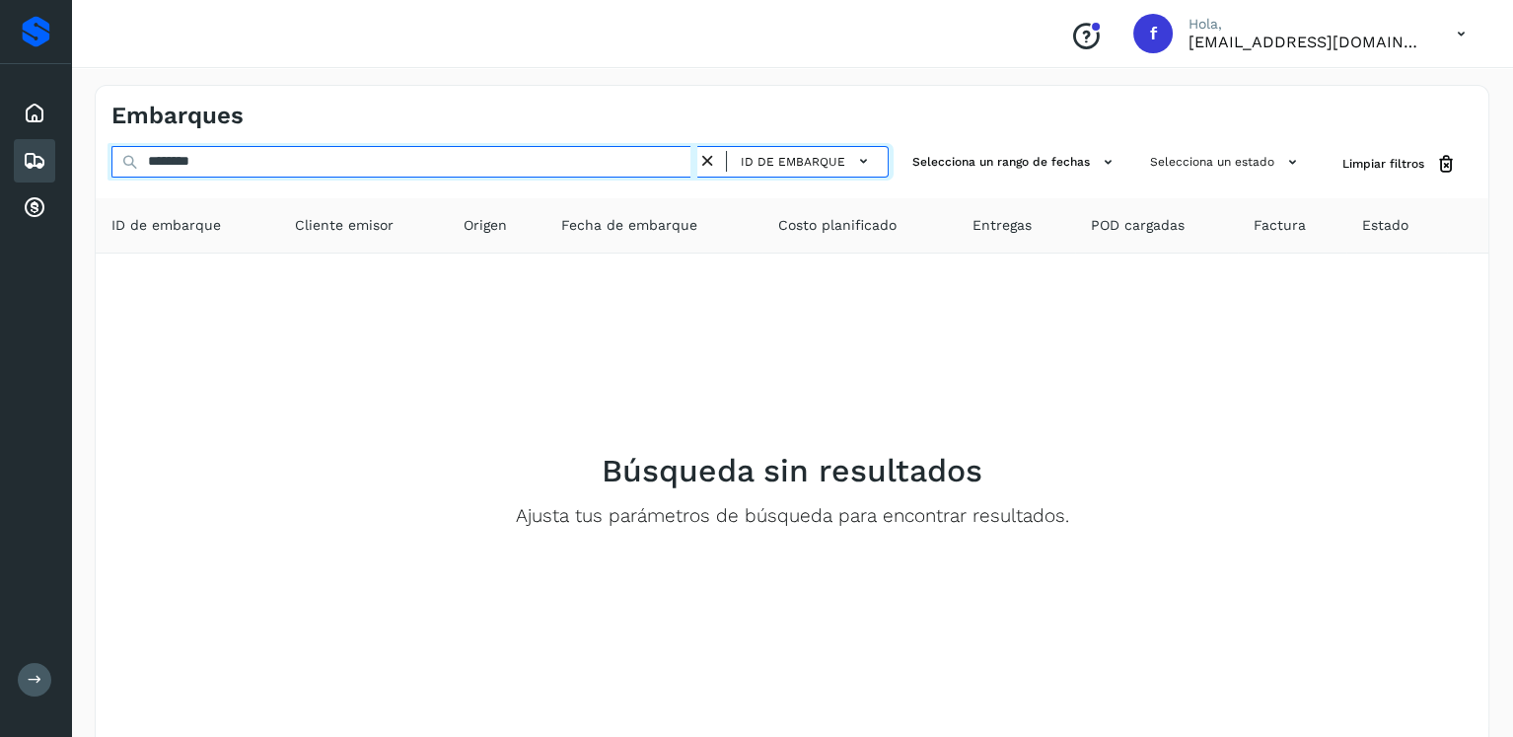
drag, startPoint x: 268, startPoint y: 162, endPoint x: 57, endPoint y: 164, distance: 211.1
click at [57, 164] on div "Proveedores Inicio Embarques Cuentas por cobrar Salir Conoce nuestros beneficio…" at bounding box center [756, 410] width 1513 height 821
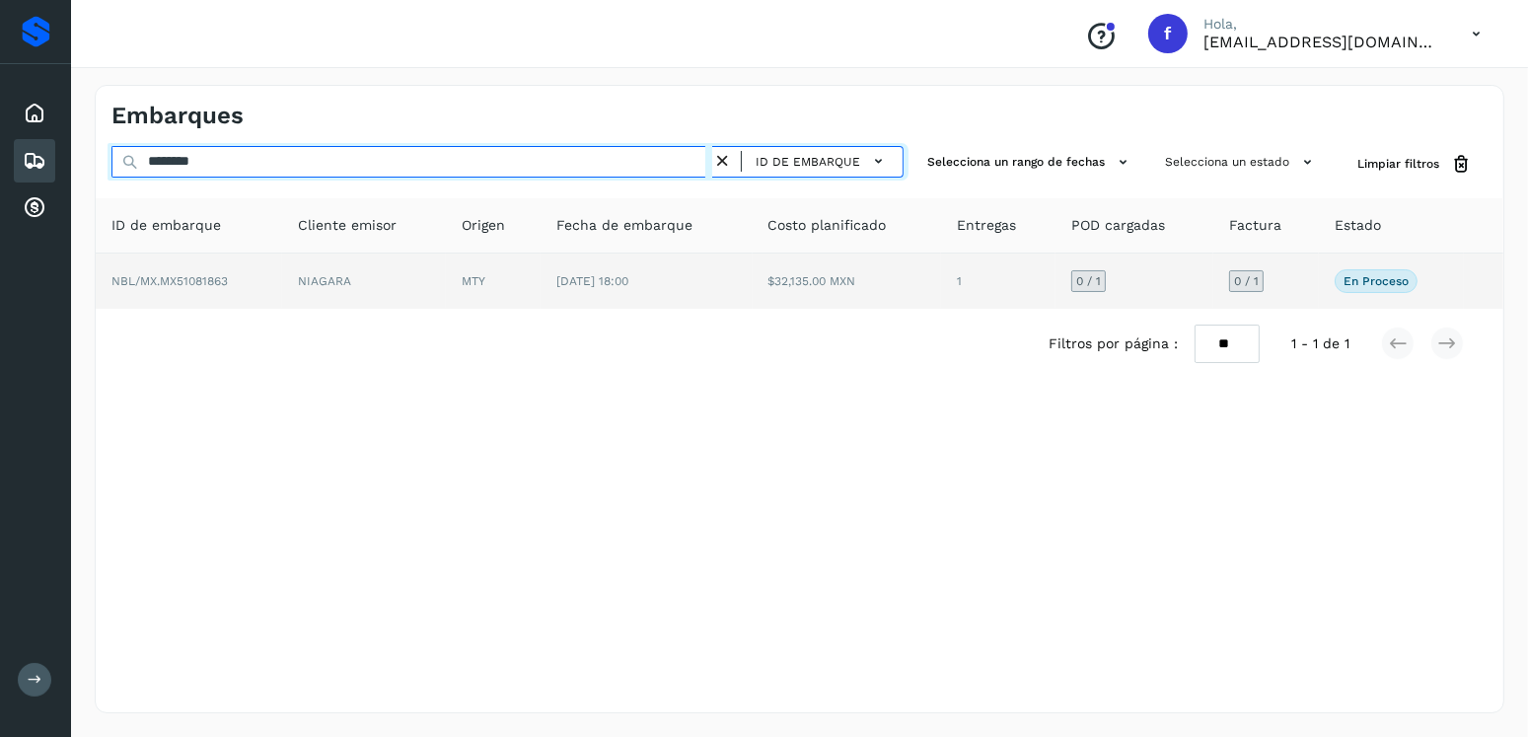
type input "********"
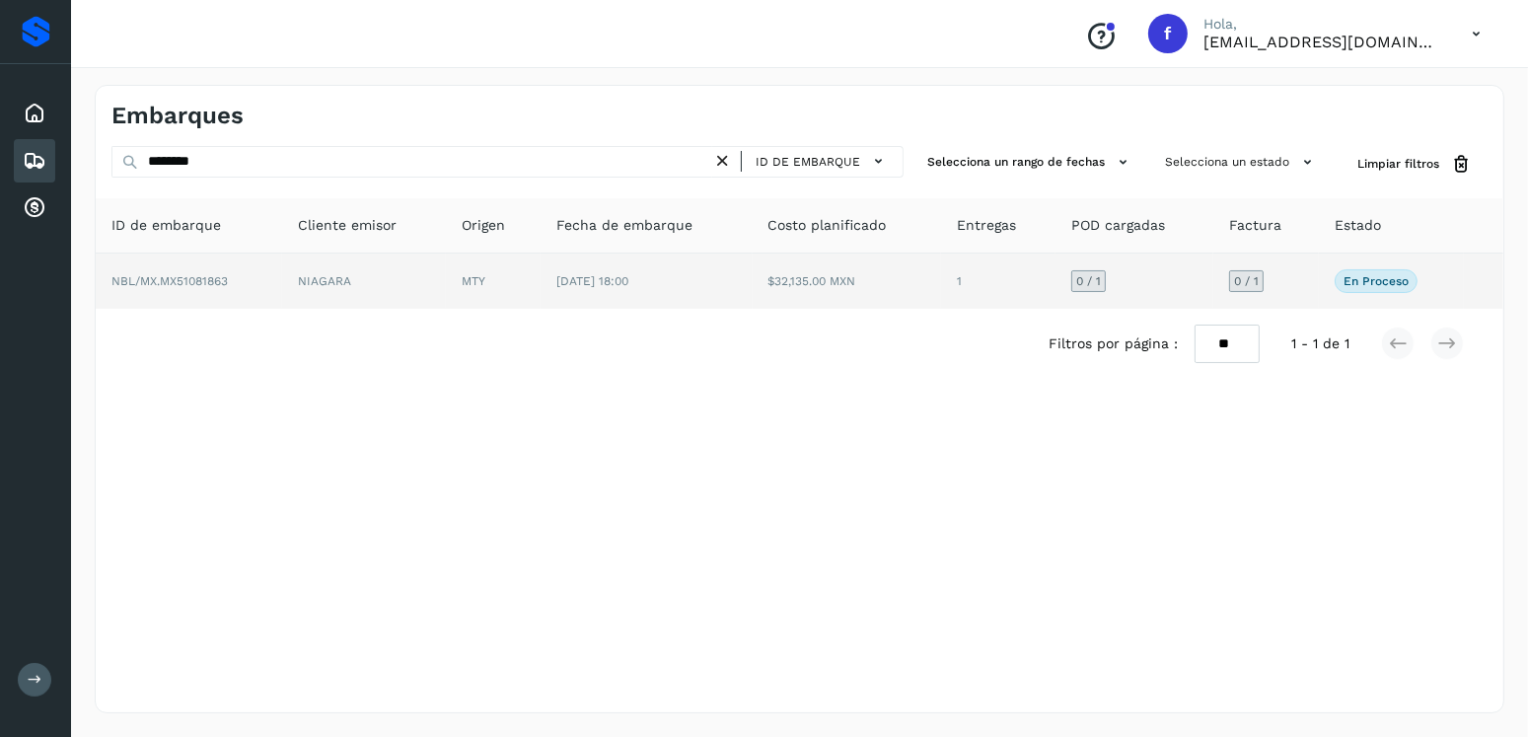
click at [817, 295] on td "$32,135.00 MXN" at bounding box center [847, 280] width 189 height 55
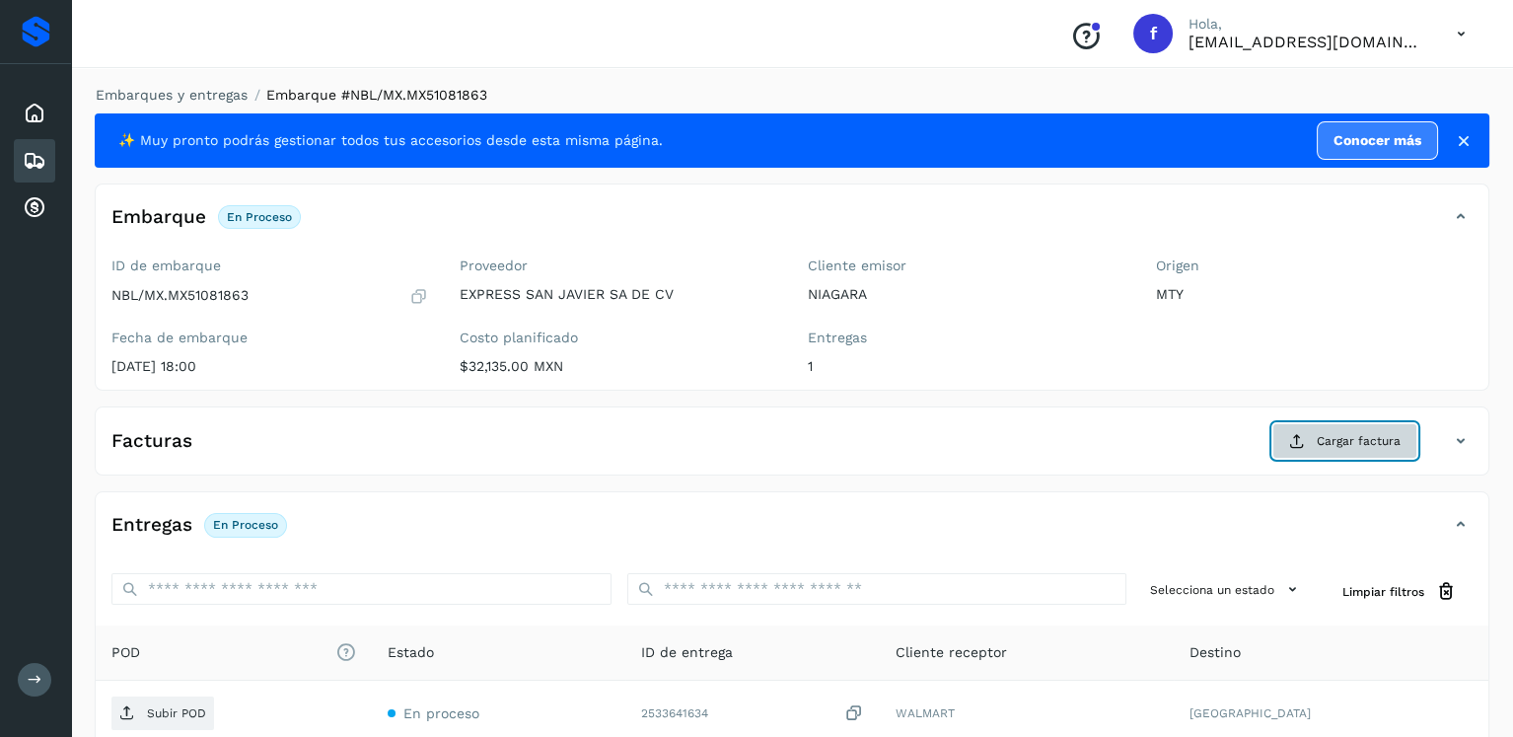
click at [1364, 449] on button "Cargar factura" at bounding box center [1344, 441] width 145 height 36
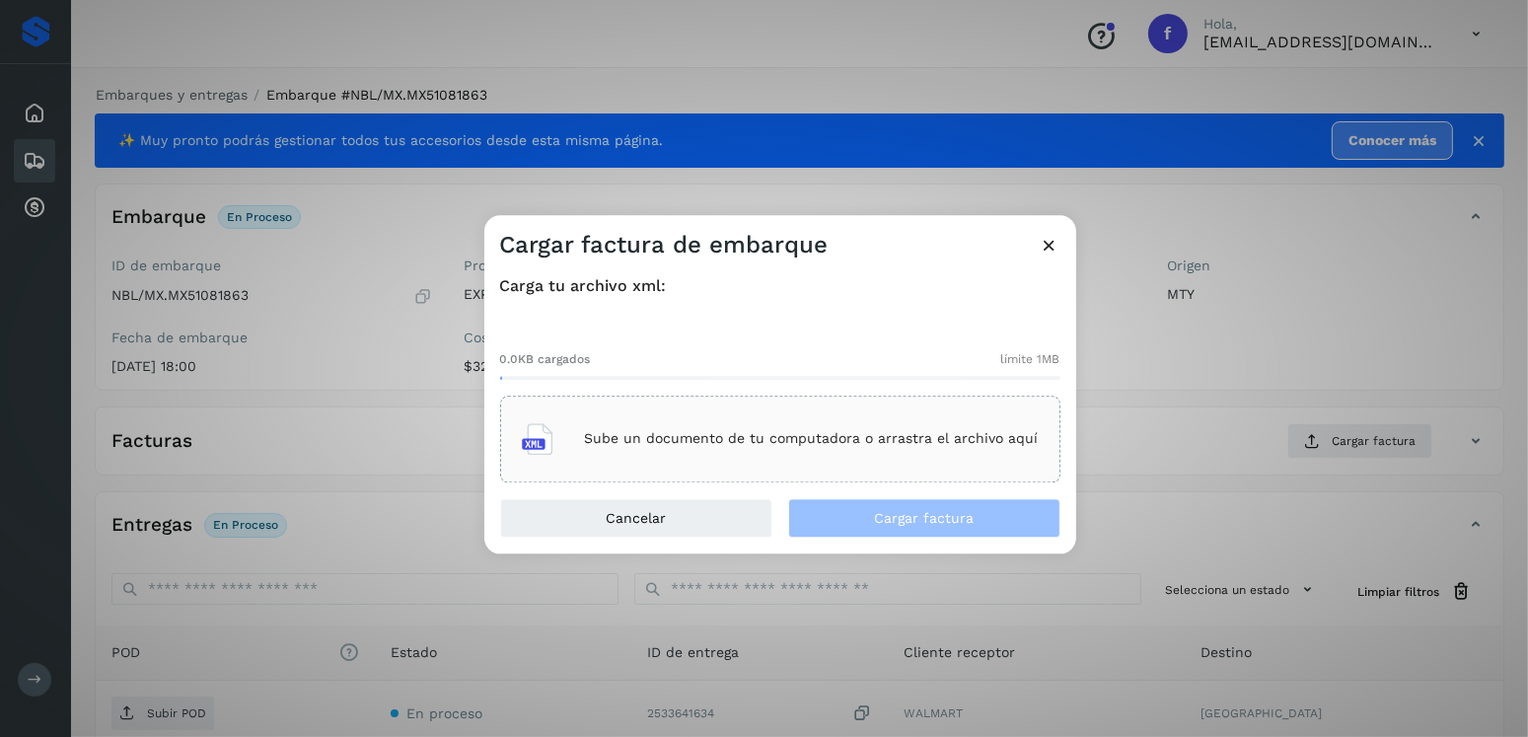
click at [999, 432] on p "Sube un documento de tu computadora o arrastra el archivo aquí" at bounding box center [812, 439] width 454 height 17
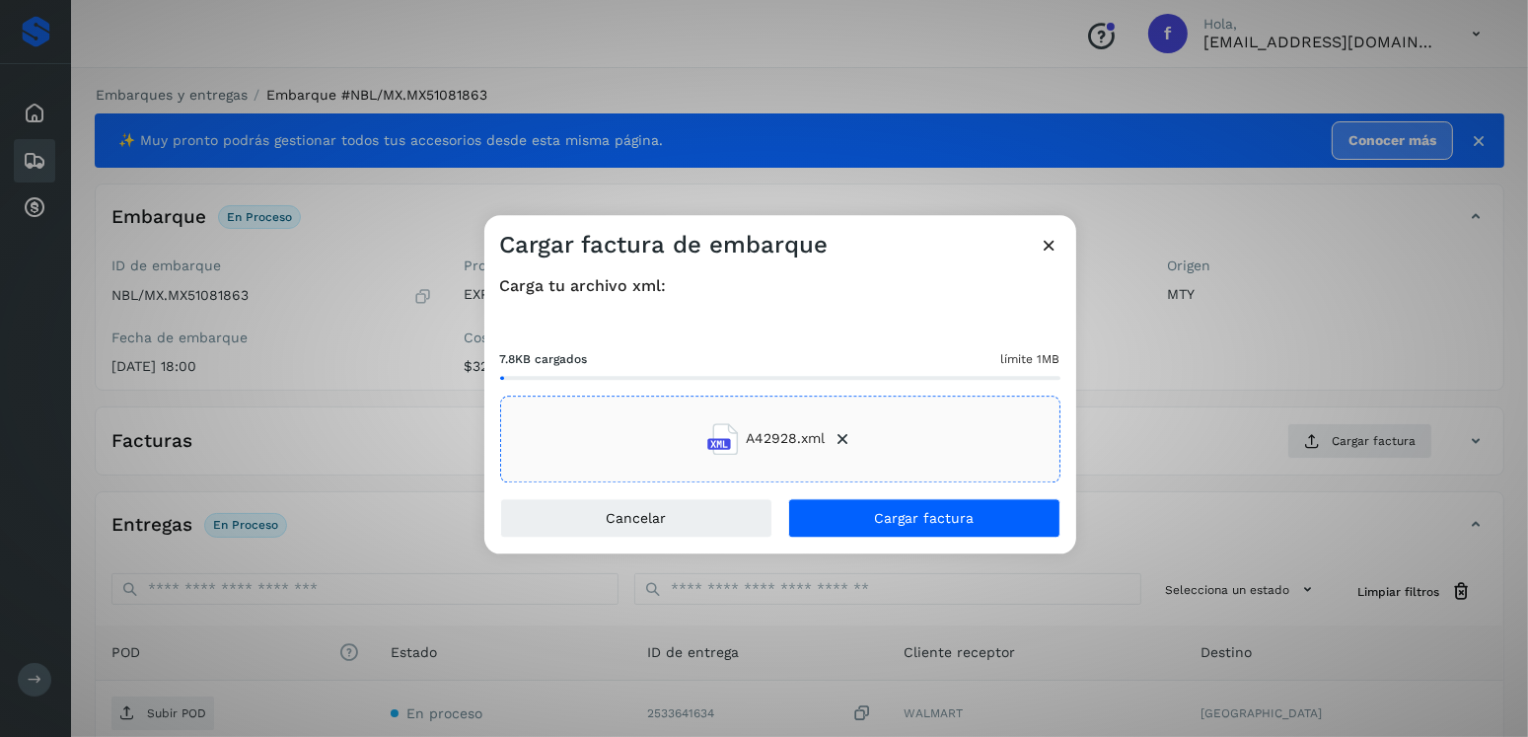
click at [937, 495] on div "Carga tu archivo xml: 7.8KB cargados límite 1MB A42928.xml" at bounding box center [780, 379] width 592 height 238
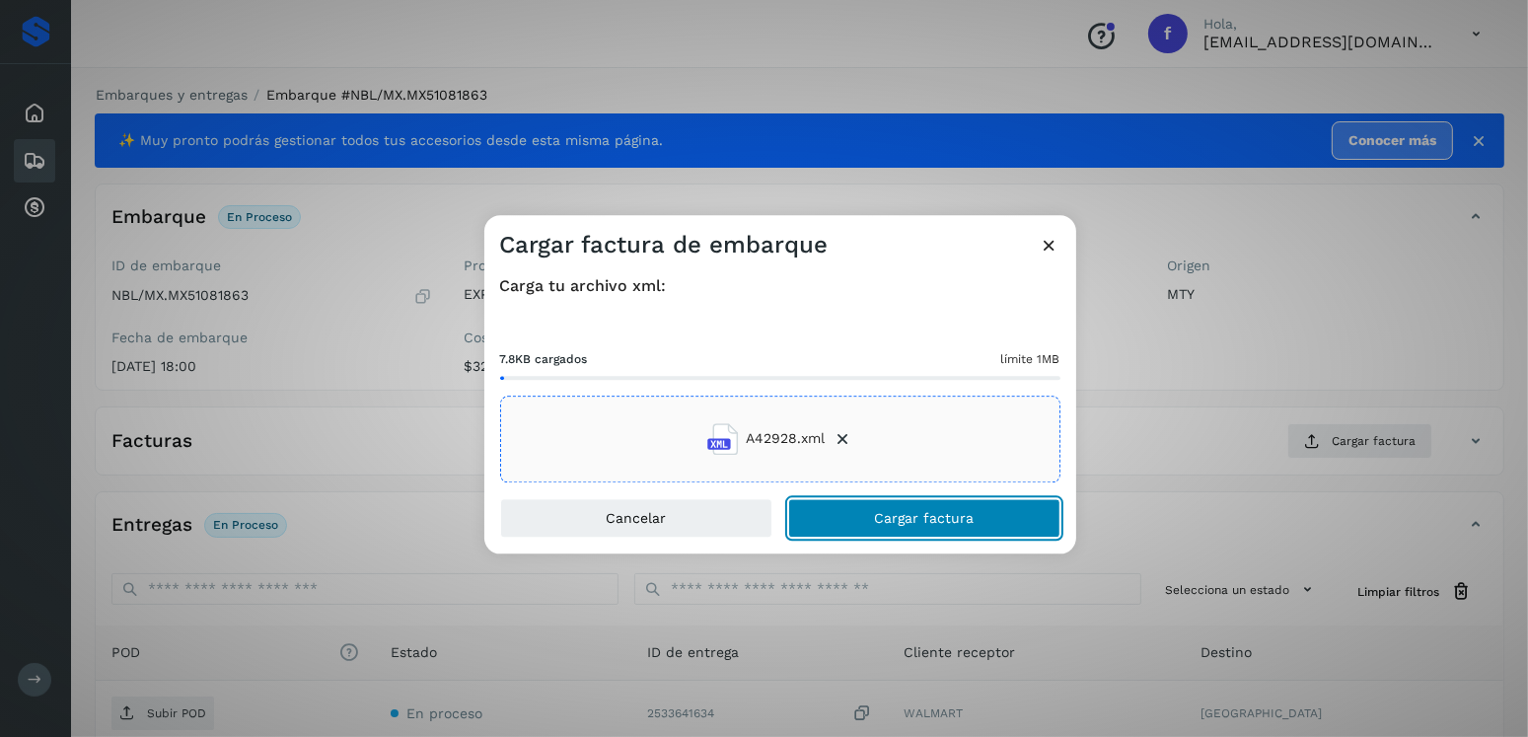
click at [942, 499] on button "Cargar factura" at bounding box center [924, 517] width 272 height 39
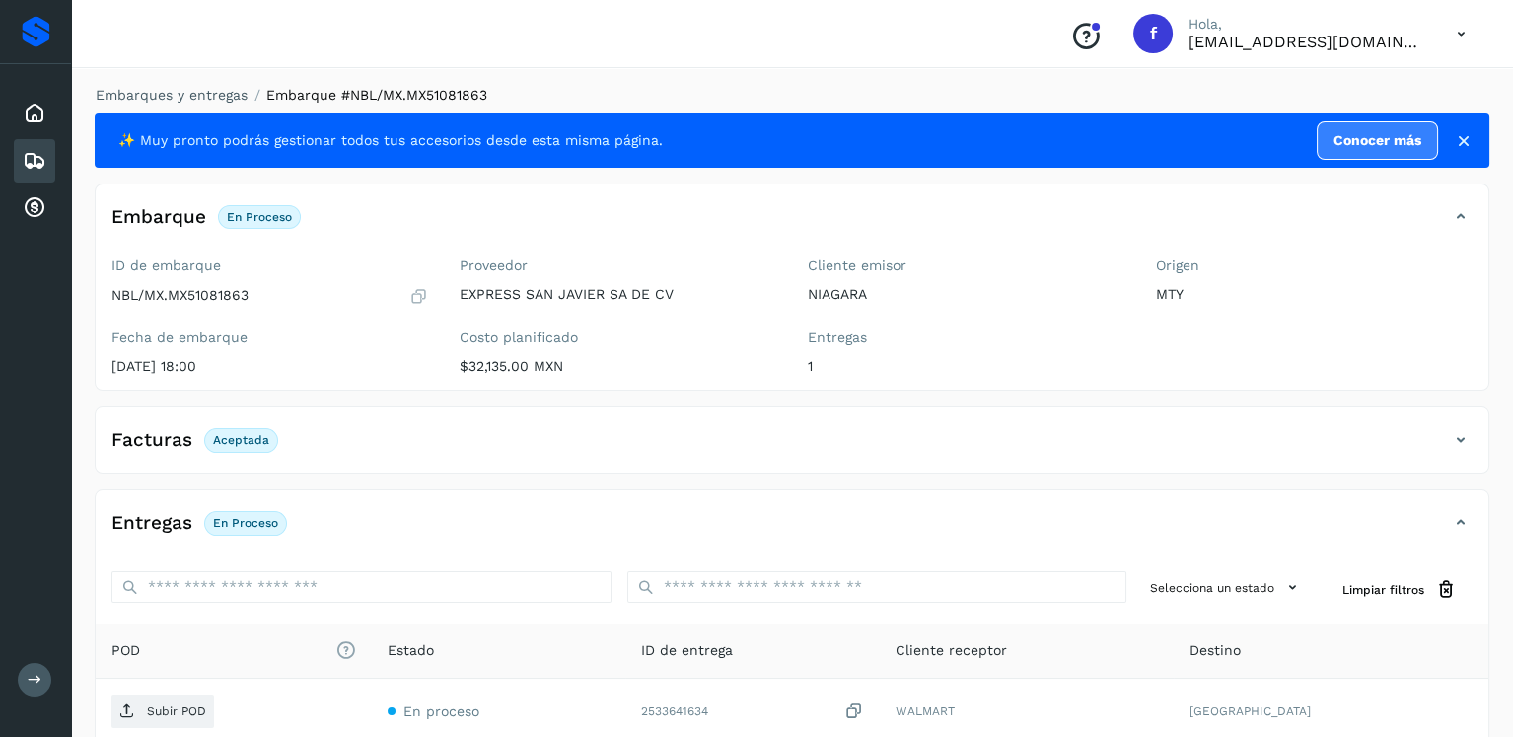
scroll to position [197, 0]
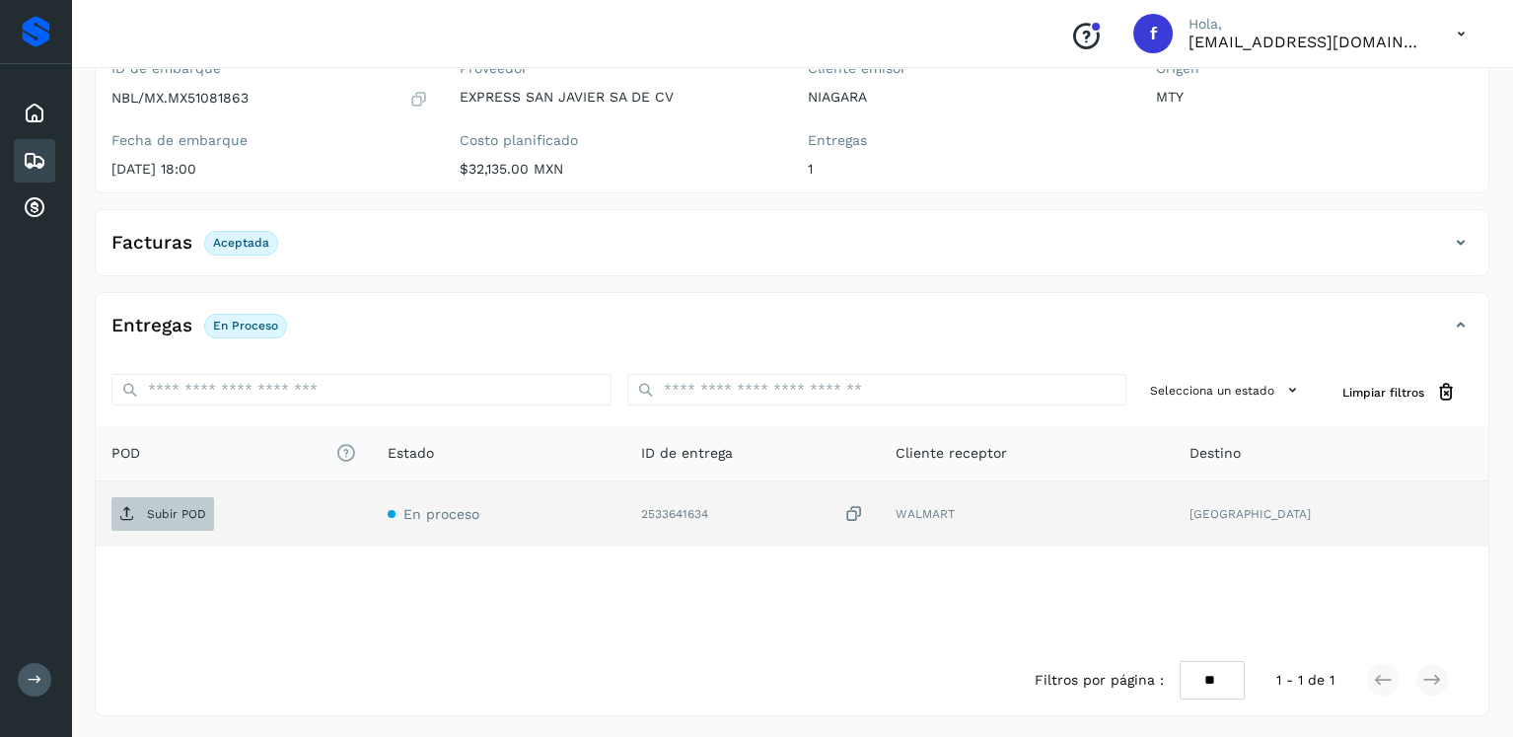
click at [167, 519] on span "Subir POD" at bounding box center [162, 514] width 103 height 32
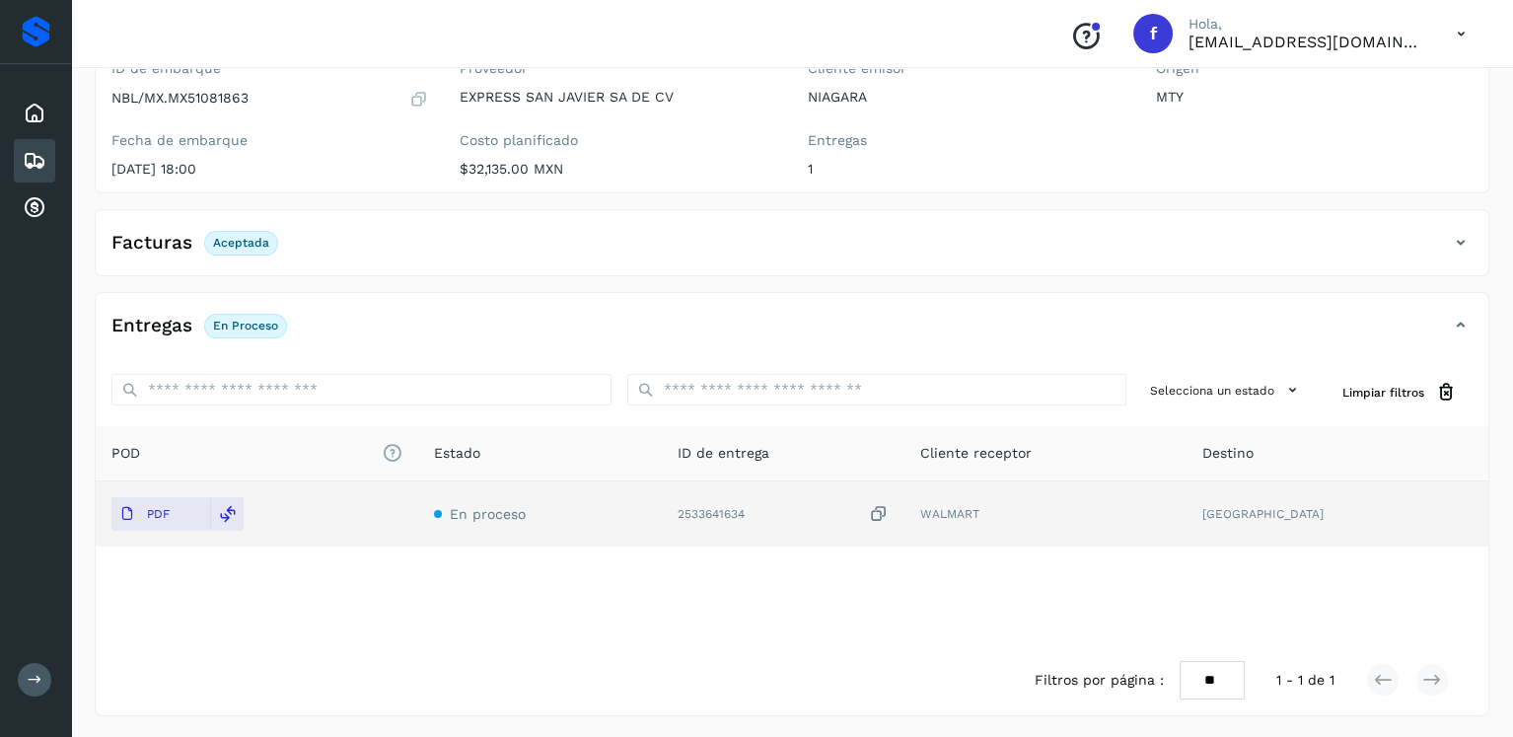
click at [33, 152] on icon at bounding box center [35, 161] width 24 height 24
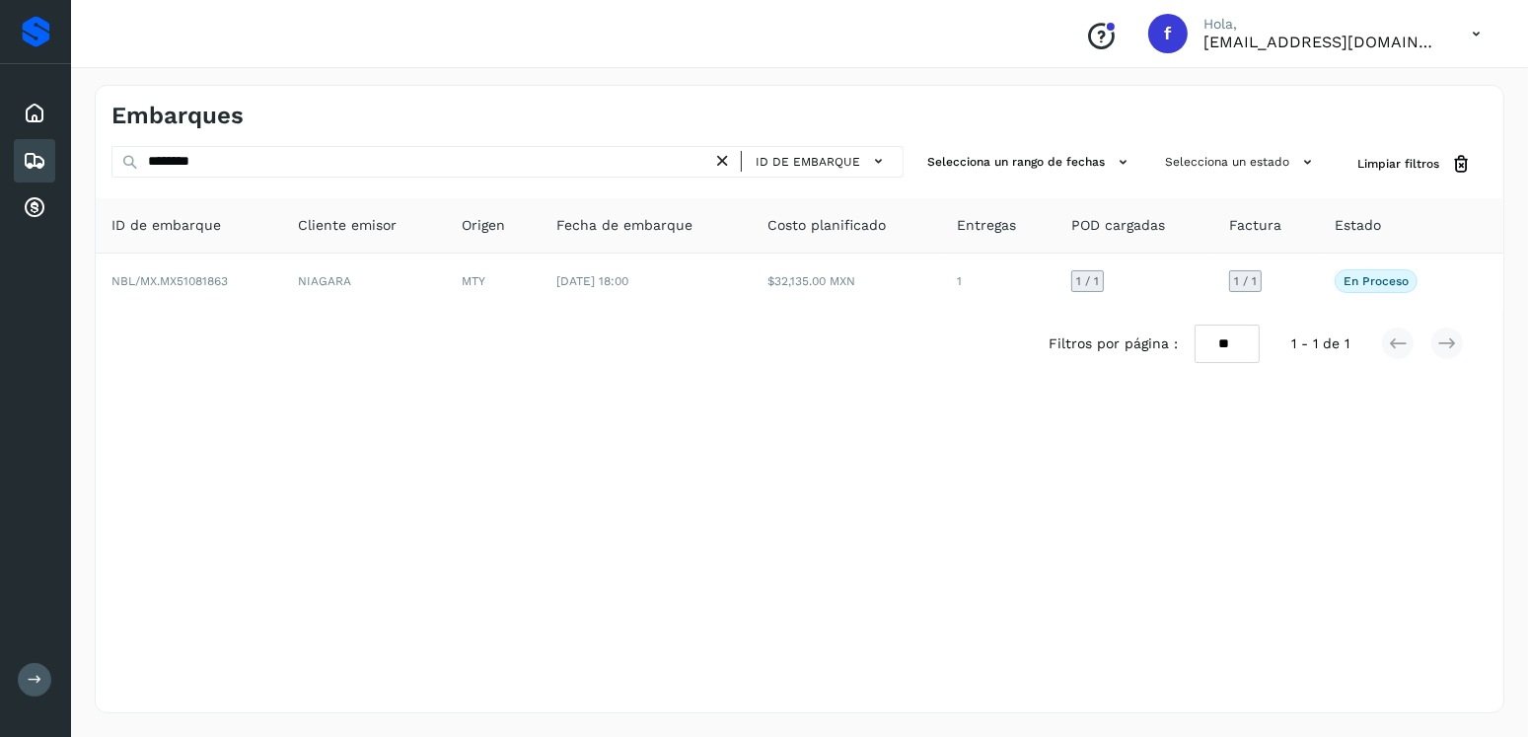
click at [719, 172] on div "ID de embarque" at bounding box center [807, 162] width 191 height 32
click at [725, 165] on icon at bounding box center [722, 161] width 21 height 21
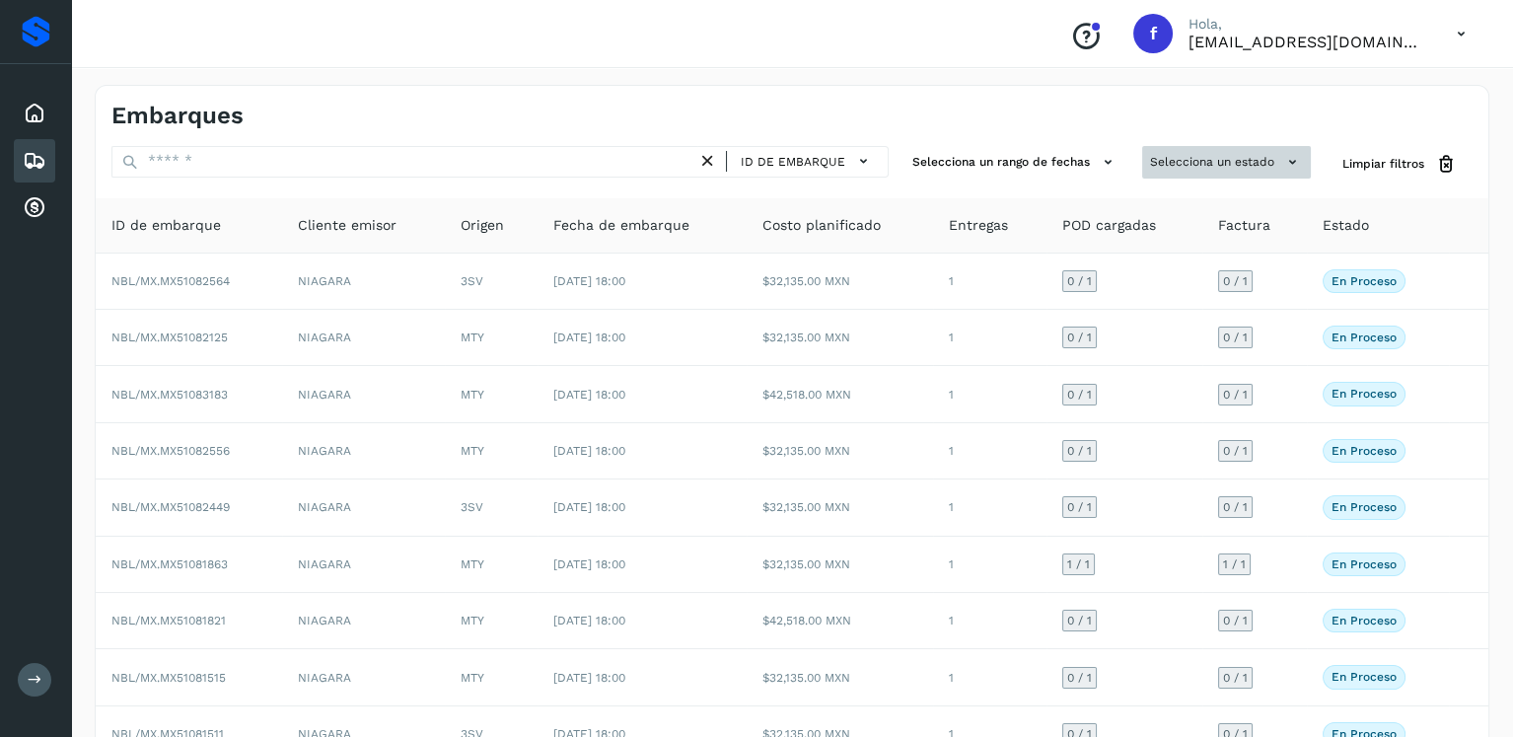
click at [1153, 166] on button "Selecciona un estado" at bounding box center [1226, 162] width 169 height 33
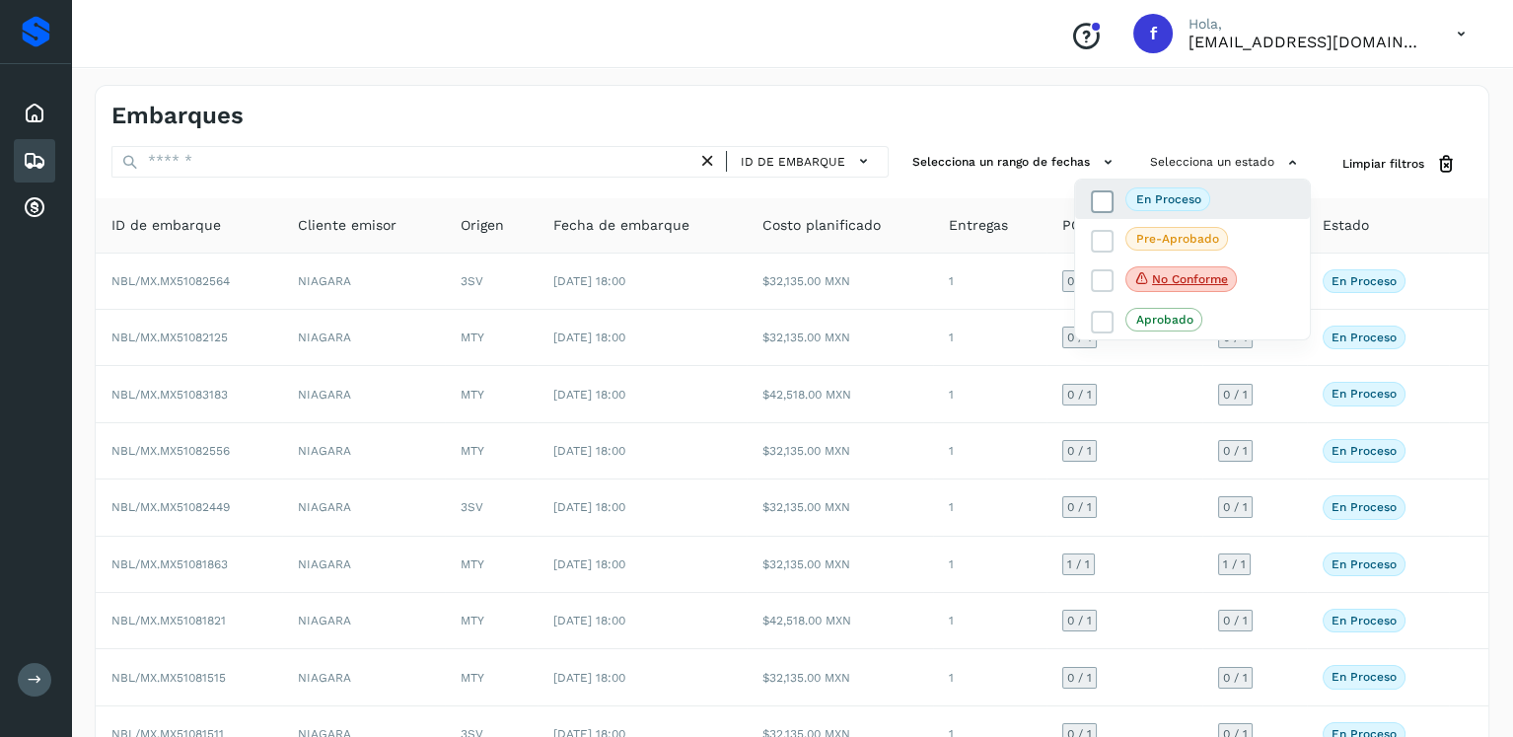
click at [1104, 197] on icon at bounding box center [1103, 201] width 20 height 20
click at [1043, 113] on div at bounding box center [756, 368] width 1513 height 737
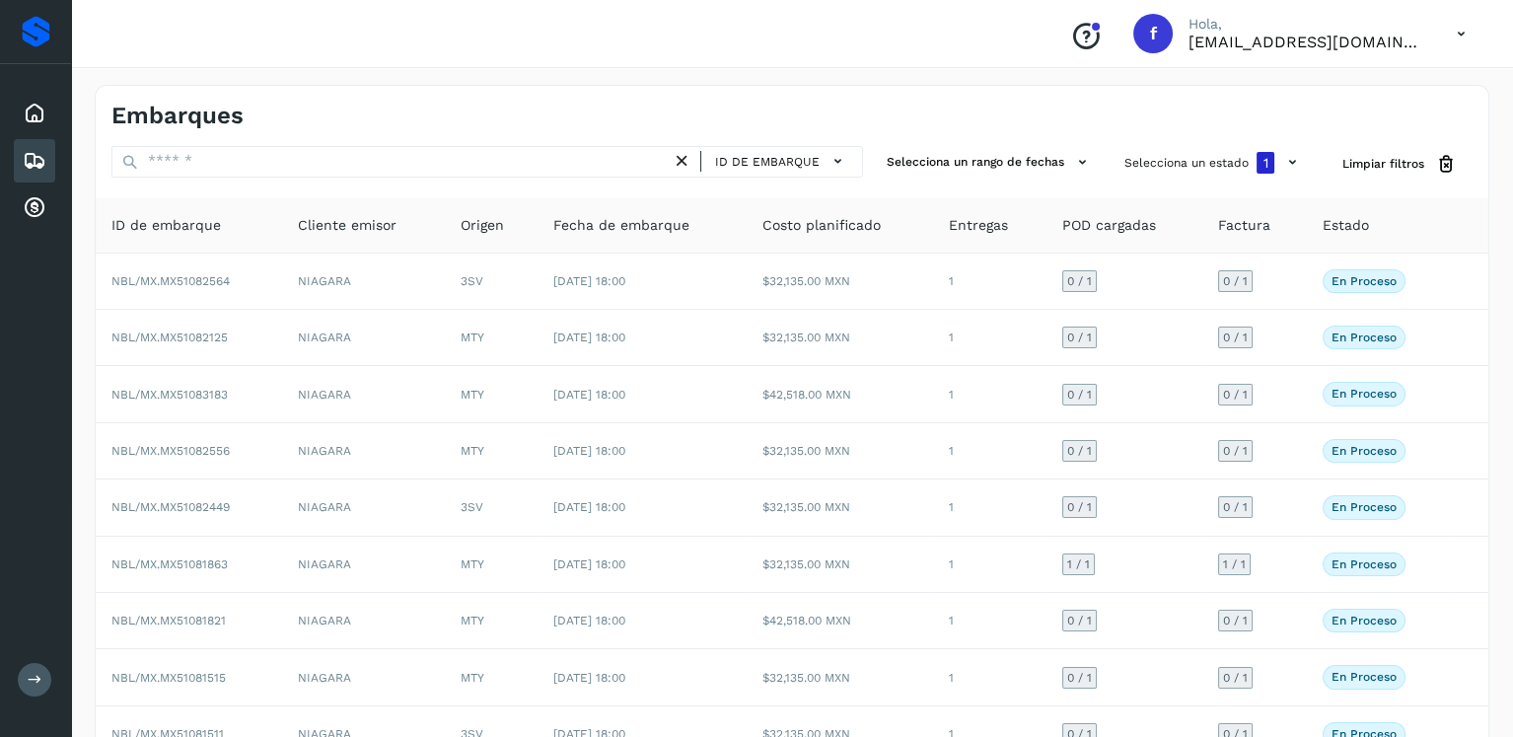
scroll to position [169, 0]
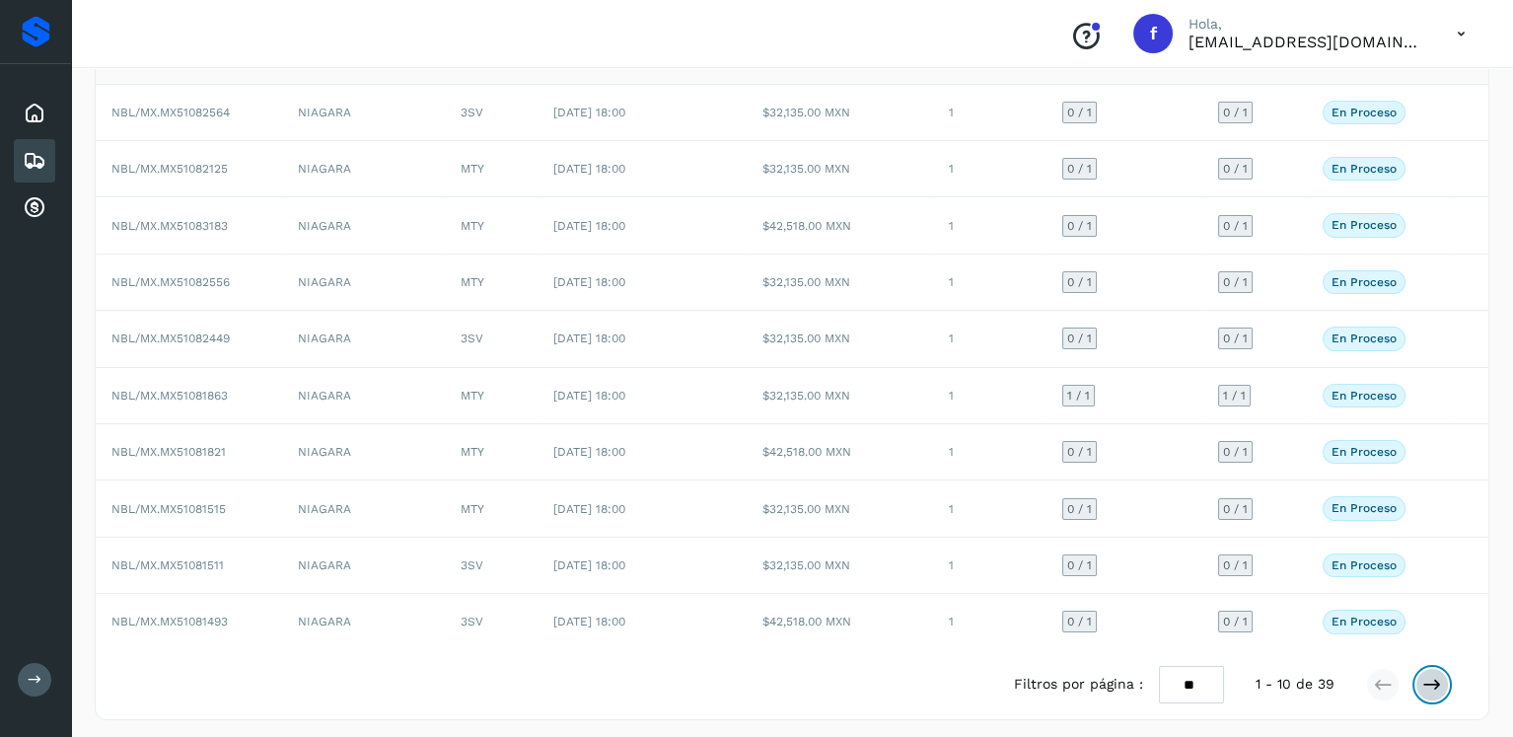
click at [1442, 675] on icon at bounding box center [1432, 685] width 20 height 20
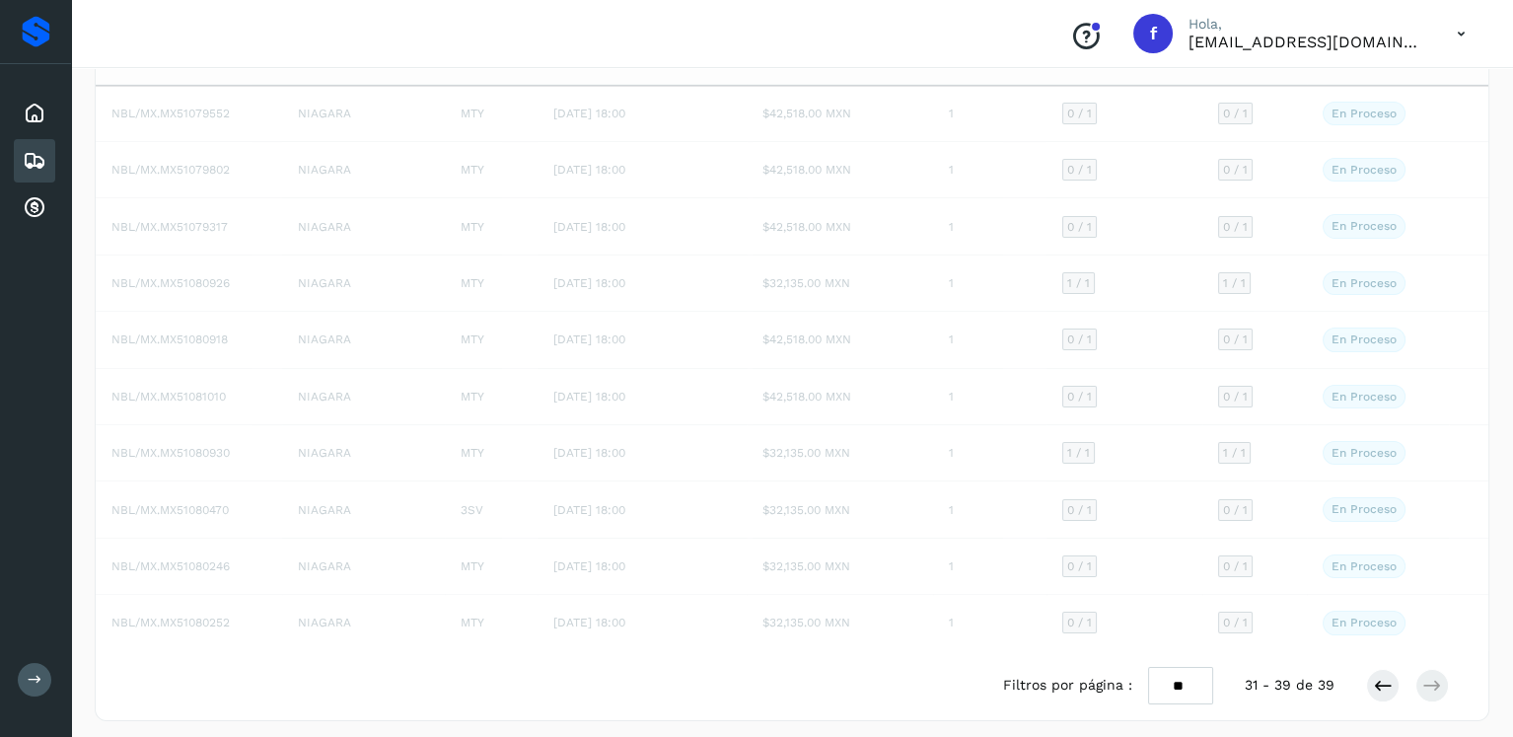
scroll to position [113, 0]
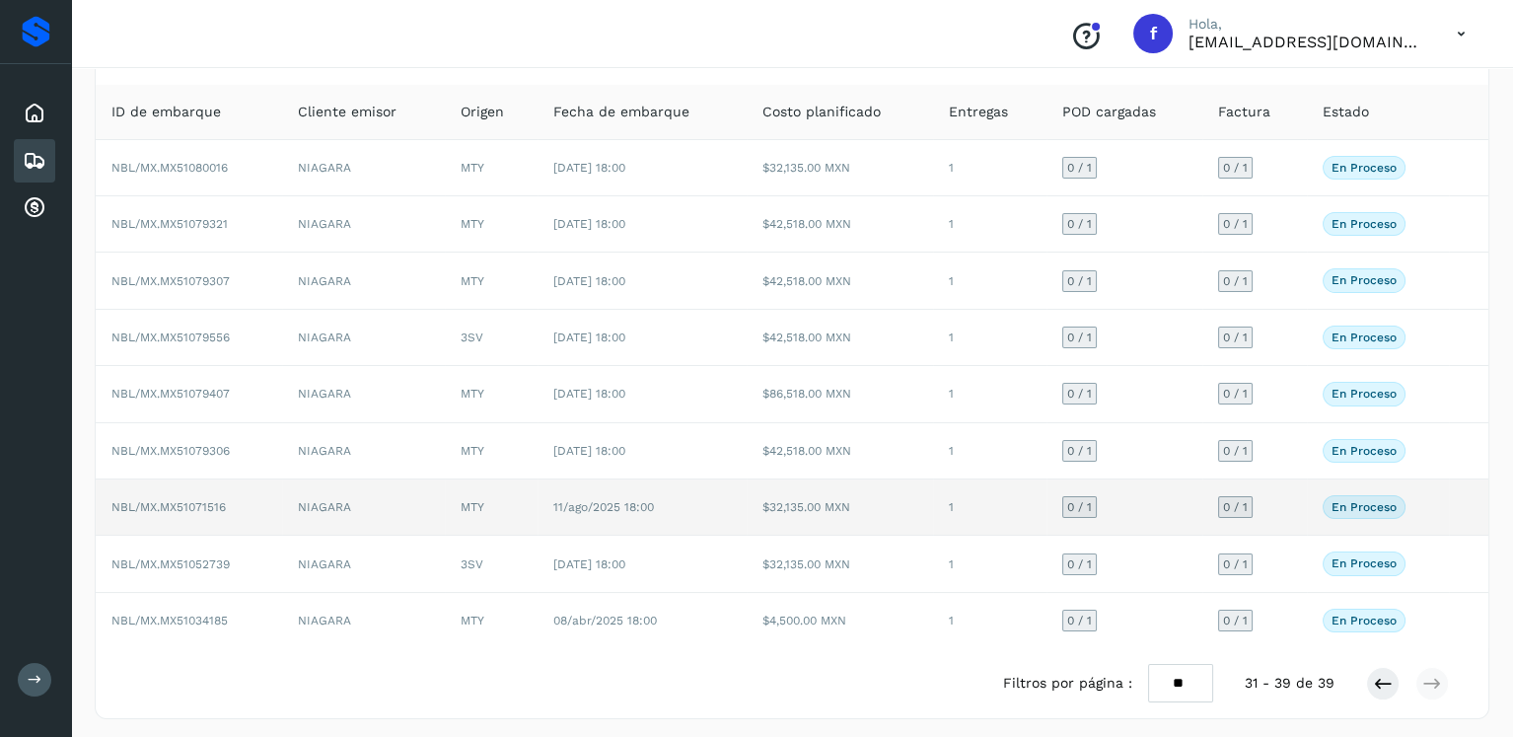
click at [678, 506] on td "11/ago/2025 18:00" at bounding box center [642, 507] width 209 height 56
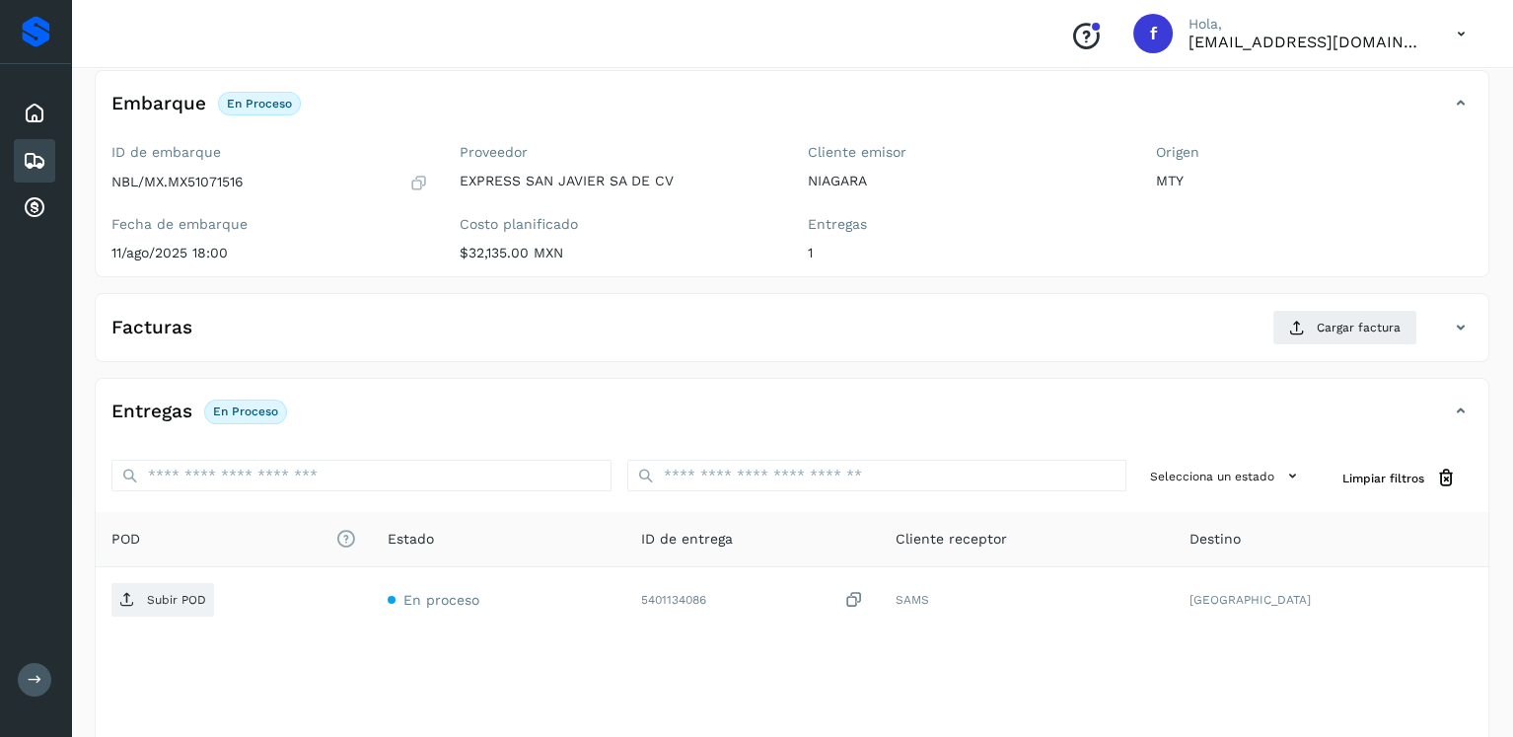
click at [209, 175] on p "NBL/MX.MX51071516" at bounding box center [177, 182] width 132 height 17
copy p "MX51071516"
